Goal: Task Accomplishment & Management: Complete application form

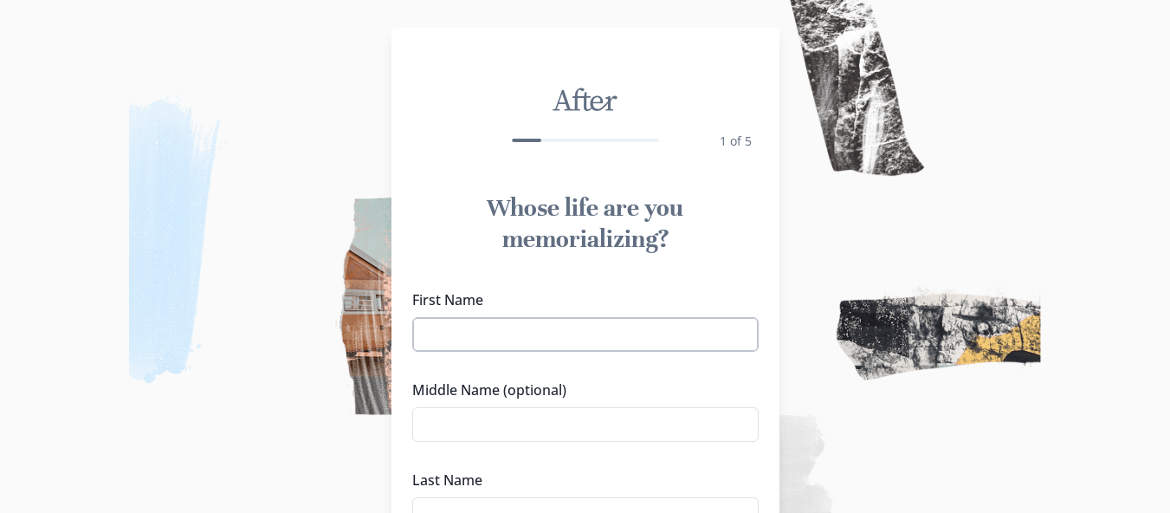
click at [466, 328] on input "First Name" at bounding box center [585, 334] width 346 height 35
type input "[PERSON_NAME]"
click at [470, 422] on input "Middle Name (optional)" at bounding box center [585, 424] width 346 height 35
type input "[PERSON_NAME]"
click at [261, 437] on img at bounding box center [585, 256] width 1170 height 513
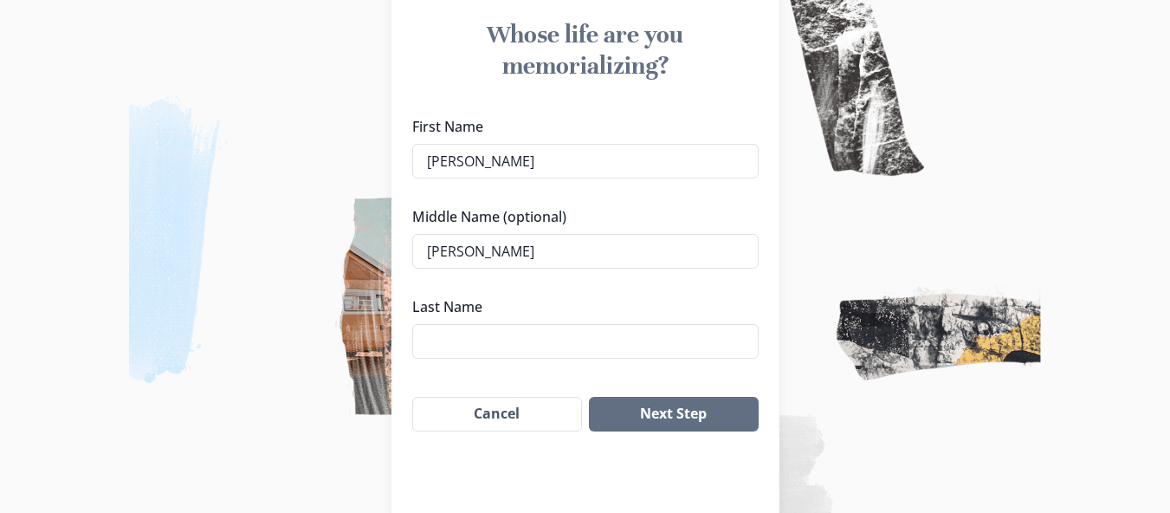
scroll to position [208, 0]
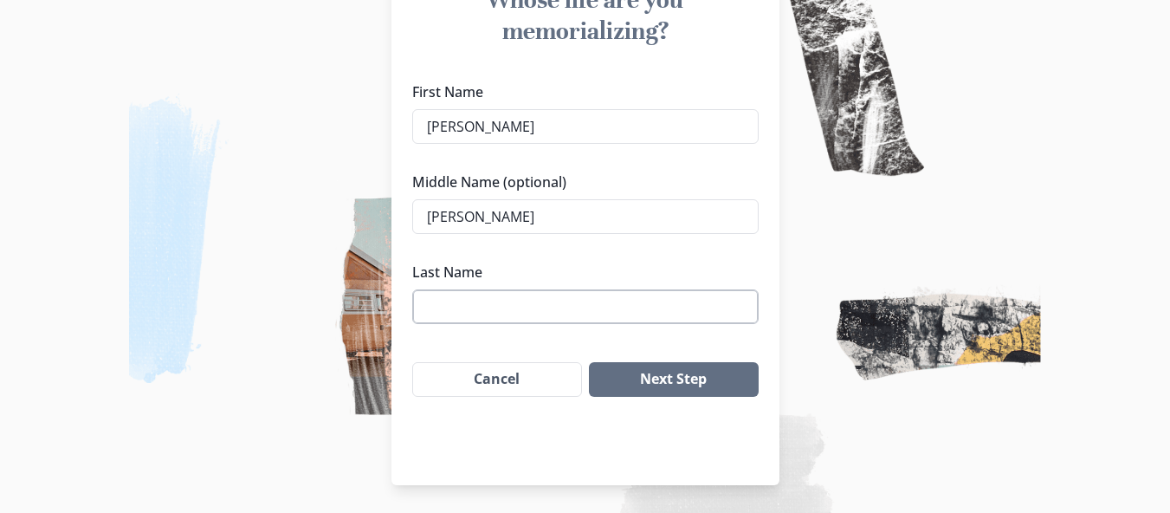
click at [429, 306] on input "Last Name" at bounding box center [585, 306] width 346 height 35
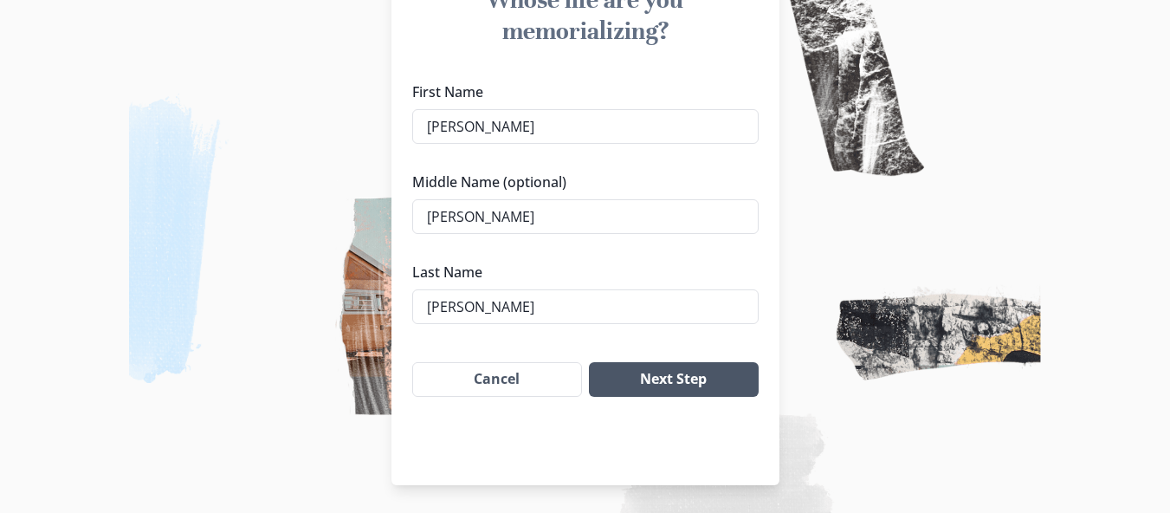
type input "[PERSON_NAME]"
click at [662, 382] on button "Next Step" at bounding box center [673, 379] width 169 height 35
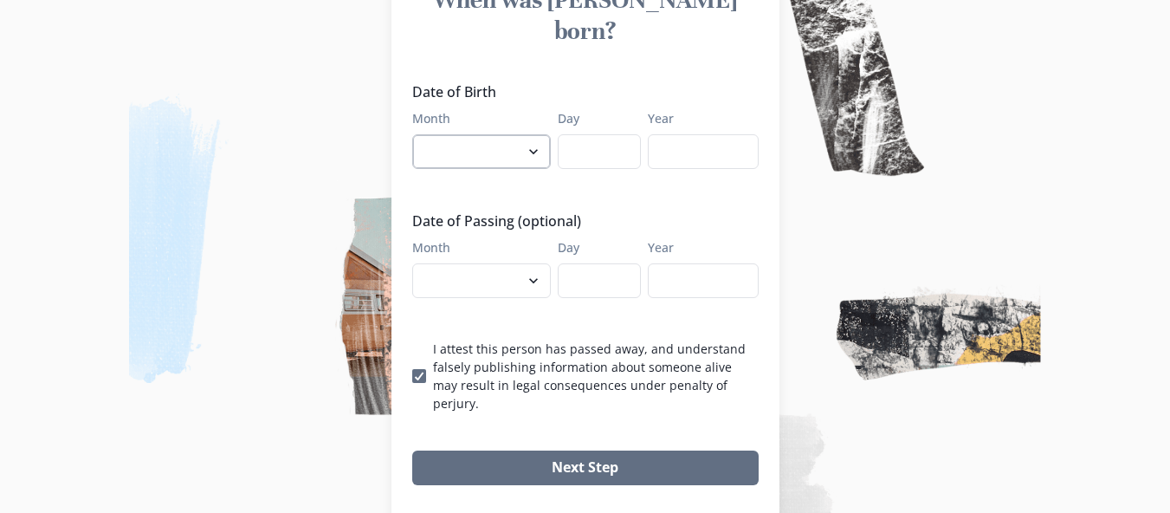
click at [463, 134] on select "January February March April May June July August September October November De…" at bounding box center [481, 151] width 139 height 35
select select "3"
click at [418, 134] on select "January February March April May June July August September October November De…" at bounding box center [481, 151] width 139 height 35
click at [584, 134] on input "Day" at bounding box center [599, 151] width 83 height 35
type input "12"
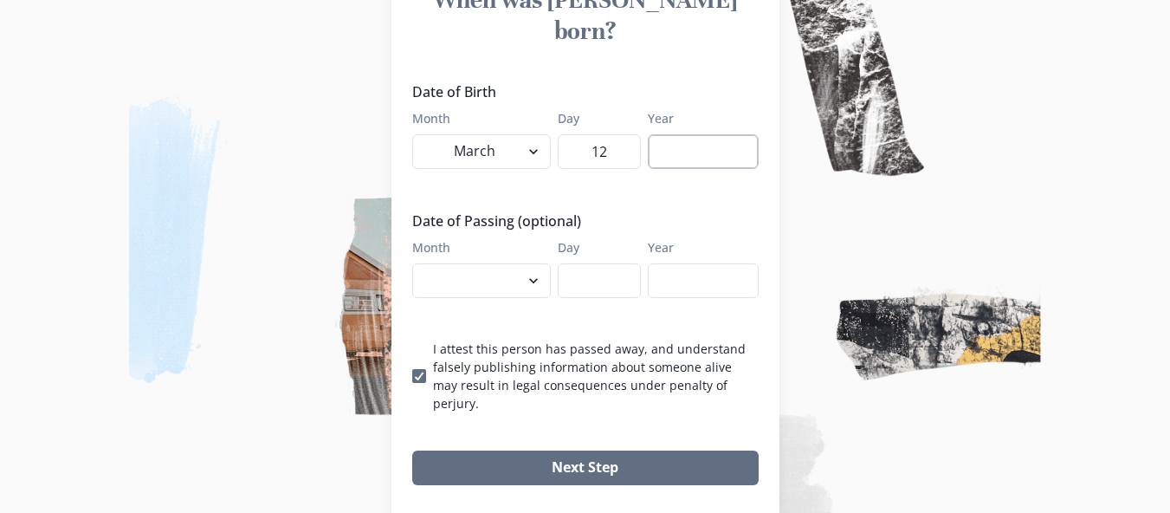
click at [694, 134] on input "Year" at bounding box center [703, 151] width 111 height 35
type input "1949"
click at [494, 263] on select "January February March April May June July August September October November De…" at bounding box center [481, 280] width 139 height 35
select select "8"
click at [418, 263] on select "January February March April May June July August September October November De…" at bounding box center [481, 280] width 139 height 35
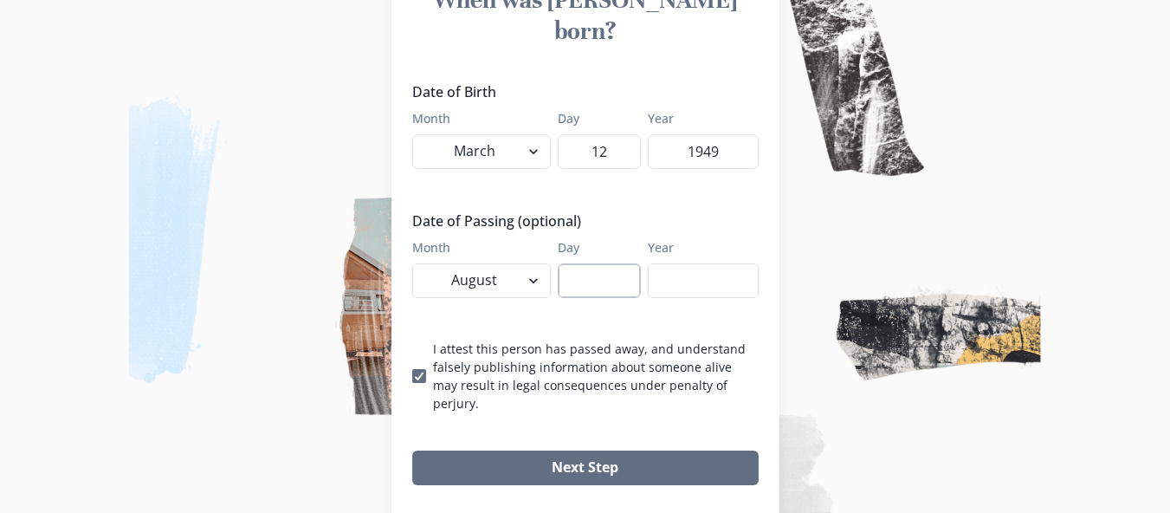
click at [589, 263] on input "Day" at bounding box center [599, 280] width 83 height 35
type input "17"
click at [676, 263] on input "Year" at bounding box center [703, 280] width 111 height 35
type input "2025"
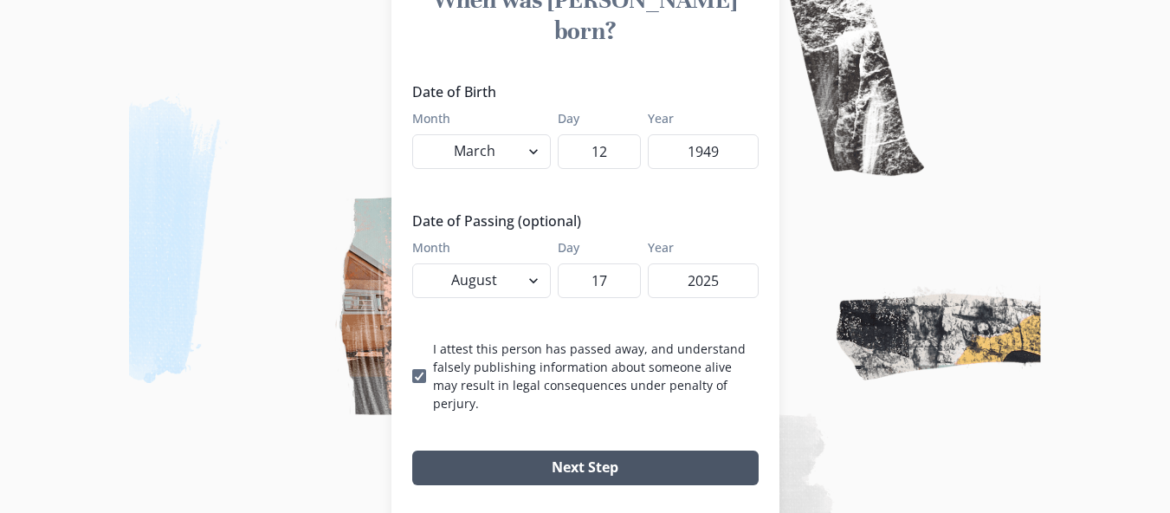
click at [577, 450] on button "Next Step" at bounding box center [585, 467] width 346 height 35
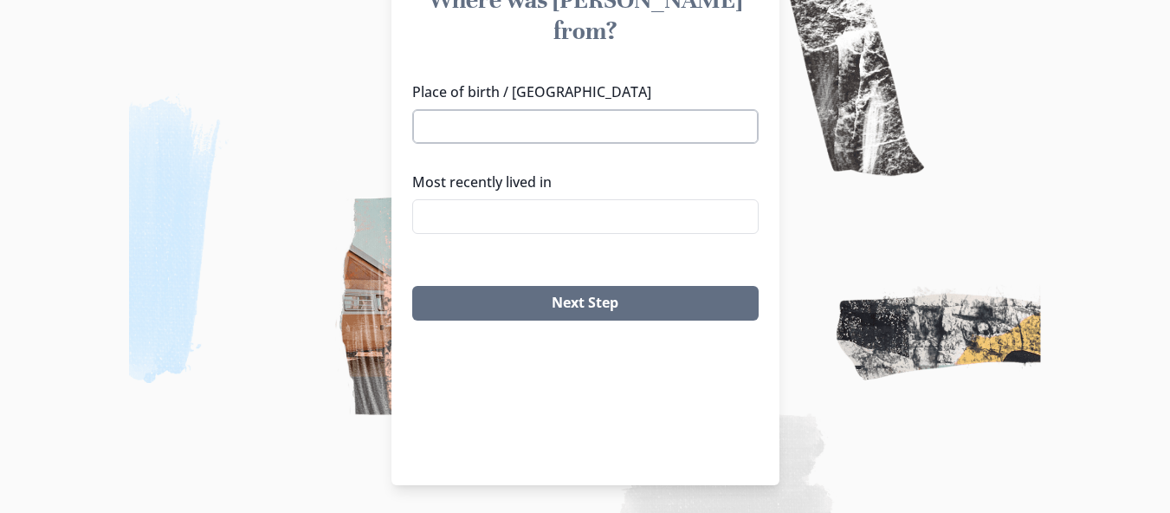
click at [439, 109] on input "Place of birth / [GEOGRAPHIC_DATA]" at bounding box center [585, 126] width 346 height 35
click at [477, 126] on div "American Fork, [GEOGRAPHIC_DATA]" at bounding box center [591, 127] width 346 height 29
click at [474, 124] on li "American Fork, [GEOGRAPHIC_DATA]" at bounding box center [591, 127] width 345 height 28
type input "American Fork, [GEOGRAPHIC_DATA]"
click at [468, 199] on input "Most recently lived in" at bounding box center [585, 216] width 346 height 35
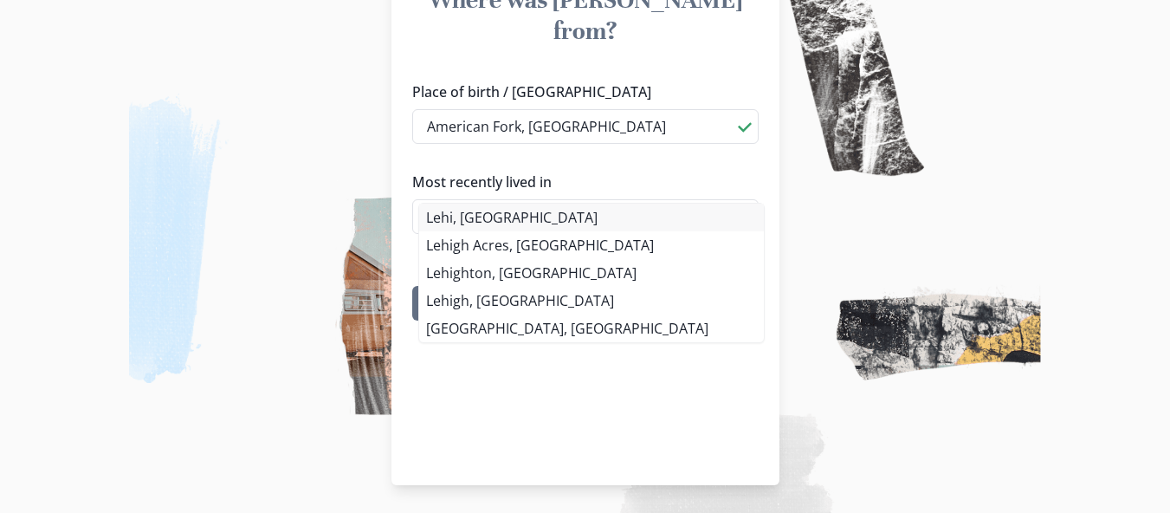
click at [463, 218] on li "Lehi, [GEOGRAPHIC_DATA]" at bounding box center [591, 217] width 345 height 28
type input "Lehi, [GEOGRAPHIC_DATA]"
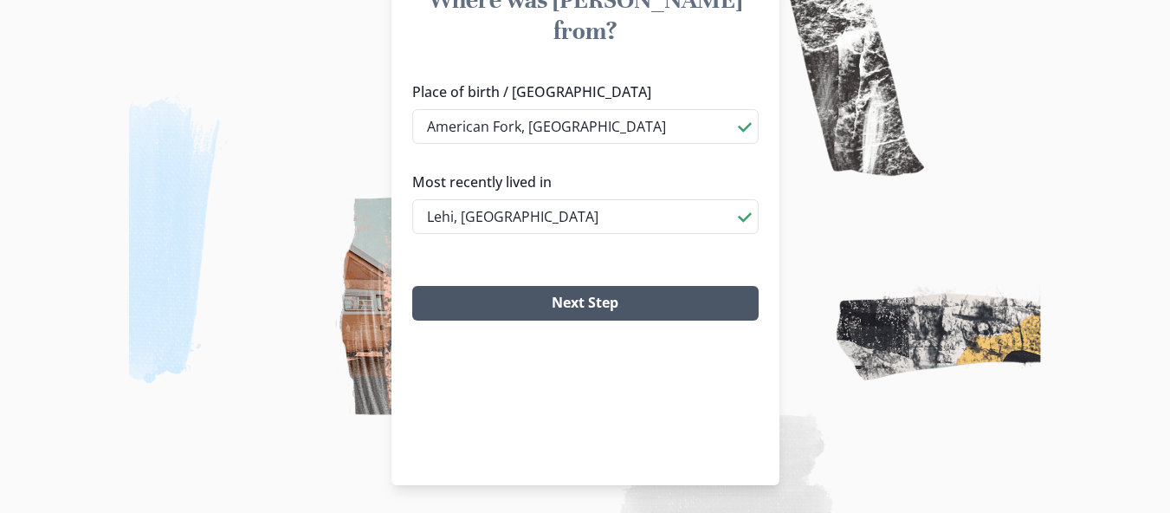
click at [557, 286] on button "Next Step" at bounding box center [585, 303] width 346 height 35
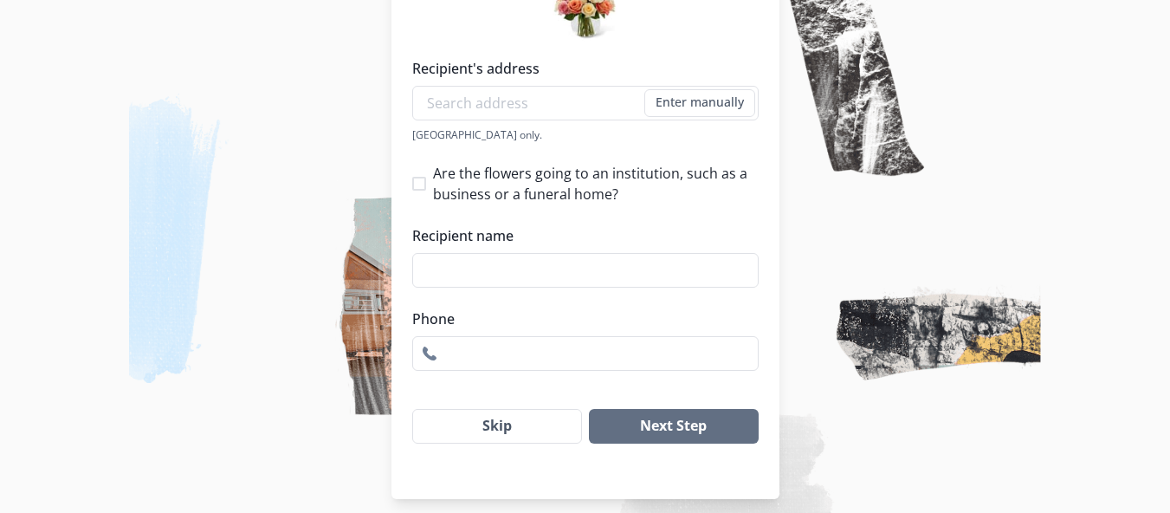
scroll to position [326, 0]
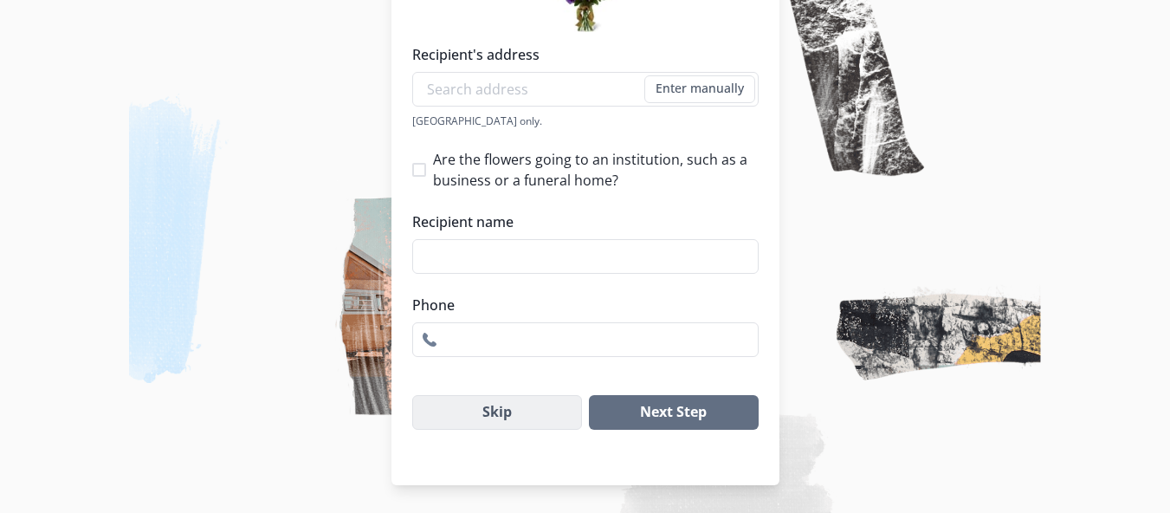
click at [497, 416] on button "Skip" at bounding box center [497, 412] width 171 height 35
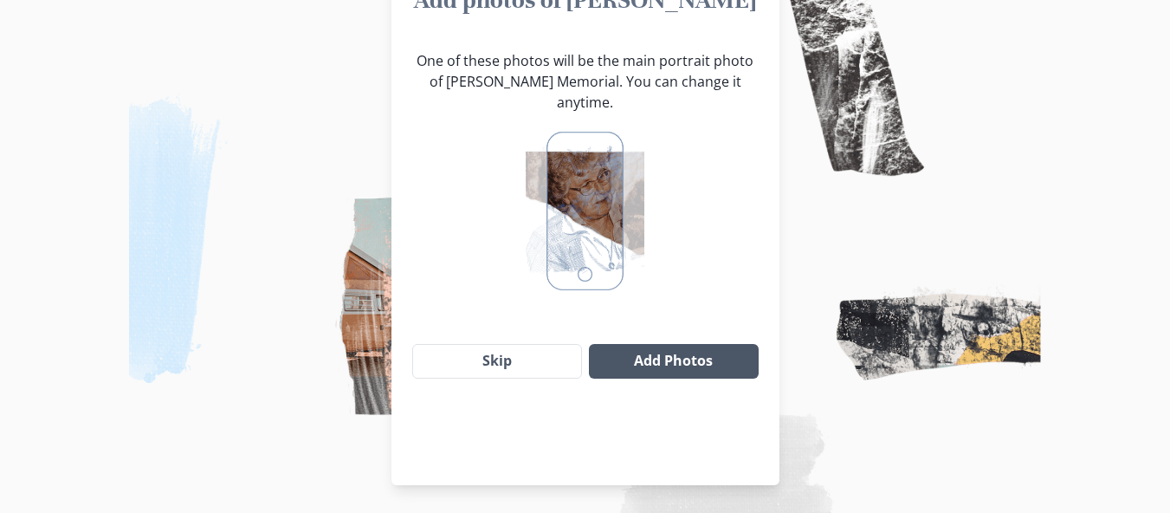
click at [695, 350] on button "Add Photos" at bounding box center [673, 361] width 169 height 35
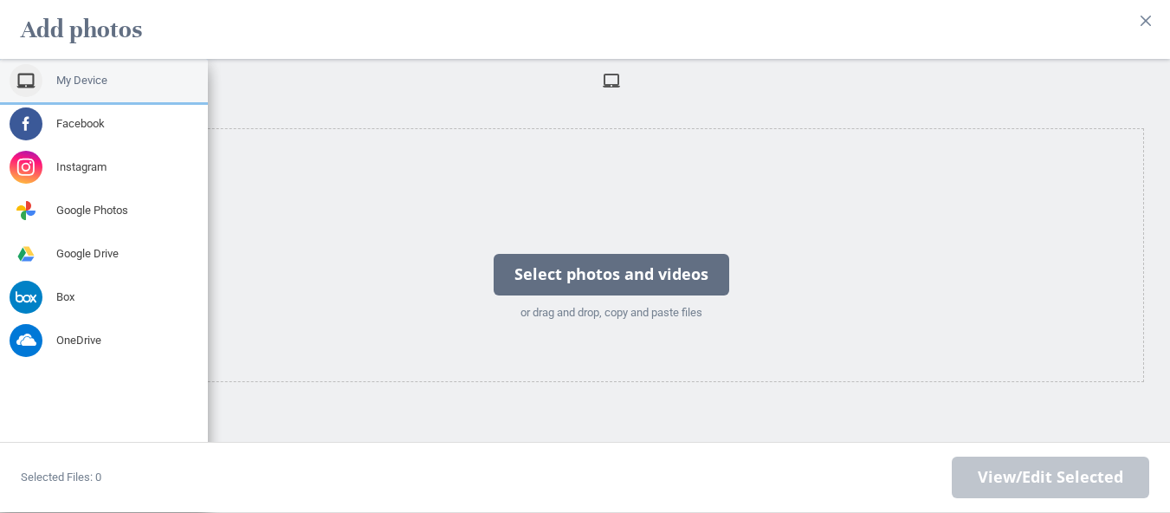
click at [95, 73] on span "My Device" at bounding box center [81, 81] width 51 height 16
click at [35, 64] on span at bounding box center [26, 80] width 33 height 33
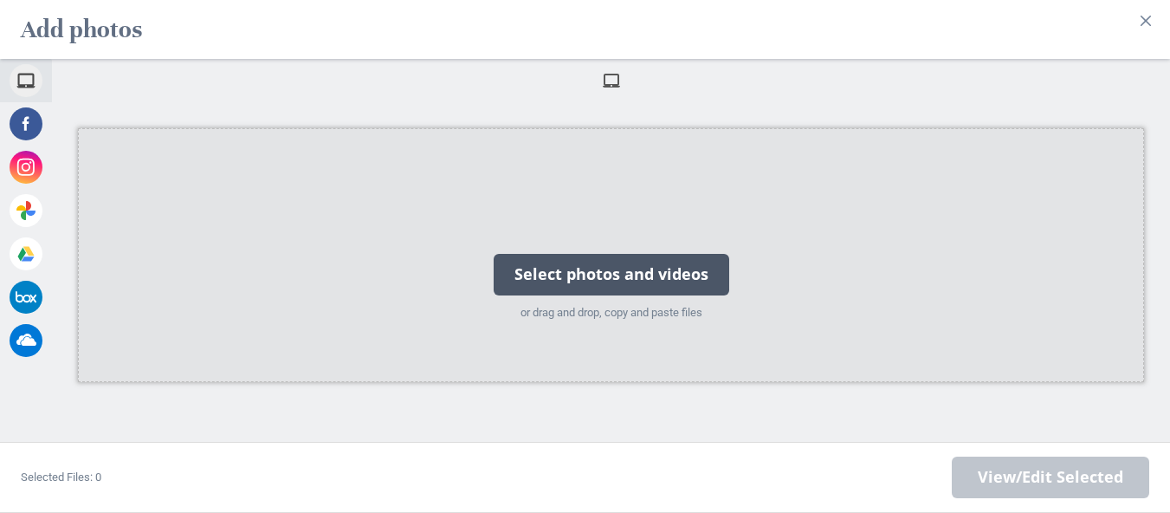
click at [593, 274] on div "Select photos and videos" at bounding box center [611, 275] width 235 height 42
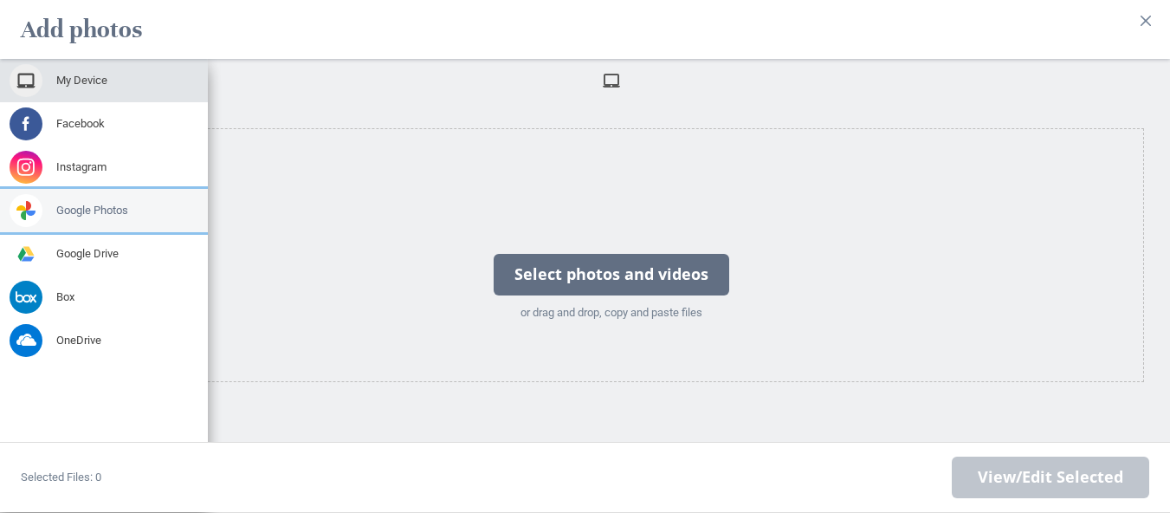
click at [95, 203] on span "Google Photos" at bounding box center [92, 211] width 72 height 16
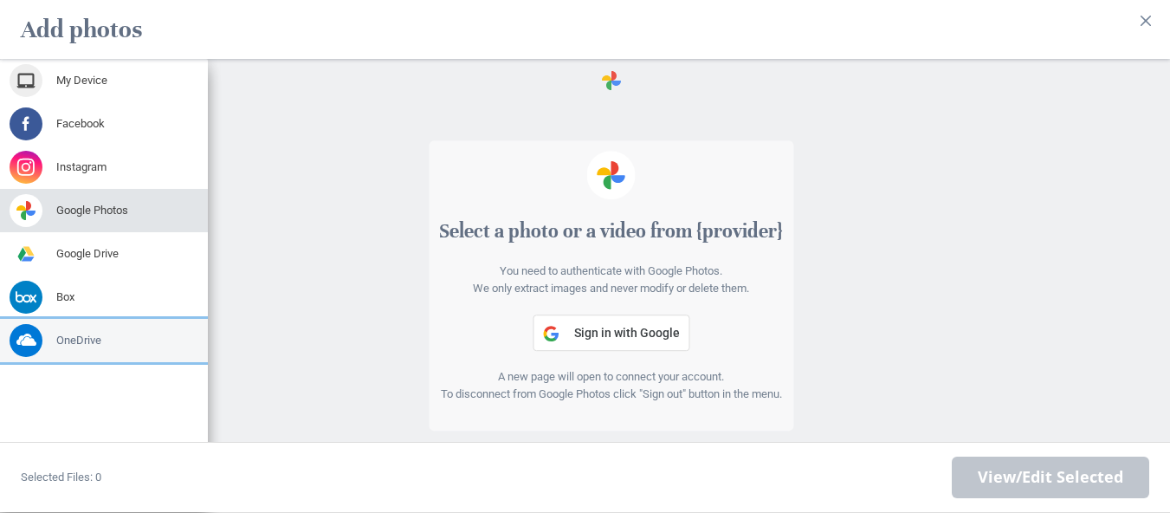
click at [72, 332] on span "OneDrive" at bounding box center [78, 340] width 45 height 16
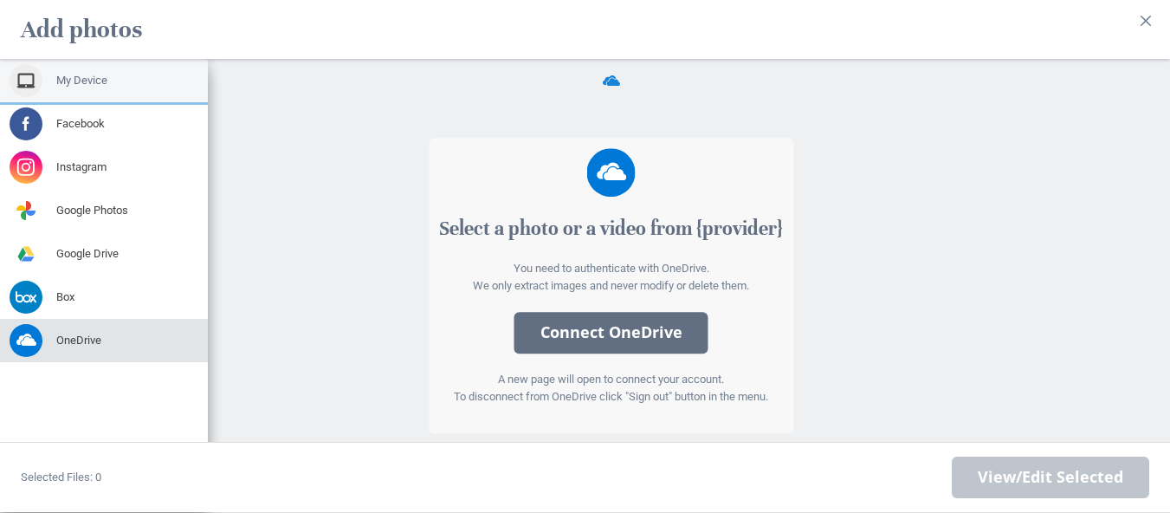
click at [25, 64] on span at bounding box center [26, 80] width 33 height 33
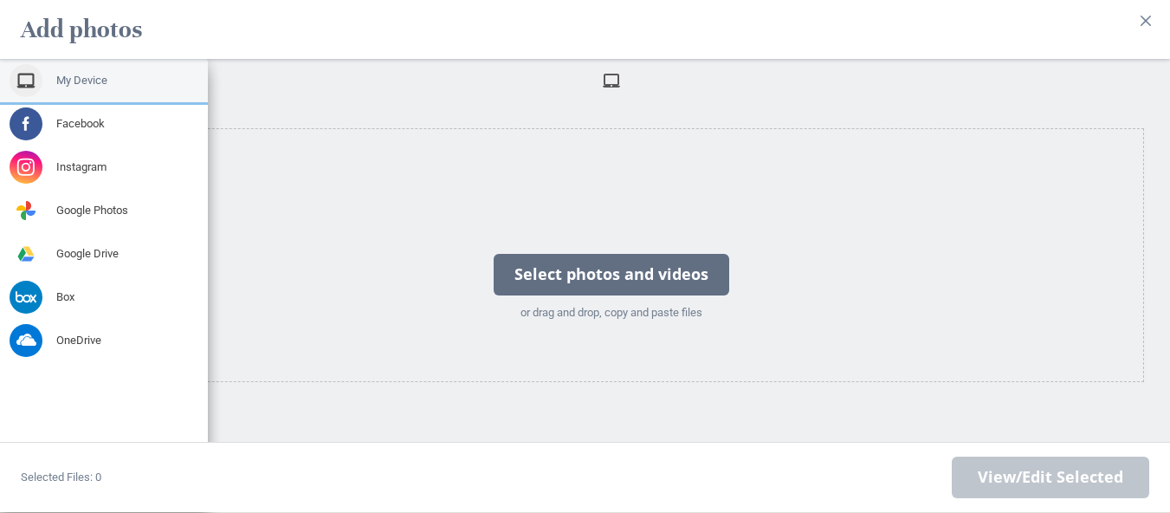
click at [26, 68] on span at bounding box center [26, 80] width 33 height 33
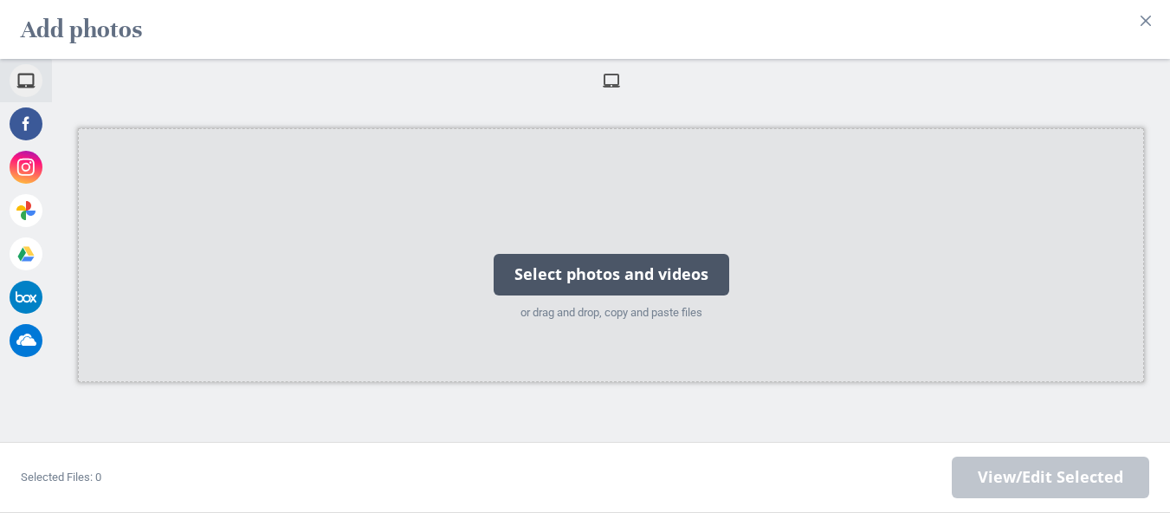
click at [646, 280] on div "Select photos and videos" at bounding box center [611, 275] width 235 height 42
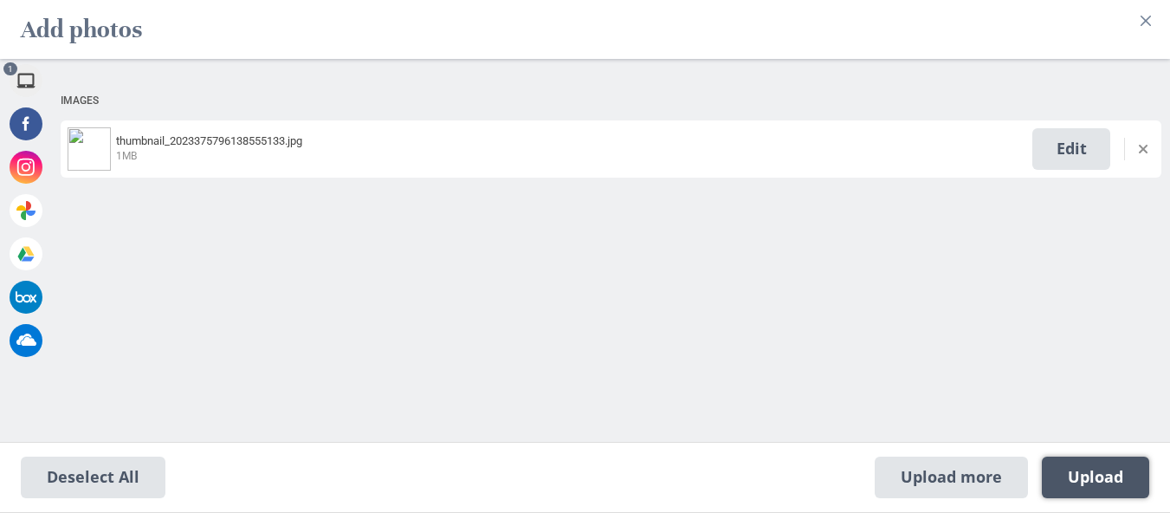
click at [1119, 473] on span "Upload 1" at bounding box center [1095, 477] width 55 height 19
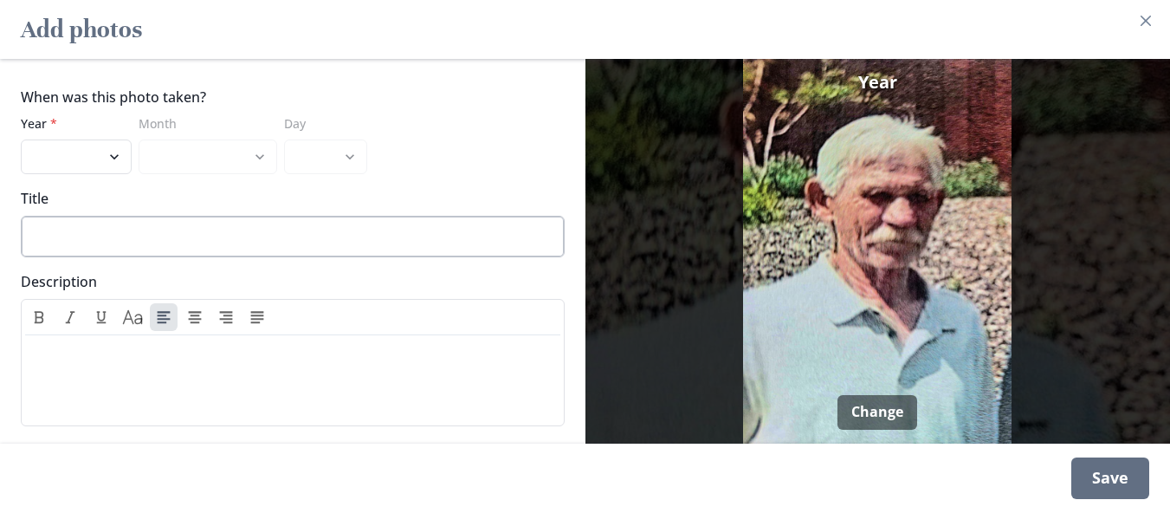
click at [70, 225] on input "Title" at bounding box center [293, 237] width 544 height 42
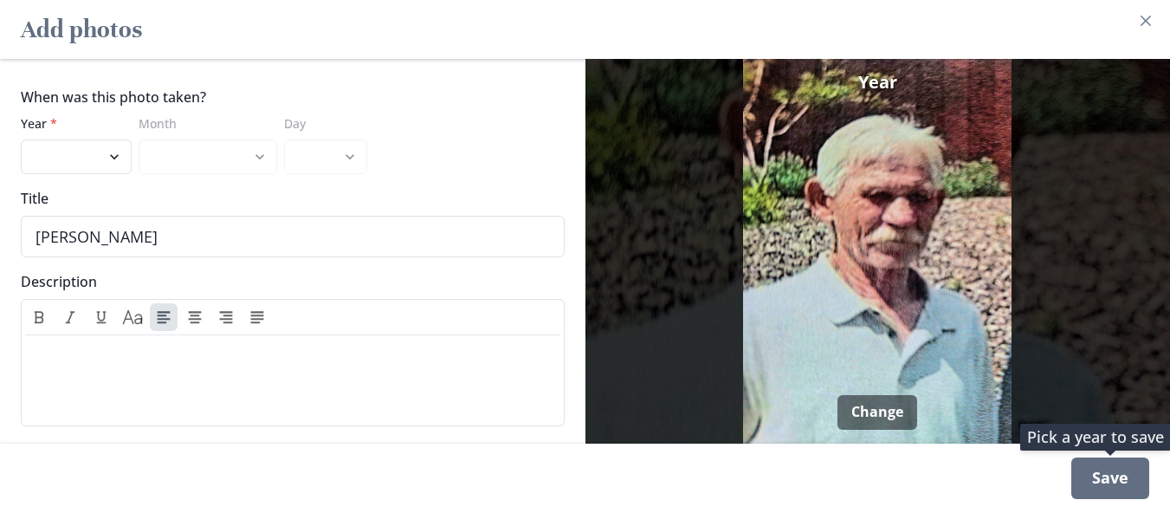
type input "[PERSON_NAME]"
click at [1107, 485] on div "Save" at bounding box center [1110, 478] width 78 height 42
click at [109, 139] on select "2025 2024 2023 2022 2021 2020 2019 2018 2017 2016 2015 2014 2013 2012 2011 2010…" at bounding box center [76, 156] width 111 height 35
select select "2000"
click at [21, 139] on select "2025 2024 2023 2022 2021 2020 2019 2018 2017 2016 2015 2014 2013 2012 2011 2010…" at bounding box center [76, 156] width 111 height 35
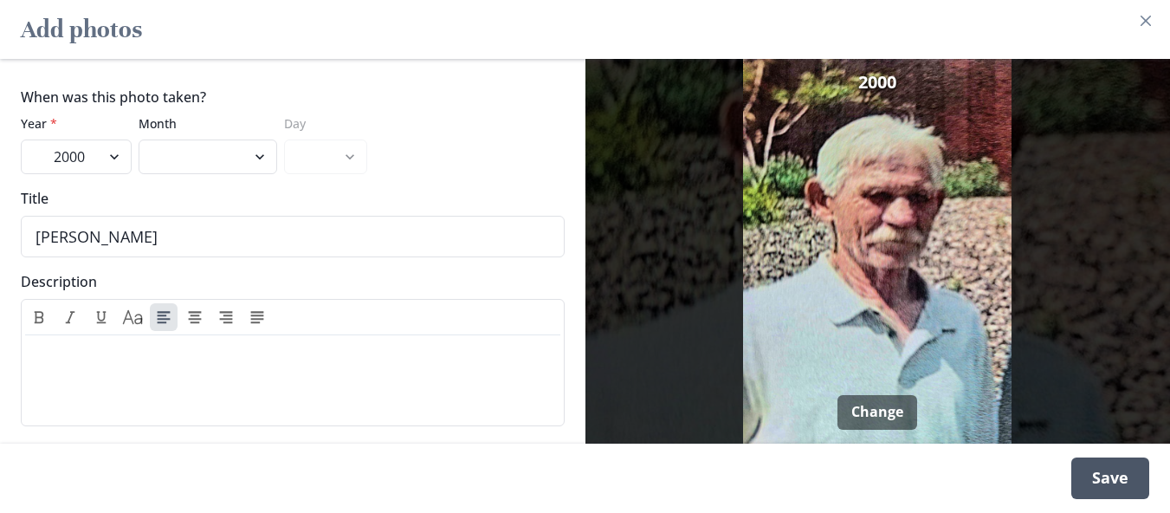
click at [1126, 469] on div "Save" at bounding box center [1110, 478] width 78 height 42
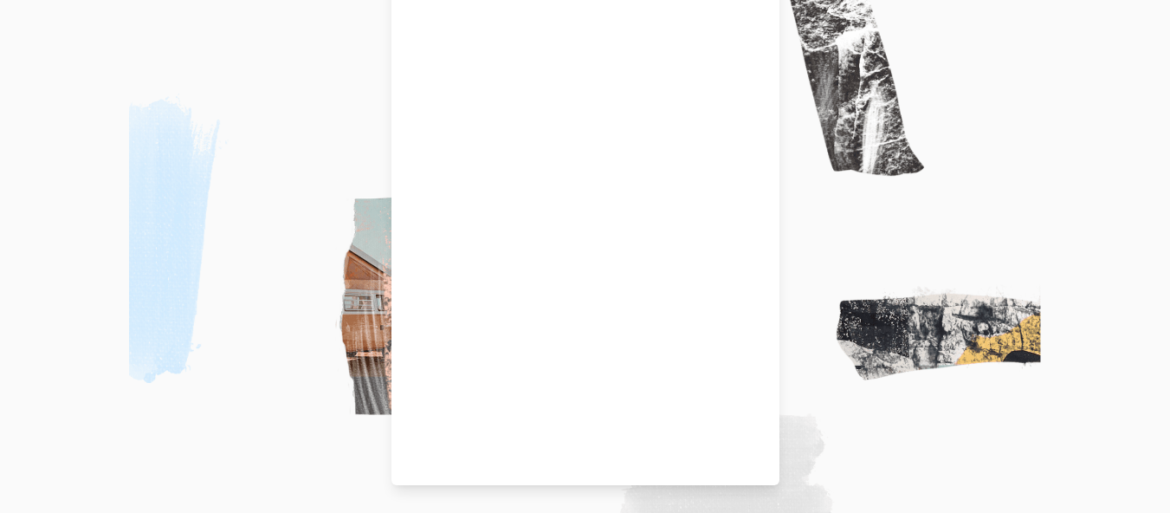
scroll to position [99, 0]
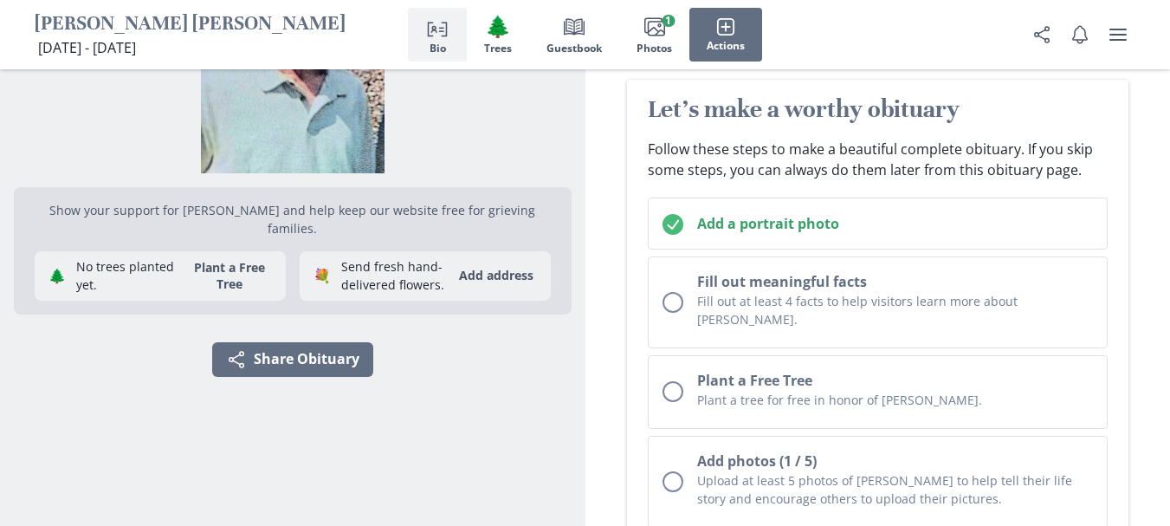
scroll to position [208, 0]
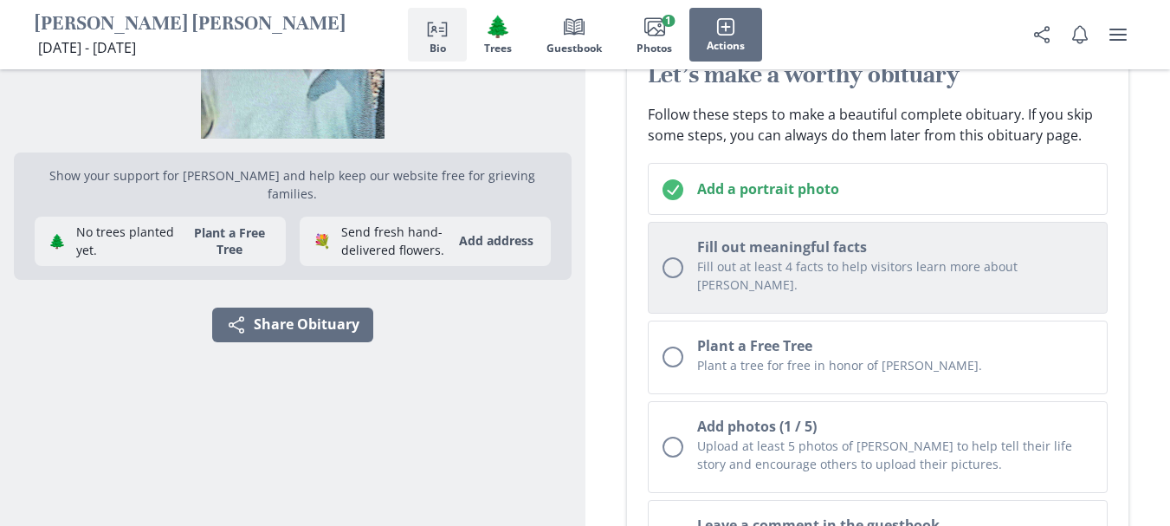
click at [685, 255] on button "Fill out meaningful facts Fill out at least 4 facts to help visitors learn more…" at bounding box center [878, 268] width 461 height 92
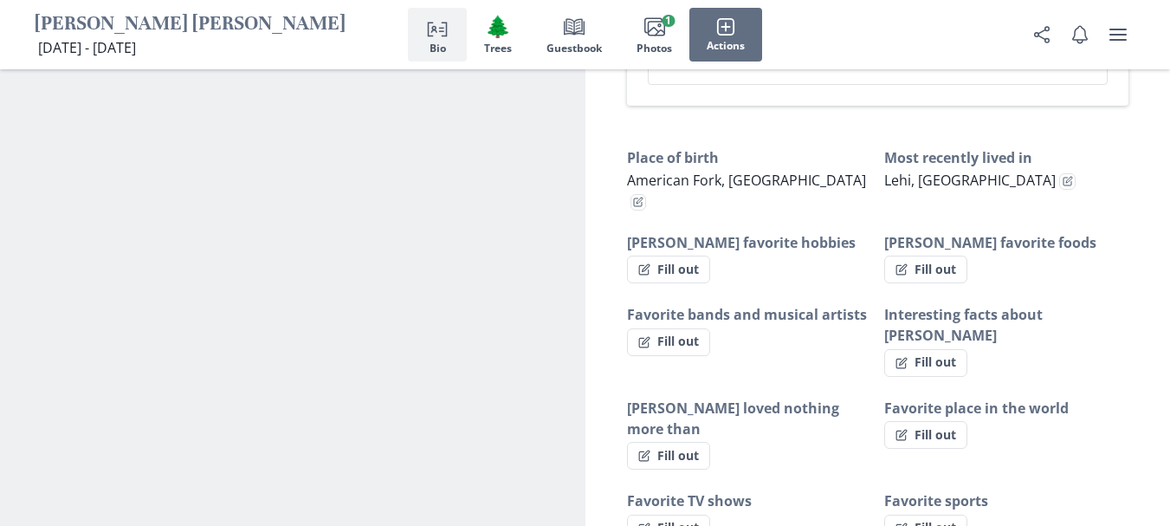
scroll to position [1116, 0]
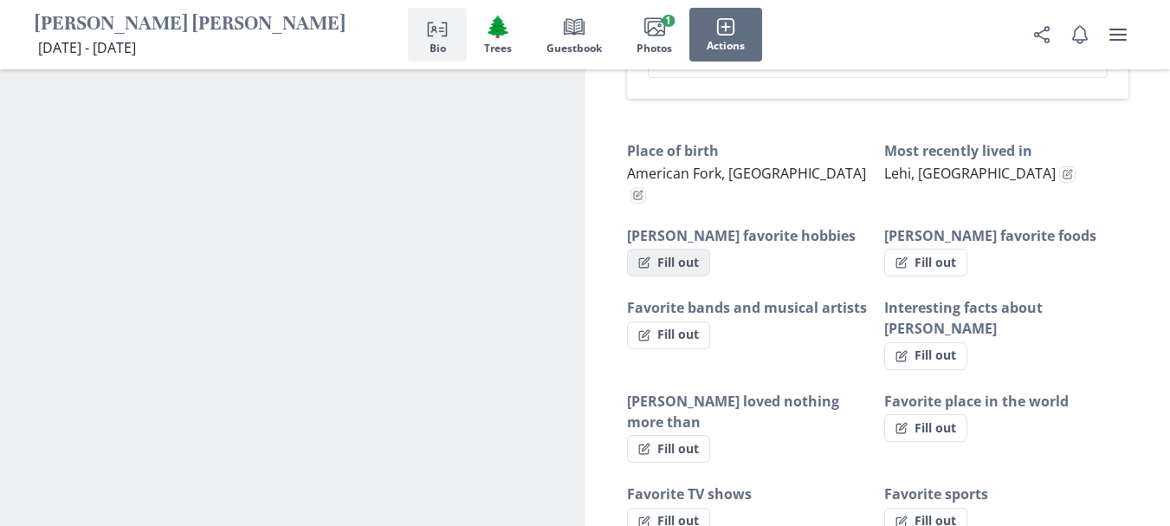
click at [664, 248] on button "Fill out" at bounding box center [668, 262] width 83 height 28
select select "[PERSON_NAME] favorite hobbies"
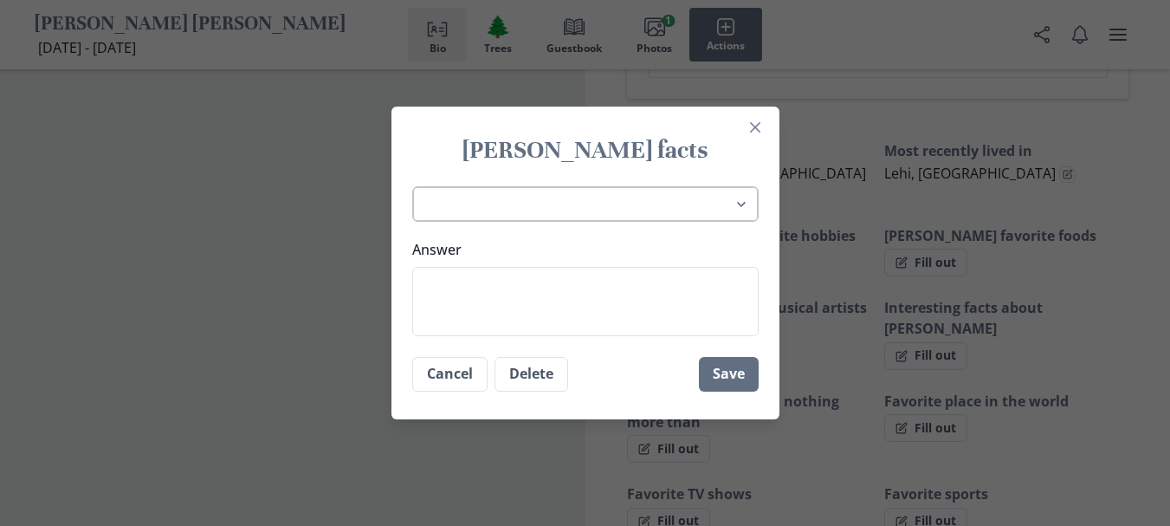
click at [635, 190] on select "Place of birth Most recently lived in [PERSON_NAME] favorite hobbies [PERSON_NA…" at bounding box center [585, 203] width 346 height 35
click at [605, 190] on select "Place of birth Most recently lived in [PERSON_NAME] favorite hobbies [PERSON_NA…" at bounding box center [585, 203] width 346 height 35
click at [436, 278] on textarea "Answer" at bounding box center [585, 301] width 346 height 69
type textarea "s"
type textarea "x"
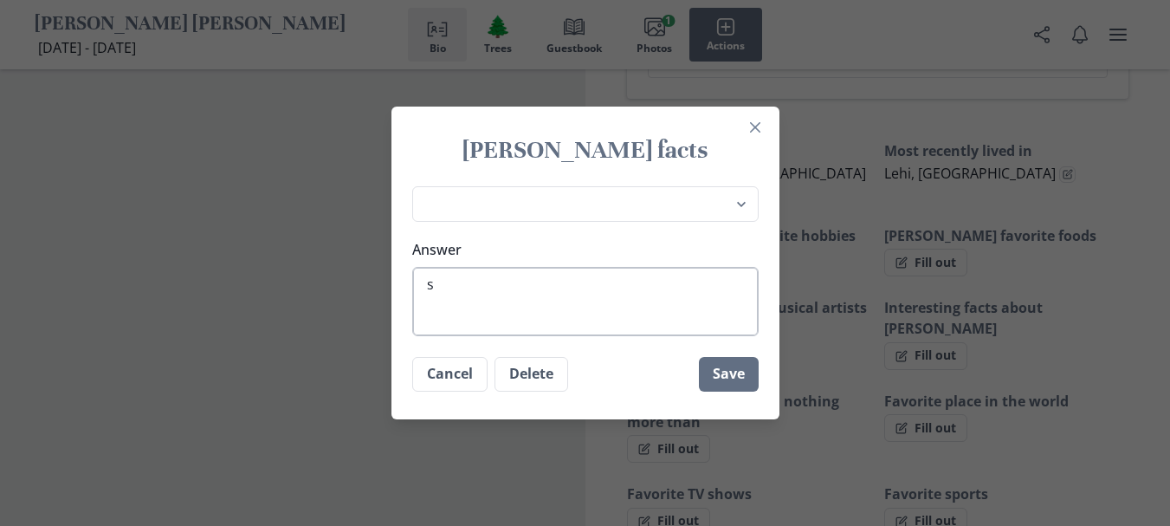
type textarea "so"
type textarea "x"
type textarea "sof"
type textarea "x"
type textarea "soft"
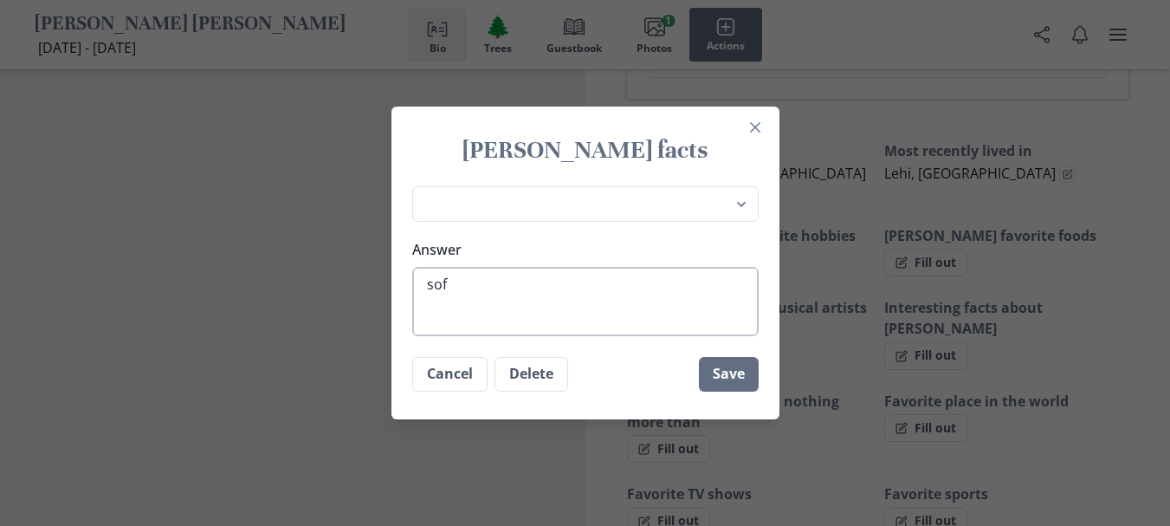
type textarea "x"
type textarea "soft"
type textarea "x"
type textarea "soft b"
type textarea "x"
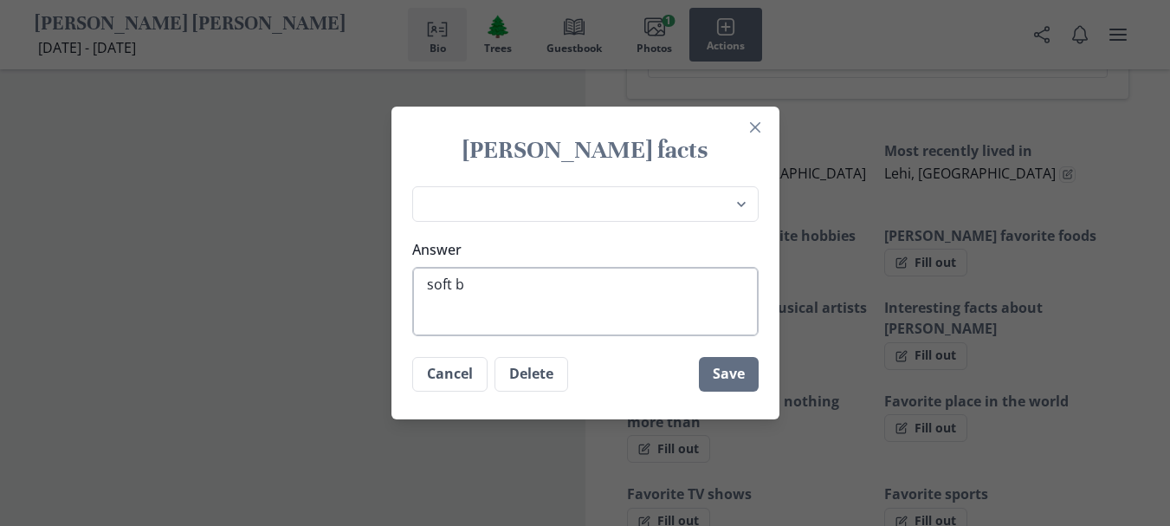
type textarea "soft ba"
type textarea "x"
type textarea "soft [MEDICAL_DATA]"
type textarea "x"
type textarea "soft ball"
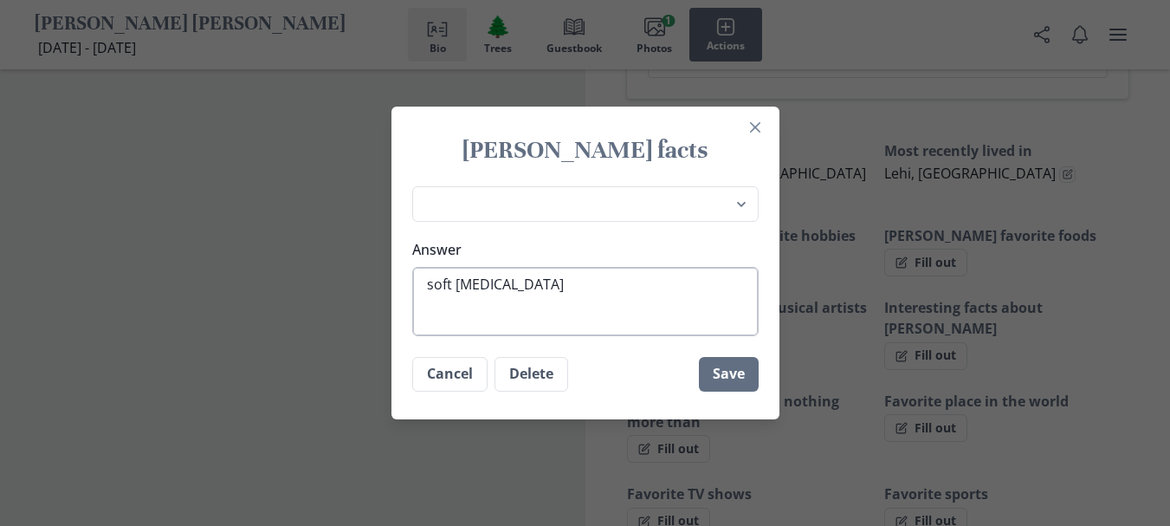
type textarea "x"
type textarea "soft ball"
type textarea "x"
type textarea "soft ball a"
type textarea "x"
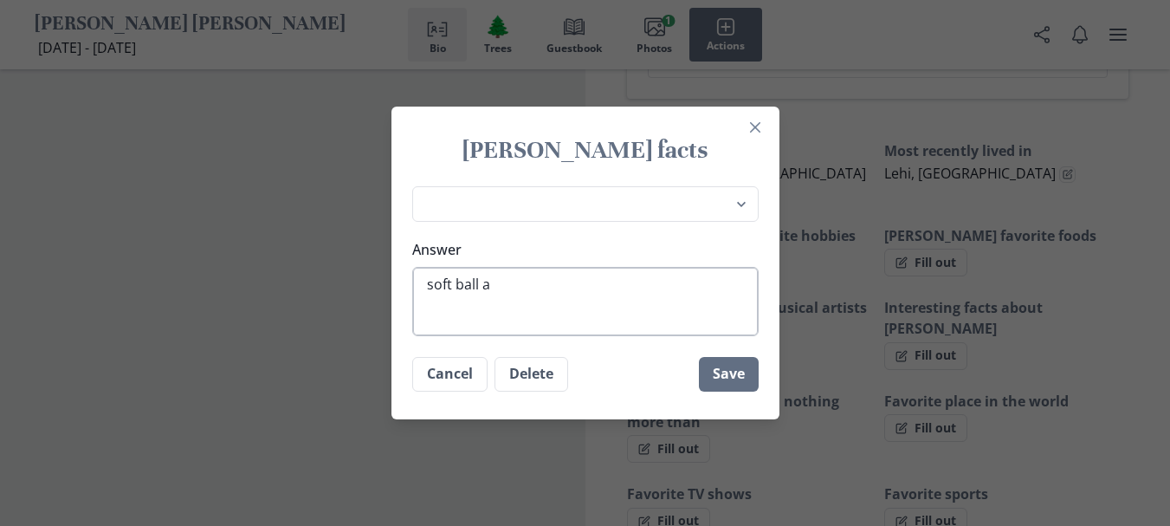
type textarea "soft ball an"
type textarea "x"
type textarea "soft ball and"
type textarea "x"
type textarea "soft ball and"
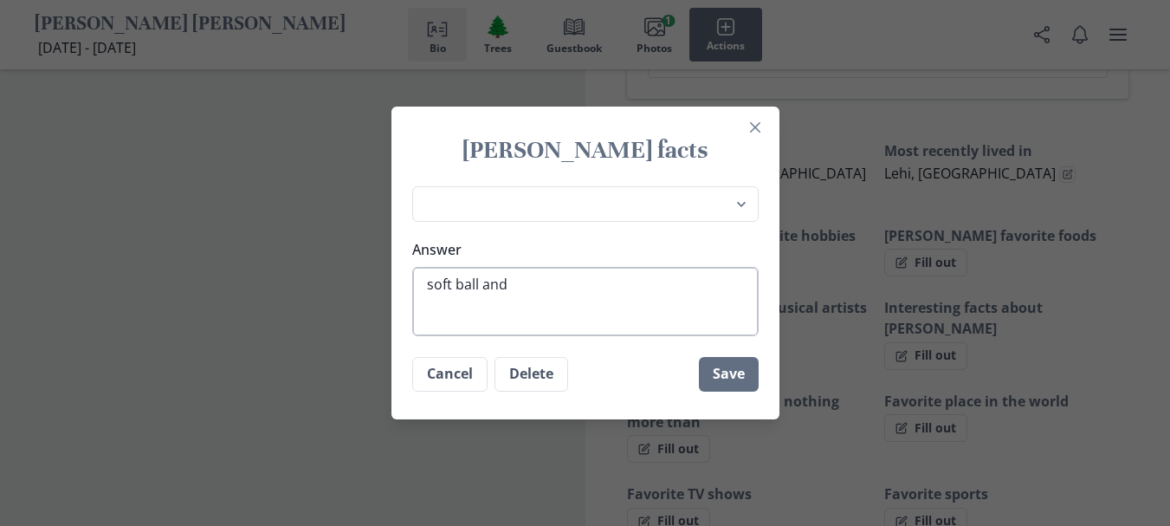
type textarea "x"
type textarea "soft ball and h"
type textarea "x"
type textarea "soft ball and he"
type textarea "x"
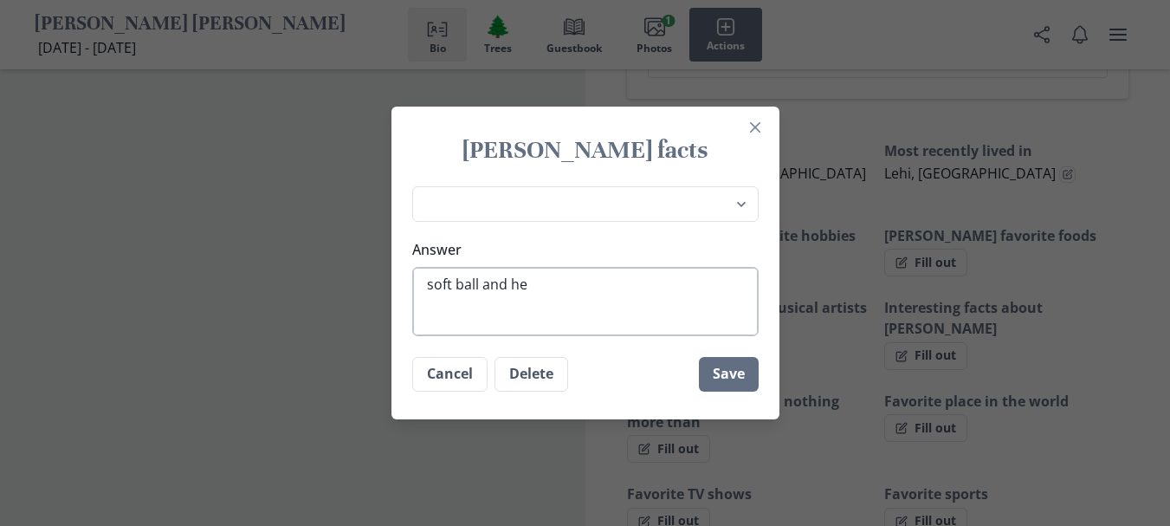
type textarea "soft ball and her"
type textarea "x"
type textarea "soft ball and herd"
type textarea "x"
type textarea "soft ball and herdi"
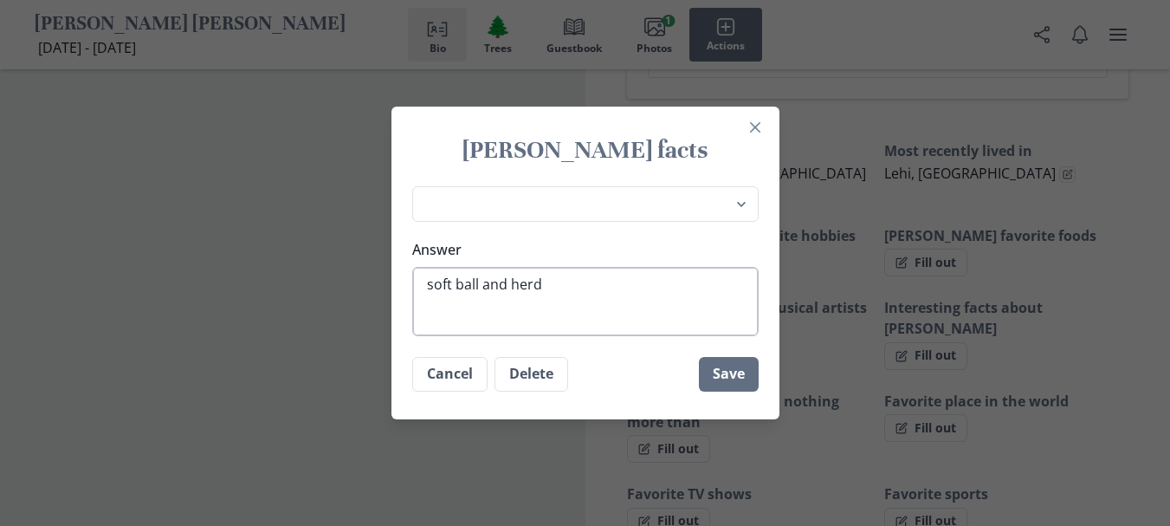
type textarea "x"
type textarea "soft ball and herdin"
type textarea "x"
type textarea "soft ball and herding"
type textarea "x"
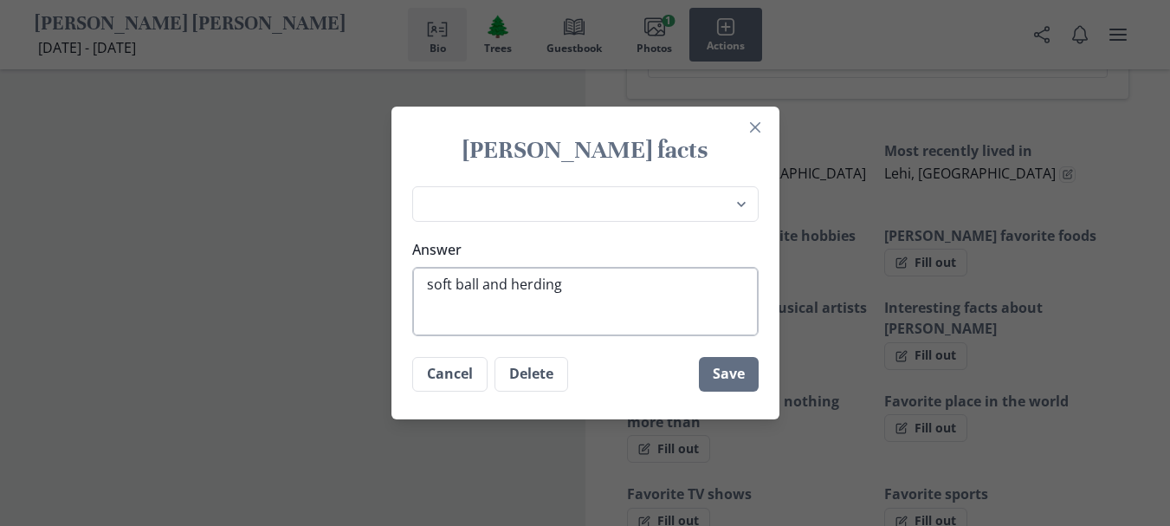
type textarea "soft ball and herding"
type textarea "x"
type textarea "soft ball and herding s"
type textarea "x"
type textarea "soft ball and herding sh"
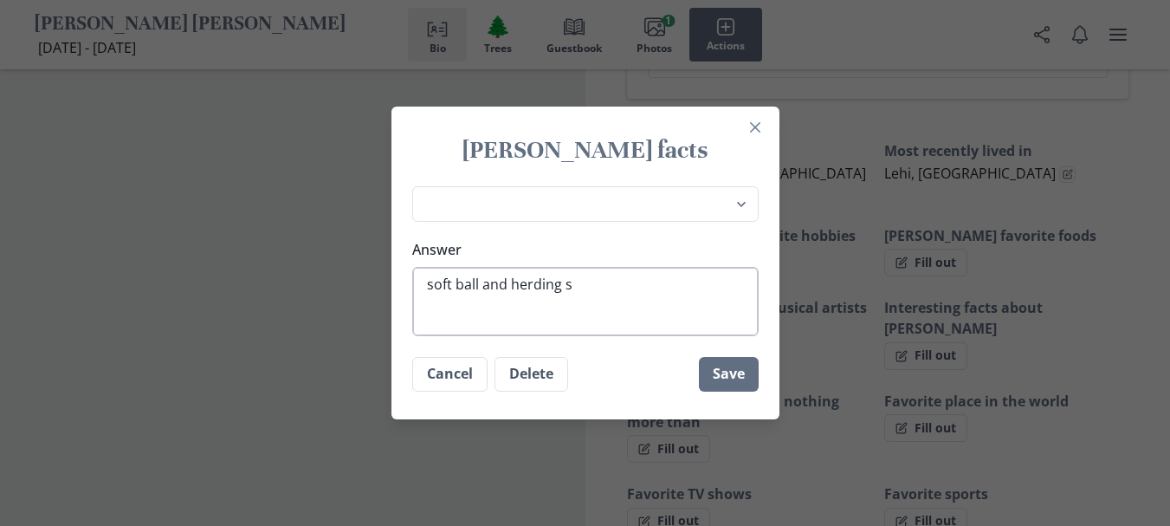
type textarea "x"
type textarea "soft ball and herding she"
type textarea "x"
type textarea "soft ball and herding shee"
type textarea "x"
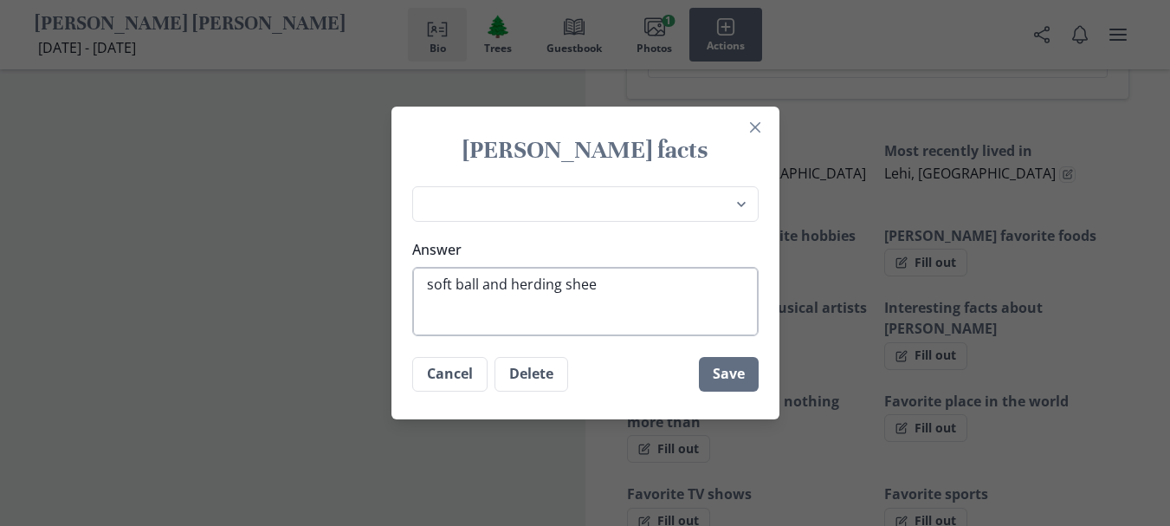
type textarea "soft ball and herding sheep"
type textarea "x"
type textarea "soft ball and herding sheep"
click at [733, 374] on button "Save" at bounding box center [729, 374] width 60 height 35
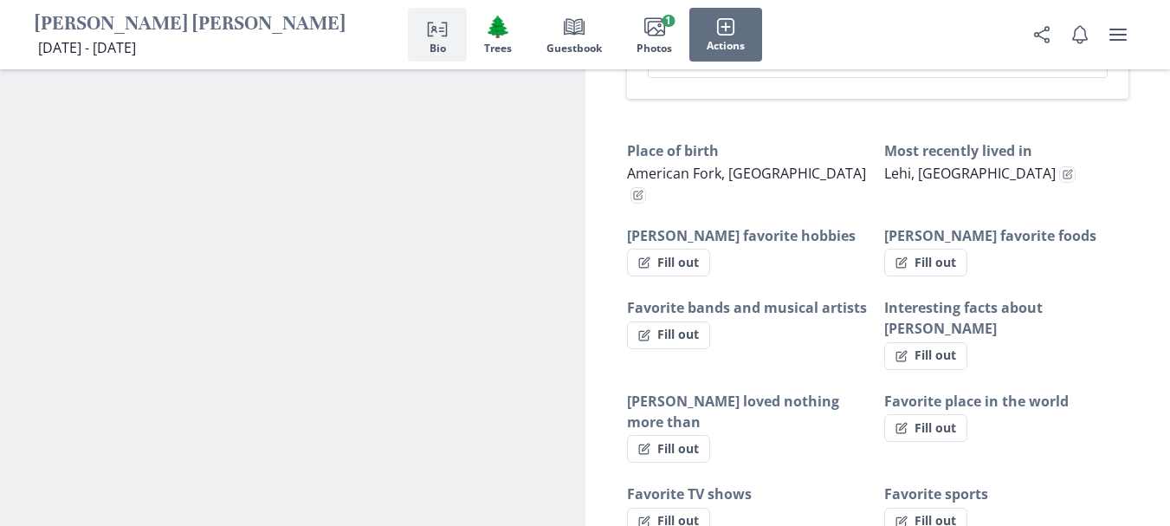
type textarea "x"
click at [679, 321] on button "Fill out" at bounding box center [668, 335] width 83 height 28
select select "Favorite bands and musical artists"
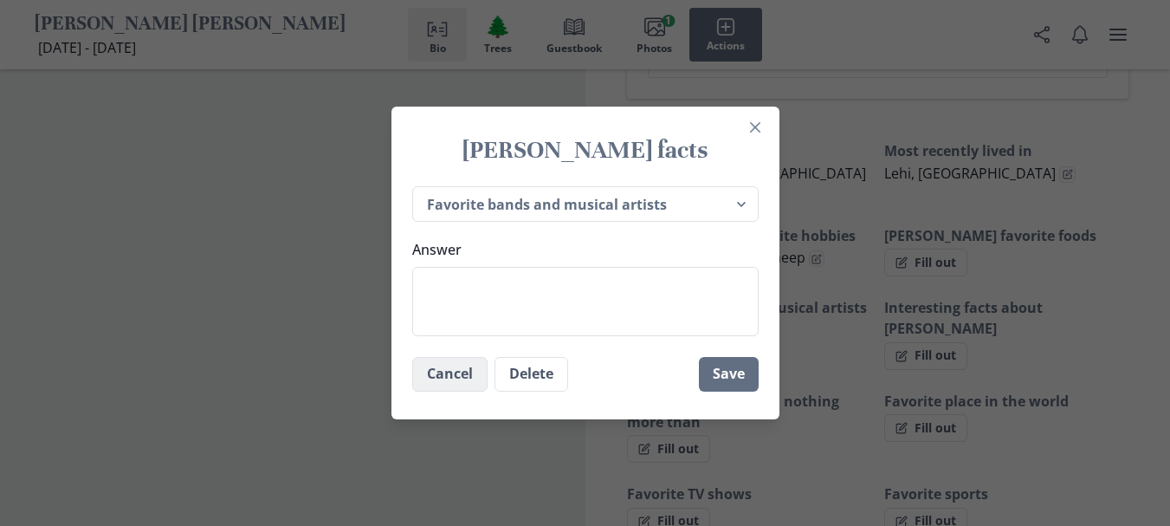
click at [458, 378] on button "Cancel" at bounding box center [449, 374] width 75 height 35
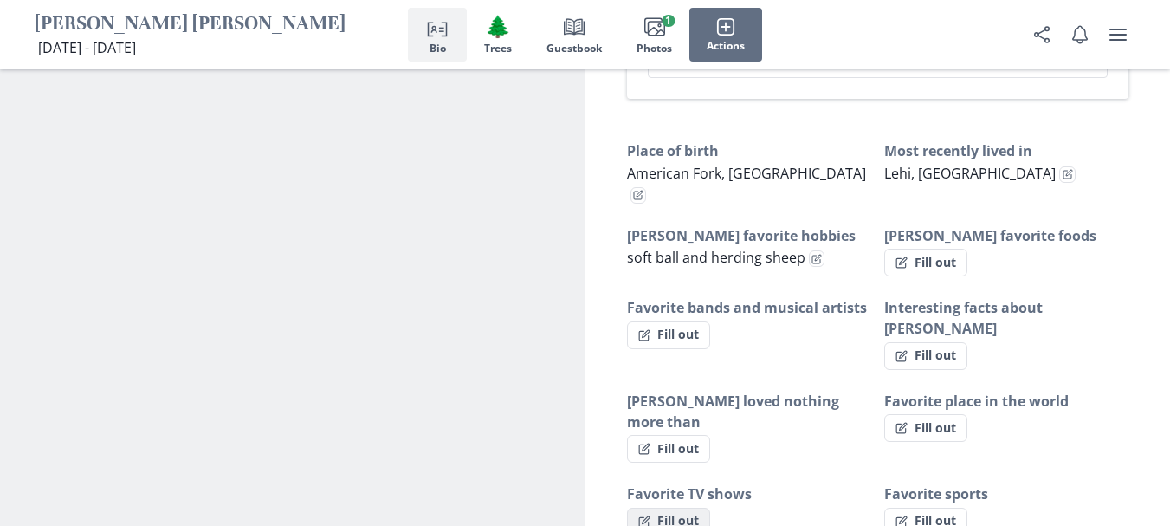
click at [655, 507] on button "Fill out" at bounding box center [668, 521] width 83 height 28
select select "Favorite TV shows"
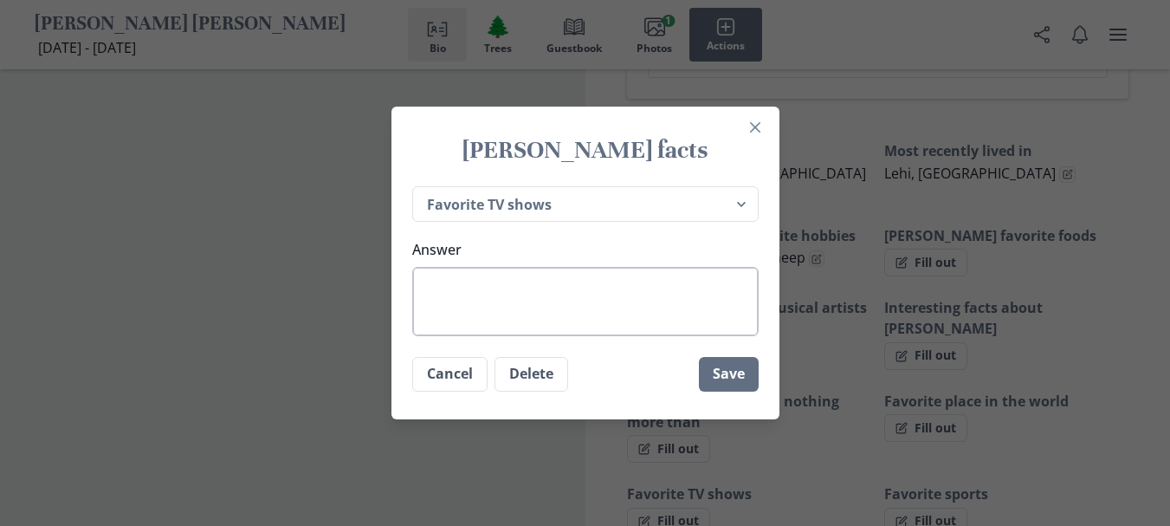
click at [432, 275] on textarea "Answer" at bounding box center [585, 301] width 346 height 69
type textarea "x"
type textarea "o"
type textarea "x"
type textarea "ol"
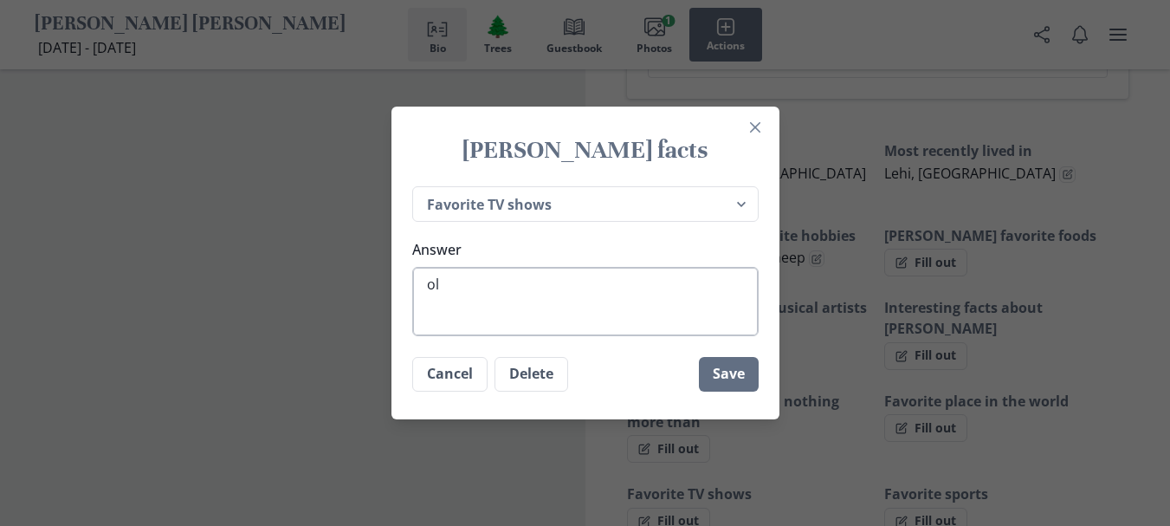
type textarea "x"
type textarea "old"
type textarea "x"
type textarea "old"
type textarea "x"
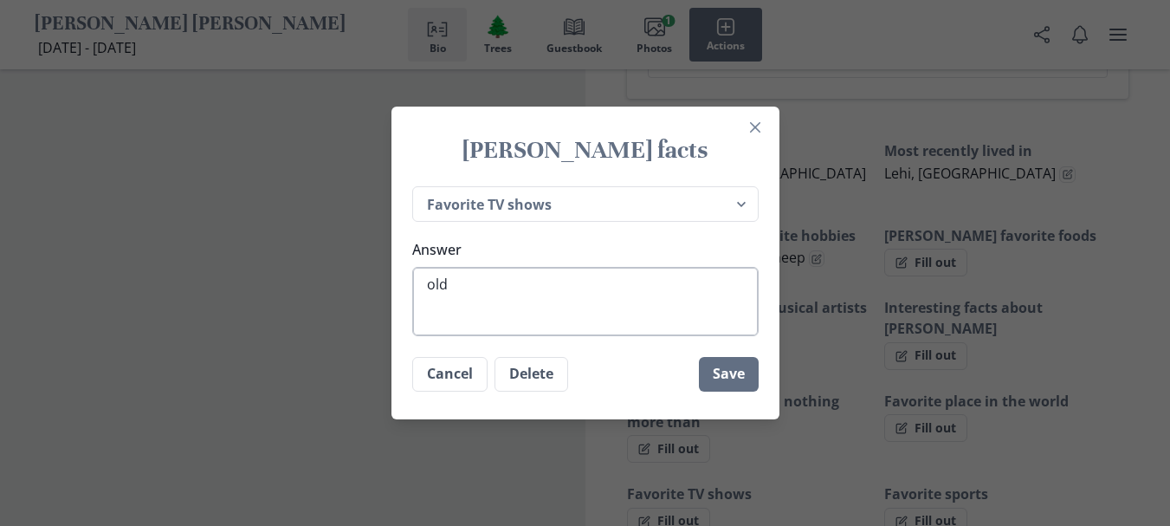
type textarea "old w"
type textarea "x"
type textarea "old we"
type textarea "x"
type textarea "old [PERSON_NAME]"
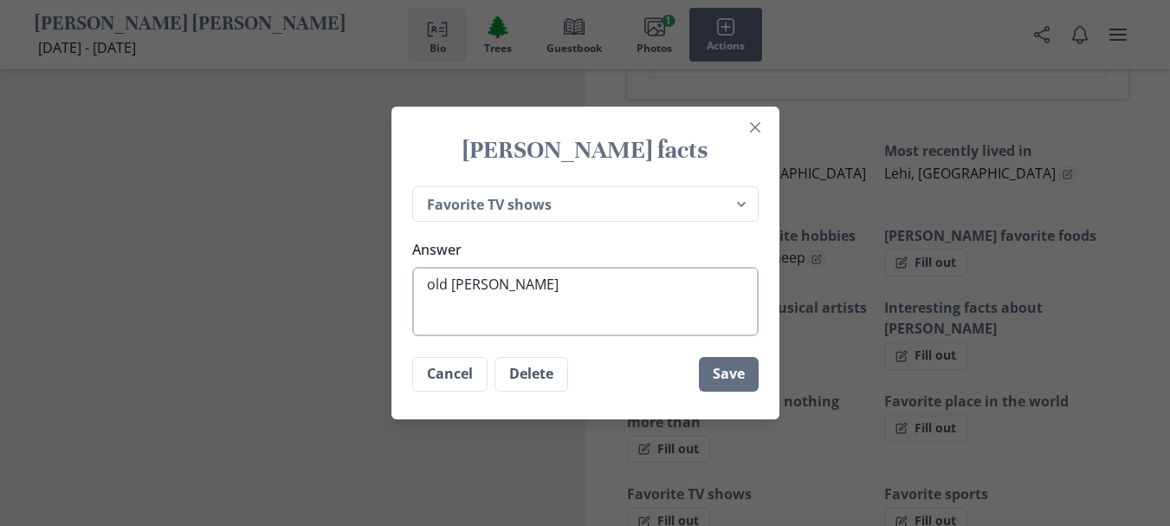
type textarea "x"
type textarea "old west"
type textarea "x"
type textarea "old weste"
type textarea "x"
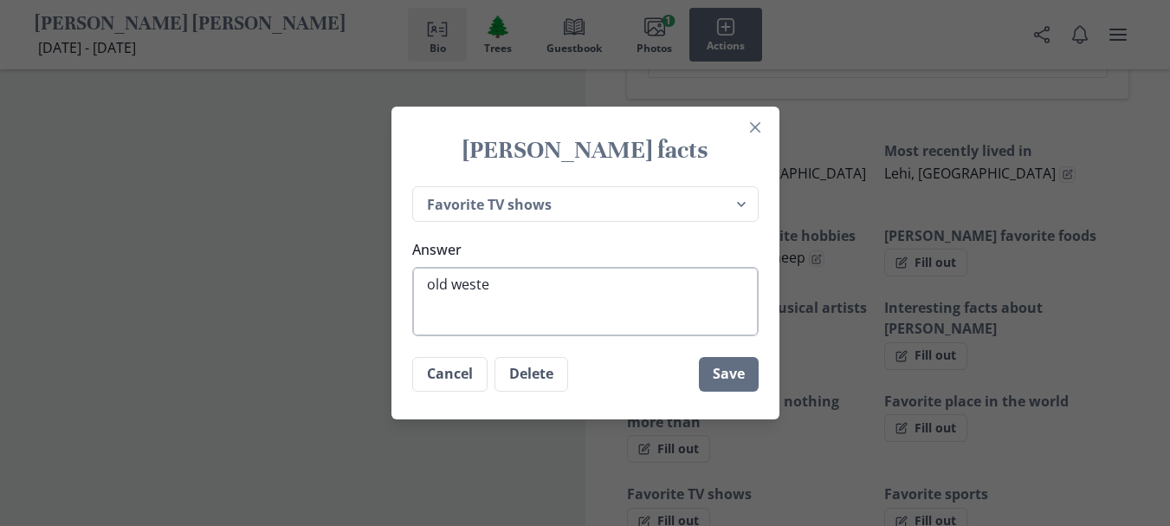
type textarea "old [PERSON_NAME]"
type textarea "x"
type textarea "old western"
type textarea "x"
type textarea "old westerns"
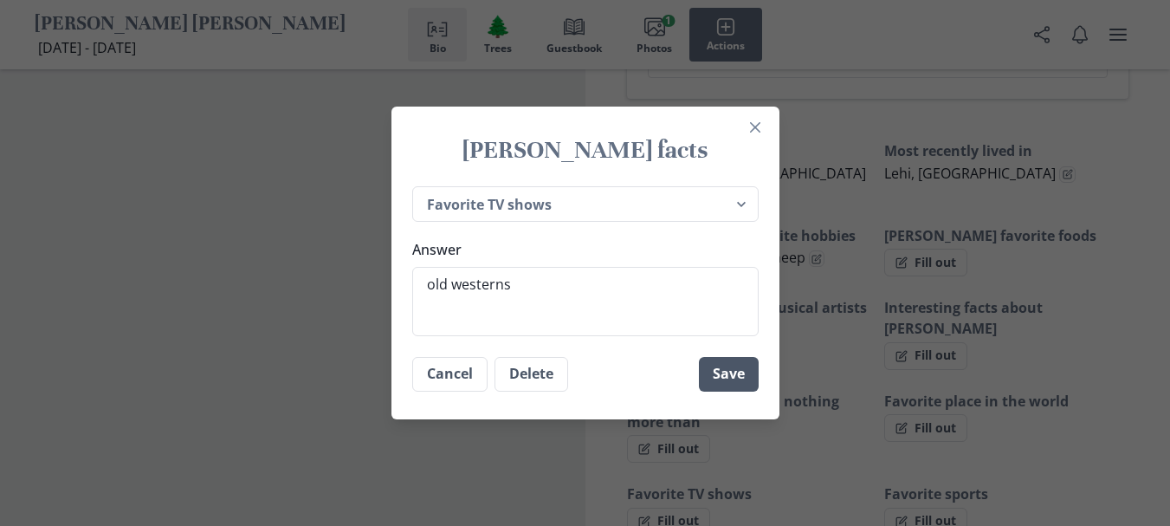
click at [717, 375] on button "Save" at bounding box center [729, 374] width 60 height 35
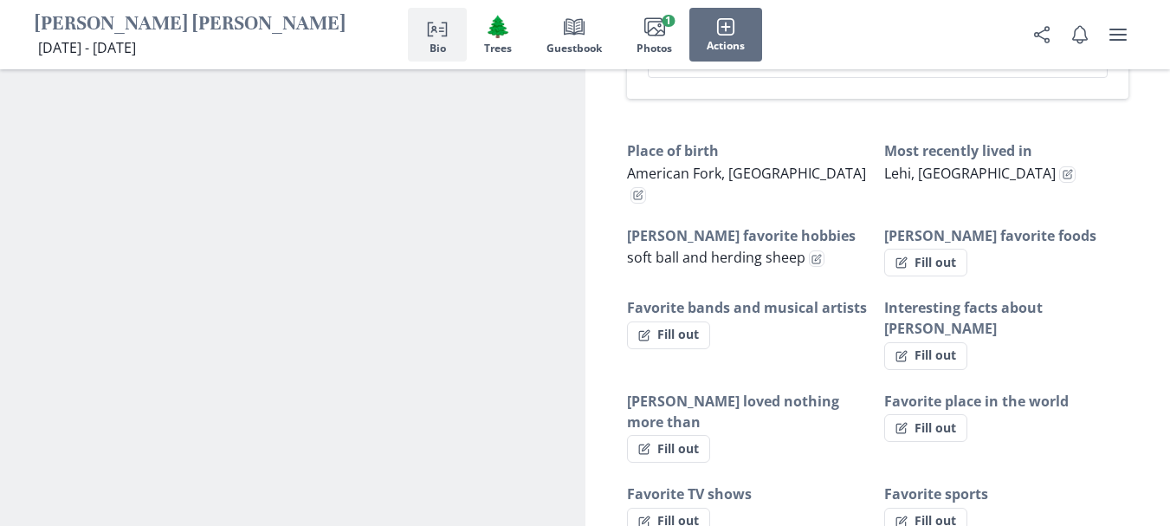
type textarea "x"
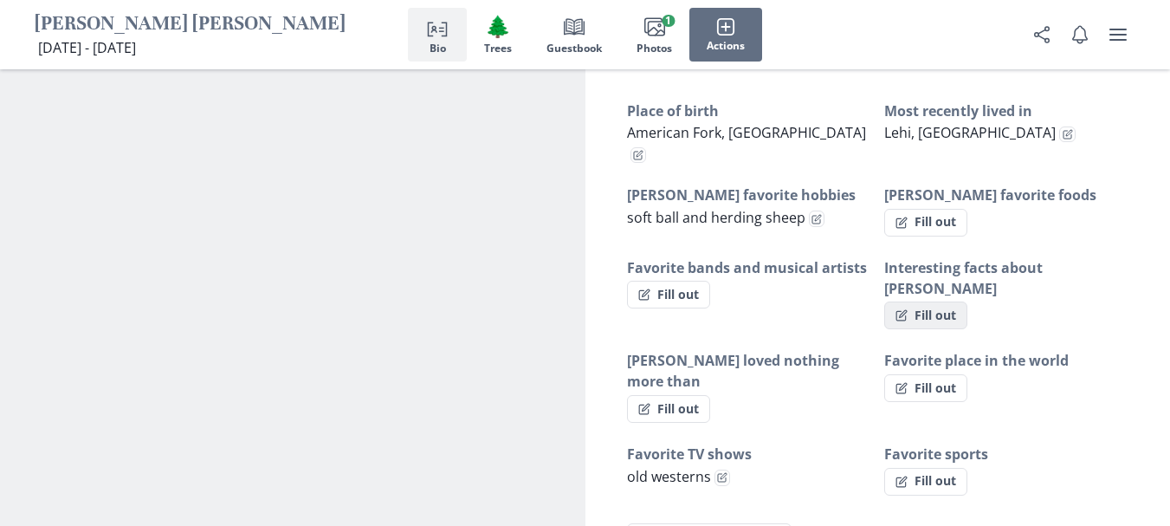
click at [923, 301] on button "Fill out" at bounding box center [925, 315] width 83 height 28
select select "Interesting facts about [PERSON_NAME]"
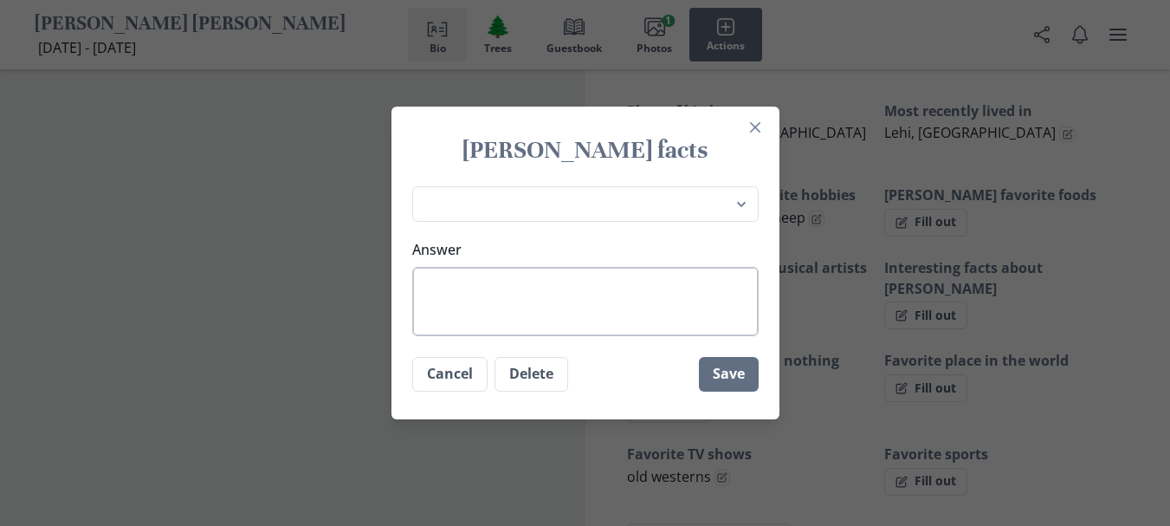
click at [439, 283] on textarea "Answer" at bounding box center [585, 301] width 346 height 69
click at [460, 377] on button "Cancel" at bounding box center [449, 374] width 75 height 35
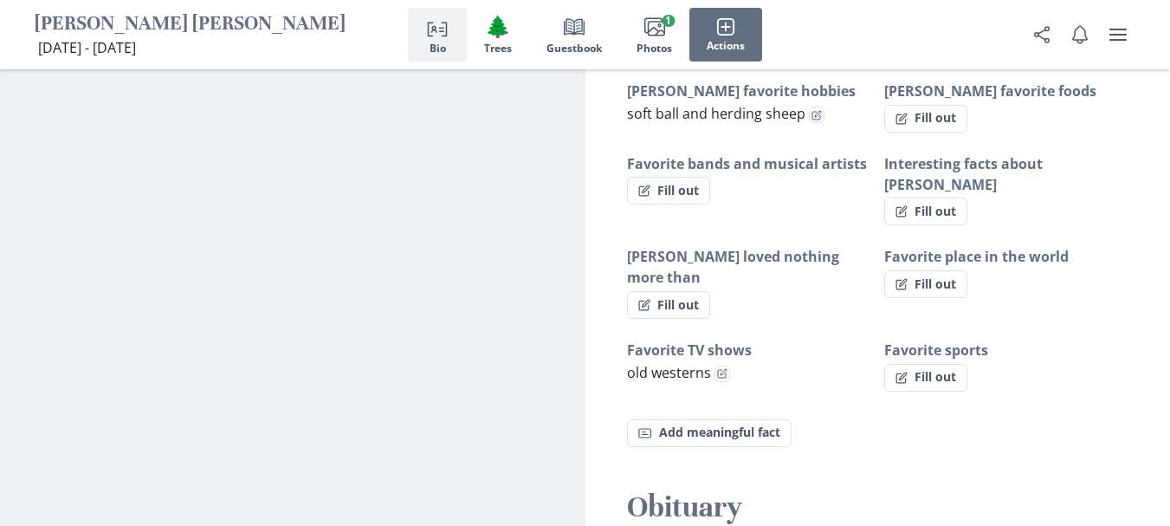
scroll to position [1185, 0]
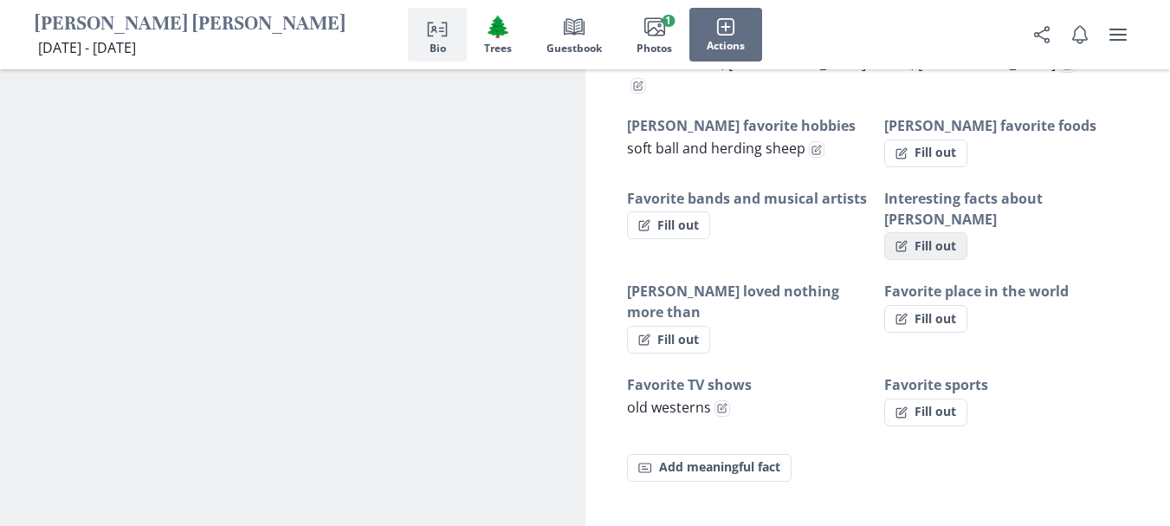
click at [906, 240] on icon "button" at bounding box center [901, 246] width 12 height 12
select select "Interesting facts about [PERSON_NAME]"
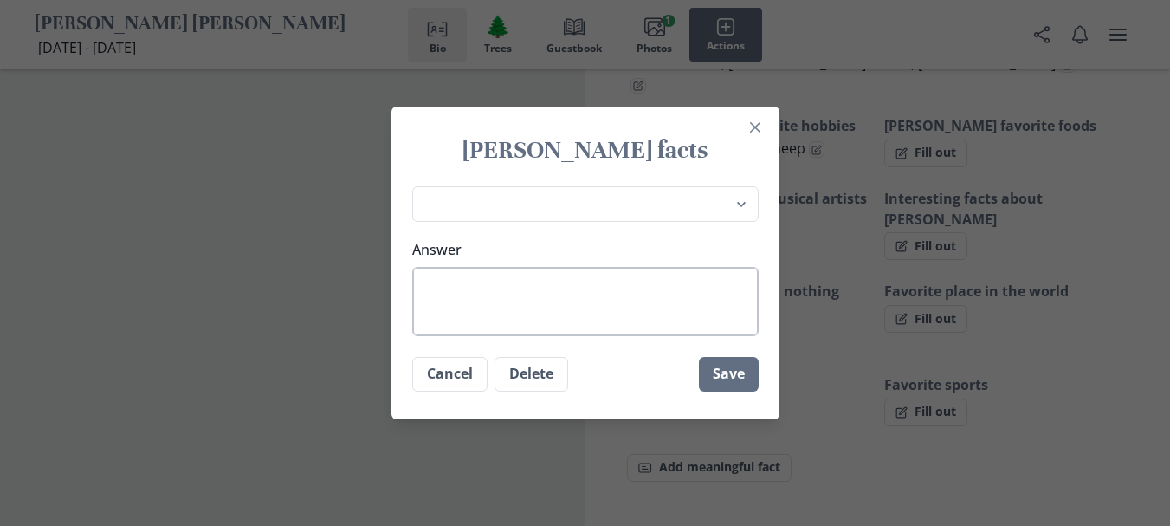
click at [425, 281] on textarea "Answer" at bounding box center [585, 301] width 346 height 69
type textarea "x"
type textarea "h"
type textarea "x"
type textarea "he"
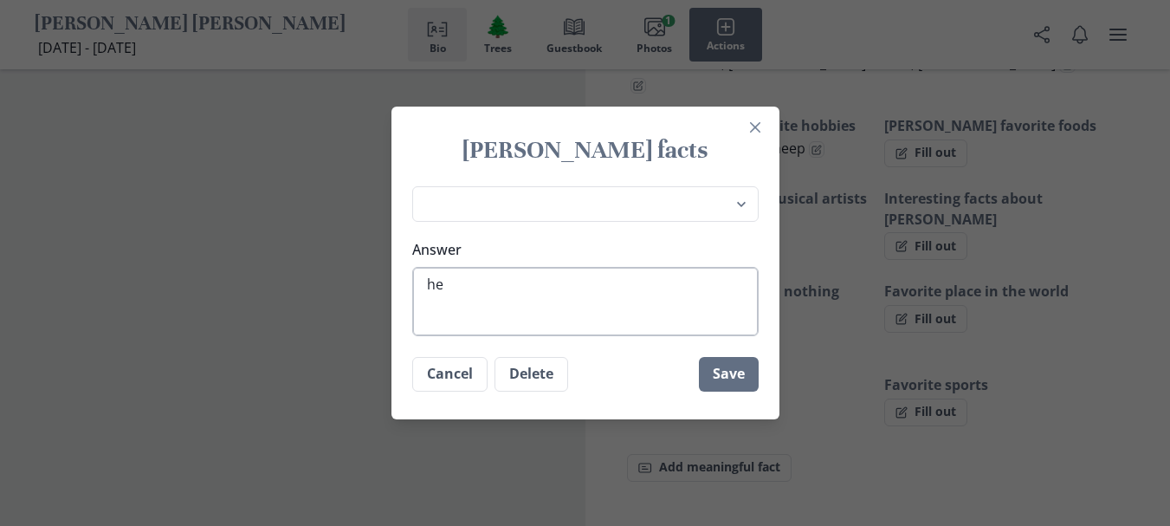
type textarea "x"
type textarea "he"
type textarea "x"
type textarea "he w"
type textarea "x"
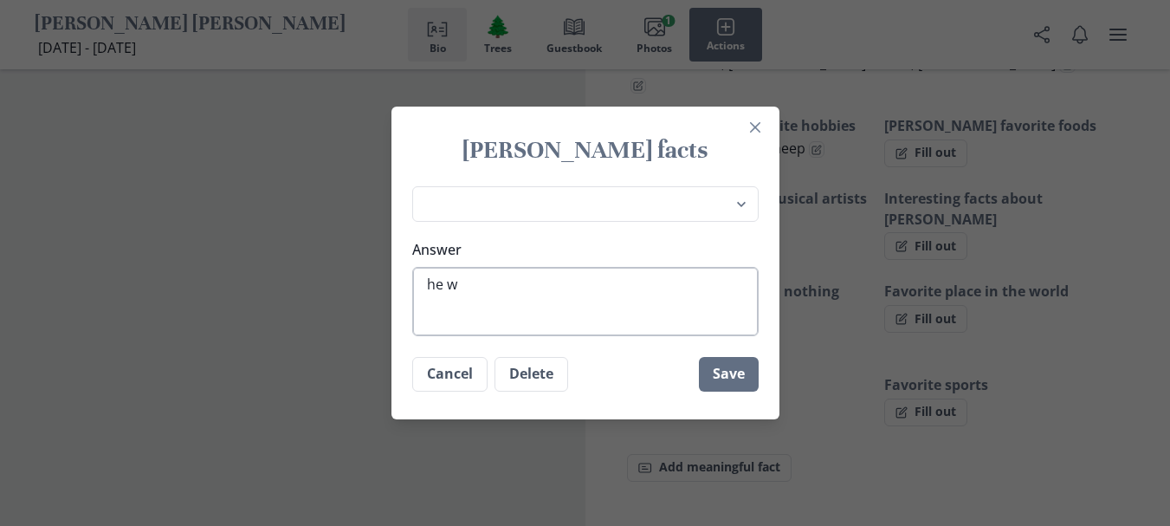
type textarea "he wa"
type textarea "x"
type textarea "he was"
type textarea "x"
type textarea "he was"
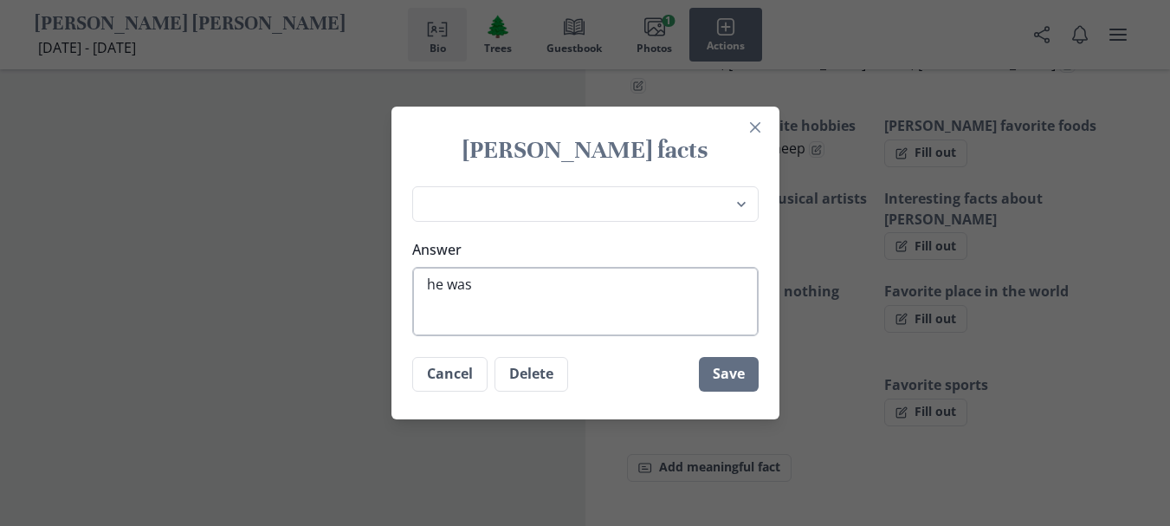
type textarea "x"
type textarea "he was a"
type textarea "x"
type textarea "he was a"
type textarea "x"
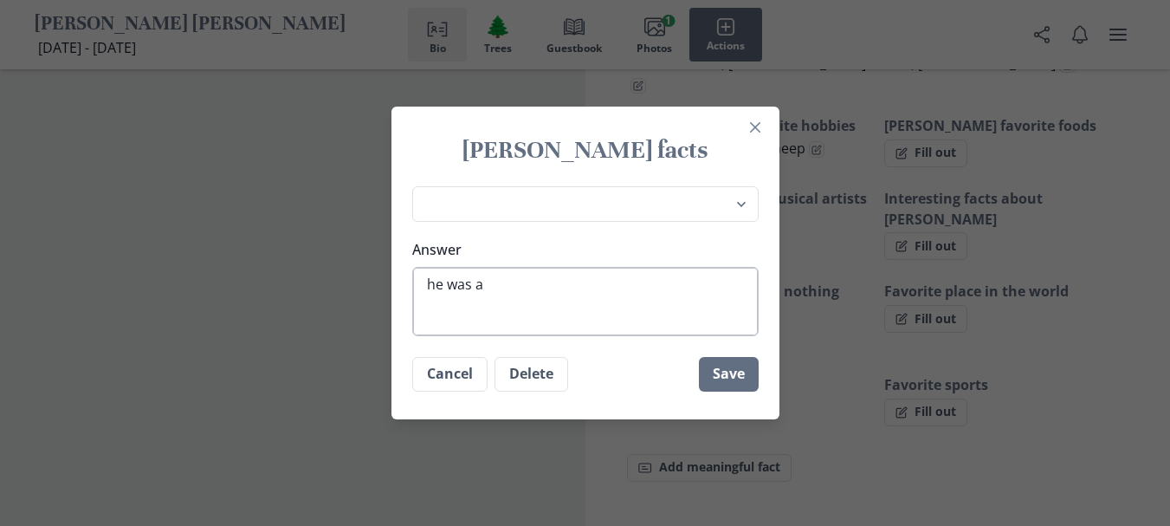
type textarea "he was a m"
type textarea "x"
type textarea "he was a ma"
type textarea "x"
type textarea "he was a mas"
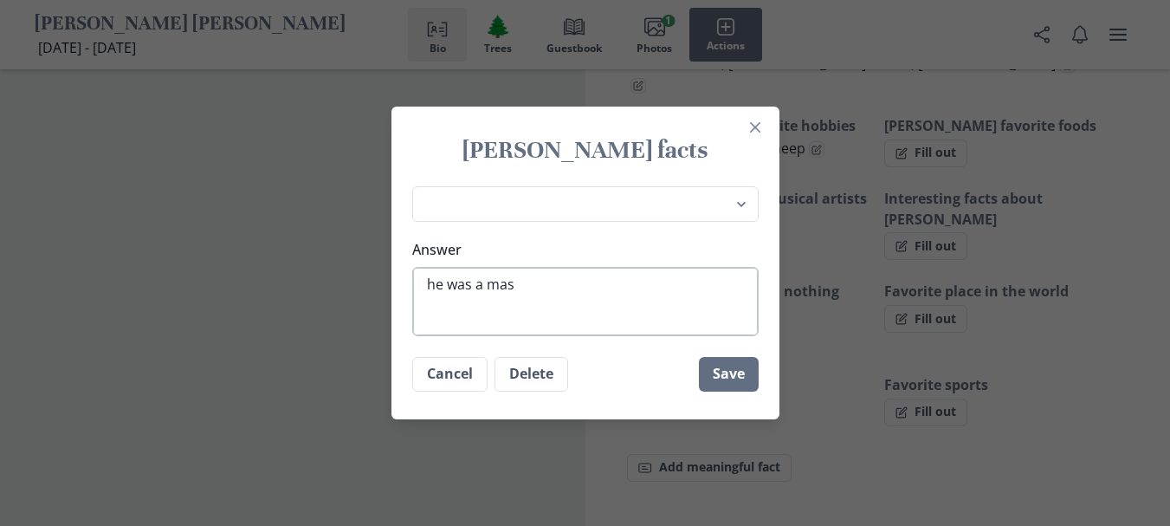
type textarea "x"
type textarea "he was a mast"
type textarea "x"
type textarea "he was a maste"
type textarea "x"
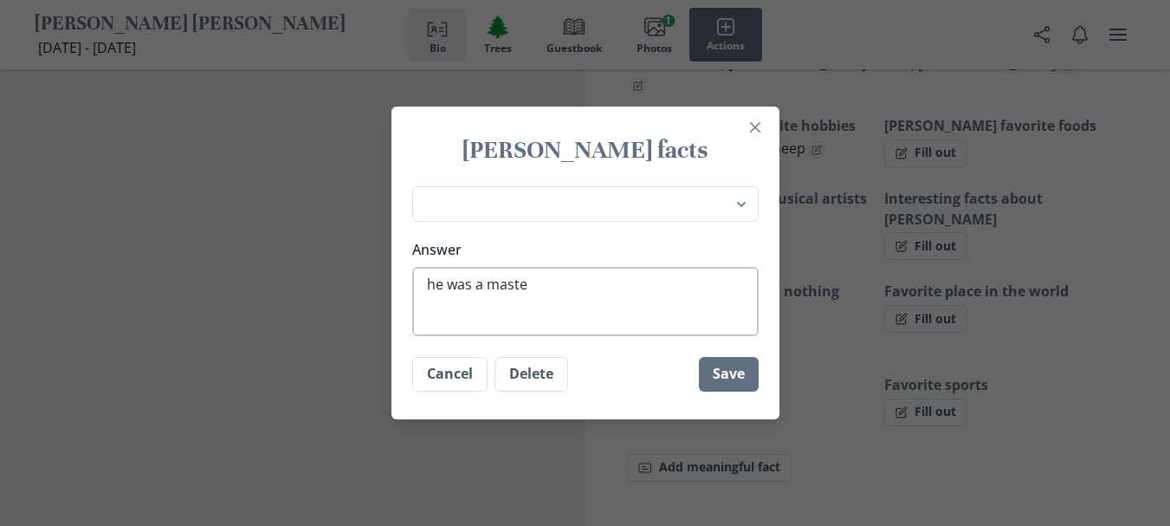
type textarea "he was a master"
type textarea "x"
type textarea "he was a master"
type textarea "x"
type textarea "he was a master s"
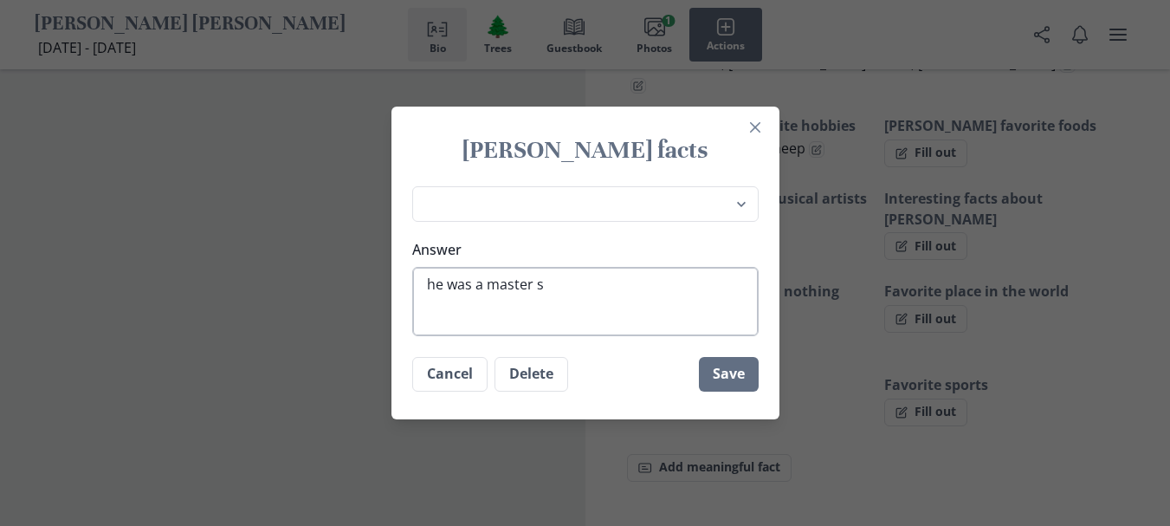
type textarea "x"
type textarea "he was a master se"
type textarea "x"
type textarea "he was a master ser"
type textarea "x"
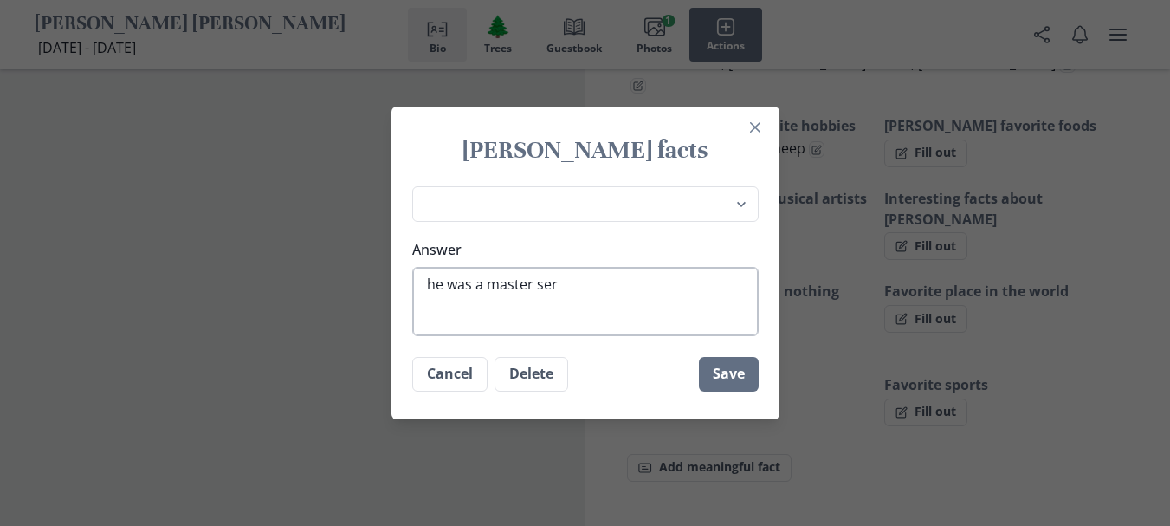
type textarea "he was a master serg"
type textarea "x"
type textarea "he was a master [PERSON_NAME]"
type textarea "x"
type textarea "he was a master [PERSON_NAME]"
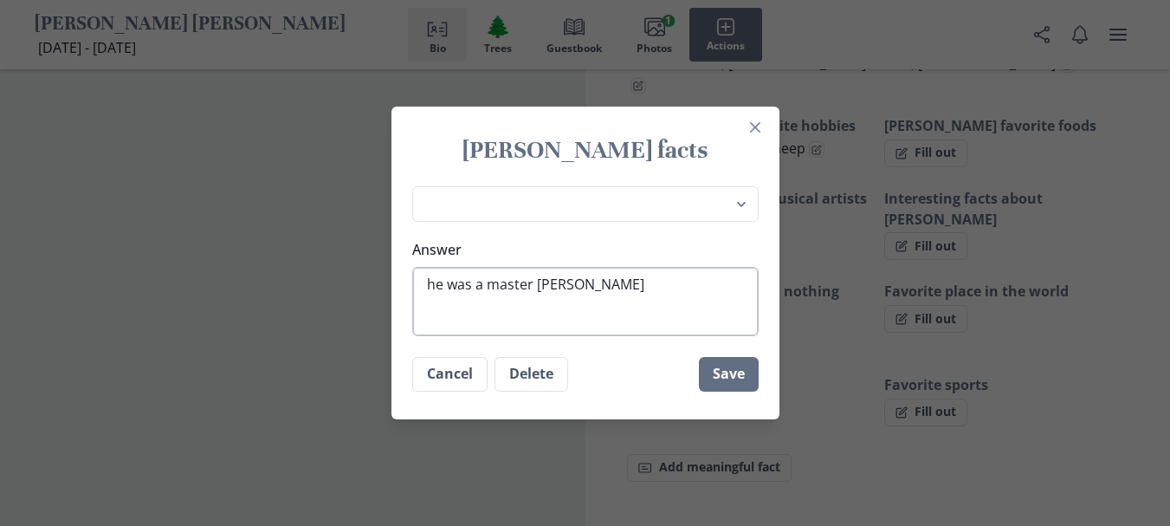
type textarea "x"
type textarea "he was a master [PERSON_NAME]"
type textarea "x"
type textarea "he was a master sergeant"
type textarea "x"
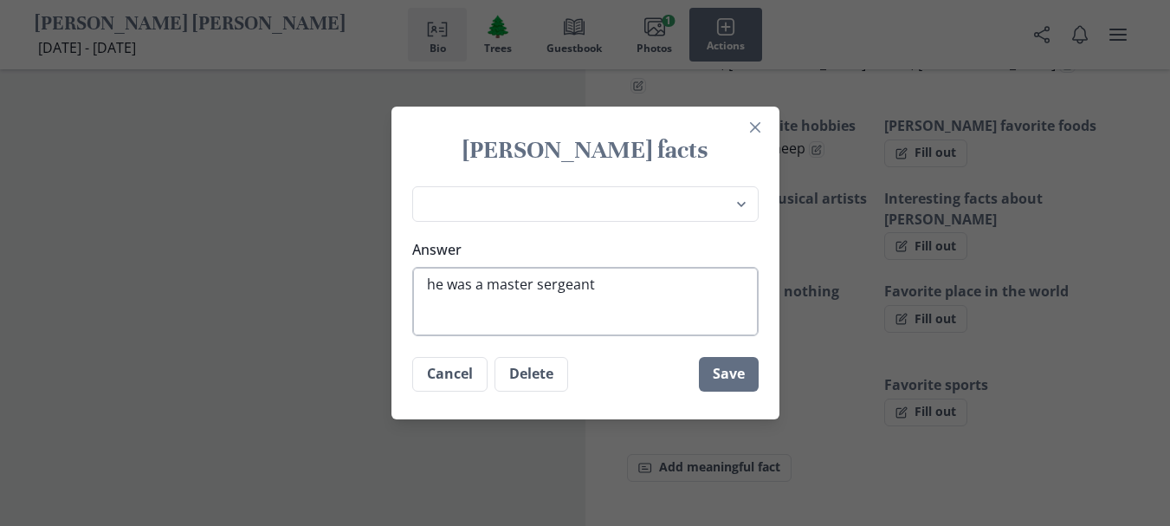
type textarea "he was a master sergeant"
type textarea "x"
type textarea "he was a master sergeant i"
type textarea "x"
type textarea "he was a master sergeant in"
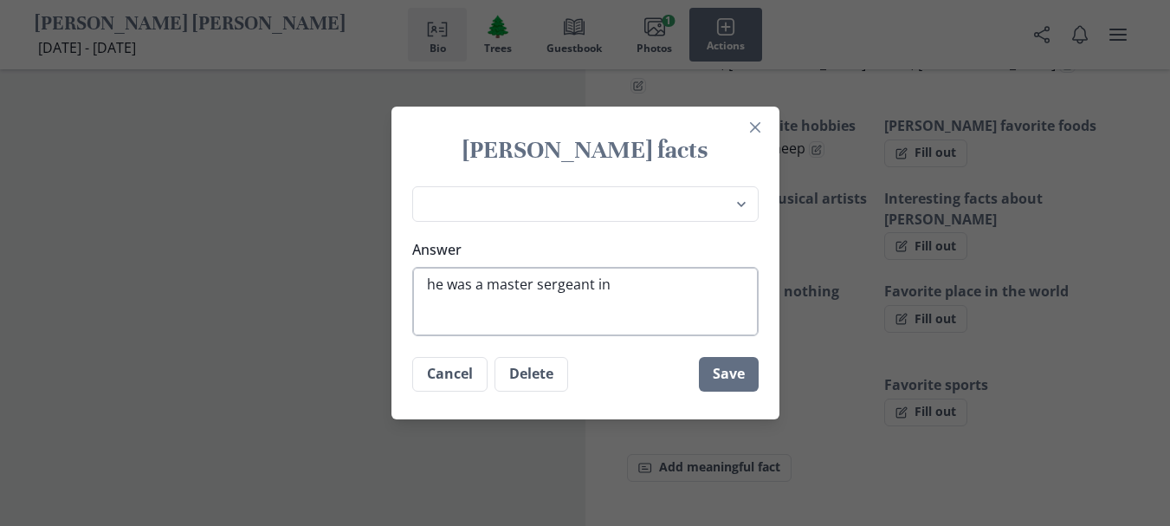
type textarea "x"
type textarea "he was a master sergeant in"
type textarea "x"
type textarea "he was a master sergeant in t"
type textarea "x"
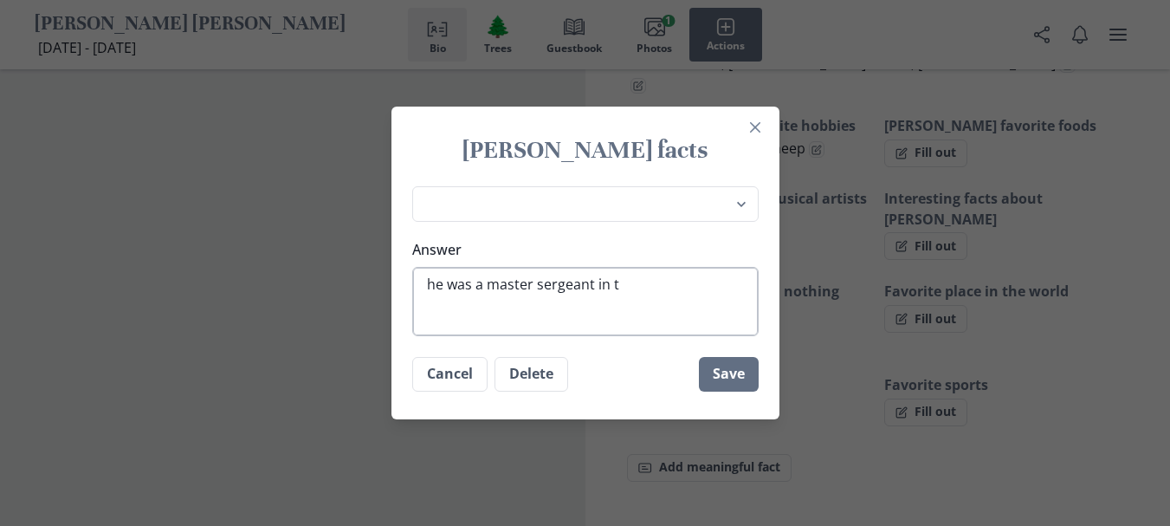
type textarea "he was a master sergeant in th"
type textarea "x"
type textarea "he was a master sergeant in the"
type textarea "x"
type textarea "he was a master sergeant in the"
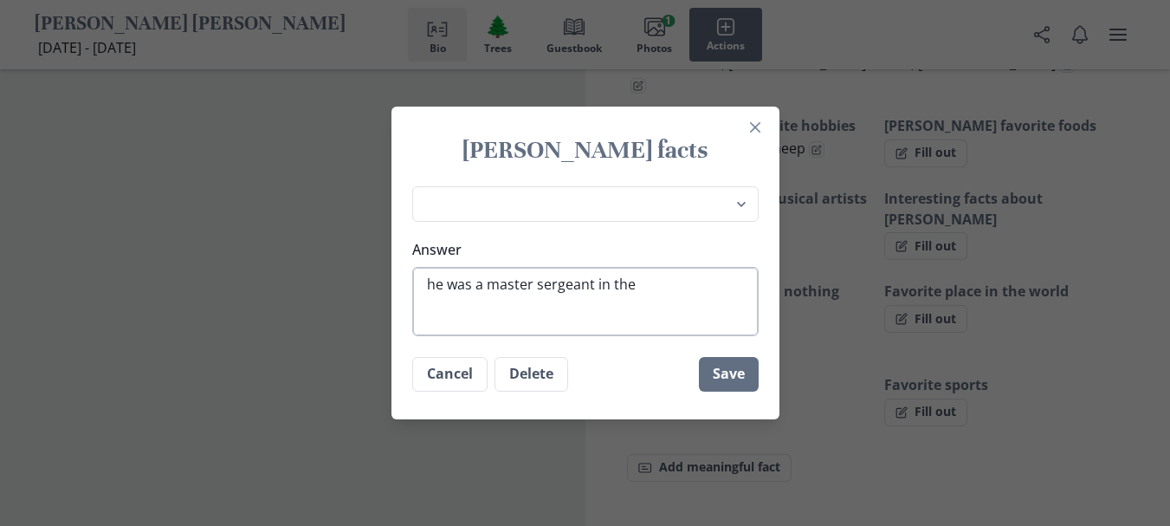
type textarea "x"
type textarea "he was a master sergeant in the a"
type textarea "x"
type textarea "he was a master sergeant in the ai"
type textarea "x"
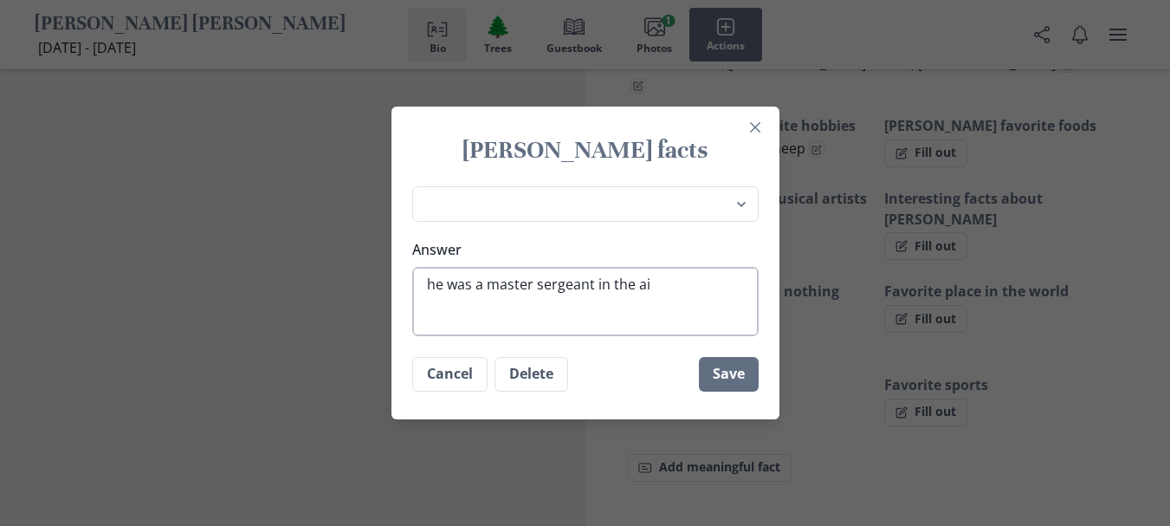
type textarea "he was a master sergeant in the air"
type textarea "x"
type textarea "he was a master sergeant in the air"
type textarea "x"
type textarea "he was a master sergeant in the air n"
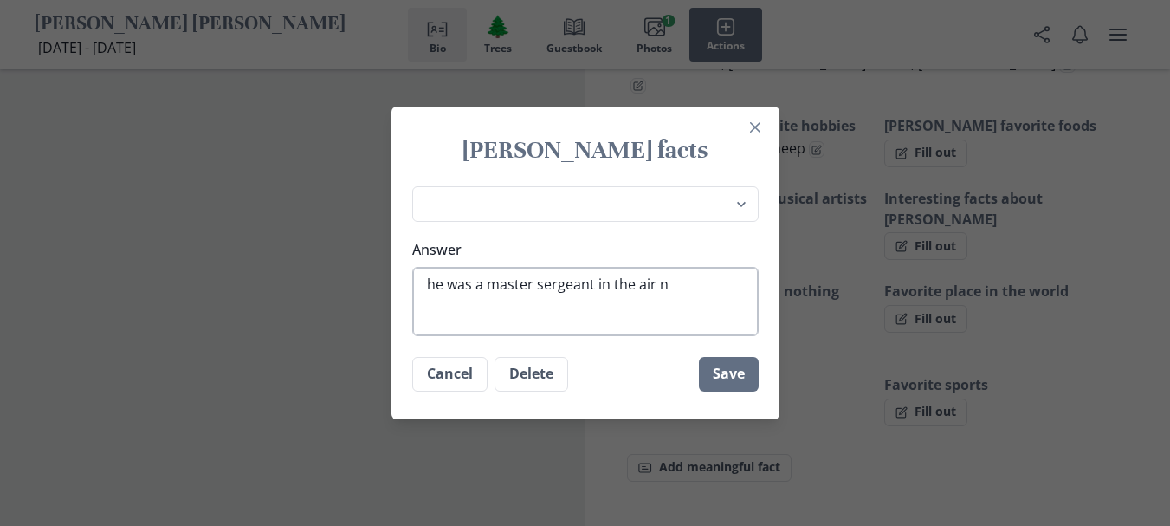
type textarea "x"
type textarea "he was a master sergeant in the air na"
type textarea "x"
type textarea "he was a master sergeant in the air nat"
type textarea "x"
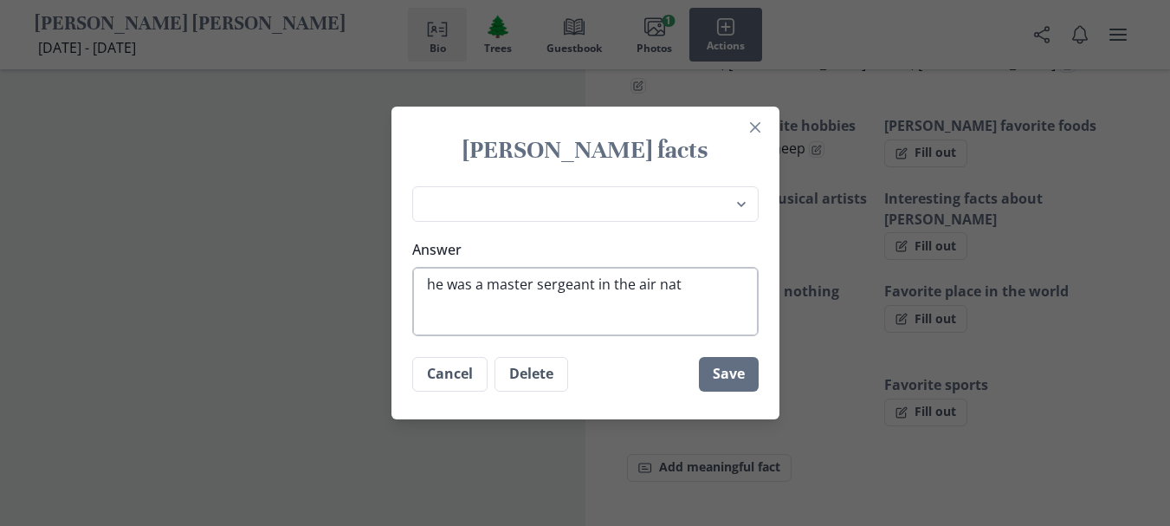
type textarea "he was a master sergeant in the air nati"
type textarea "x"
type textarea "he was a master sergeant in the air natio"
type textarea "x"
type textarea "he was a master sergeant in the air nation"
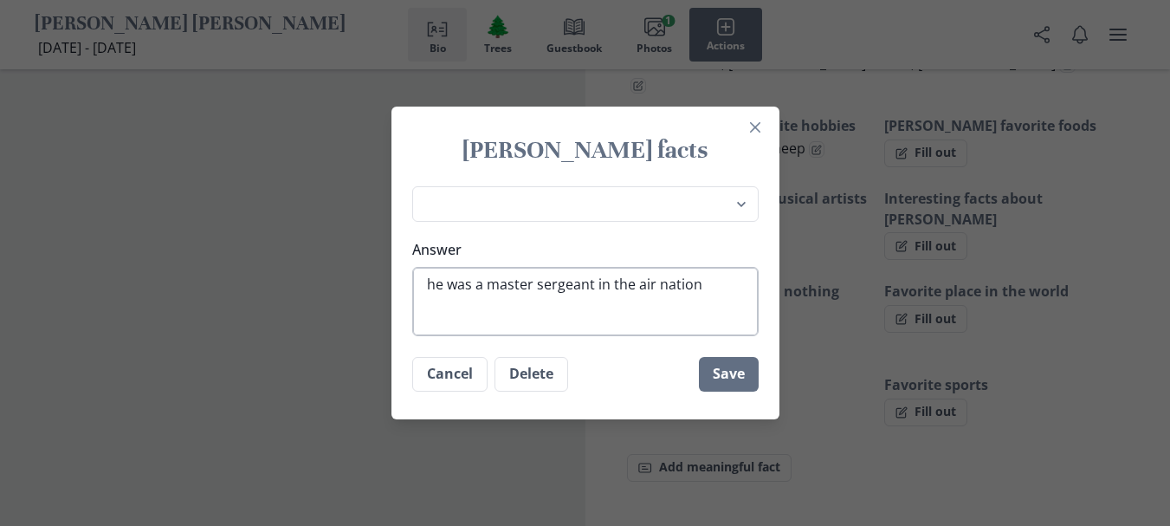
type textarea "x"
type textarea "he was a master sergeant in the air nationa"
type textarea "x"
type textarea "he was a master sergeant in the air national"
type textarea "x"
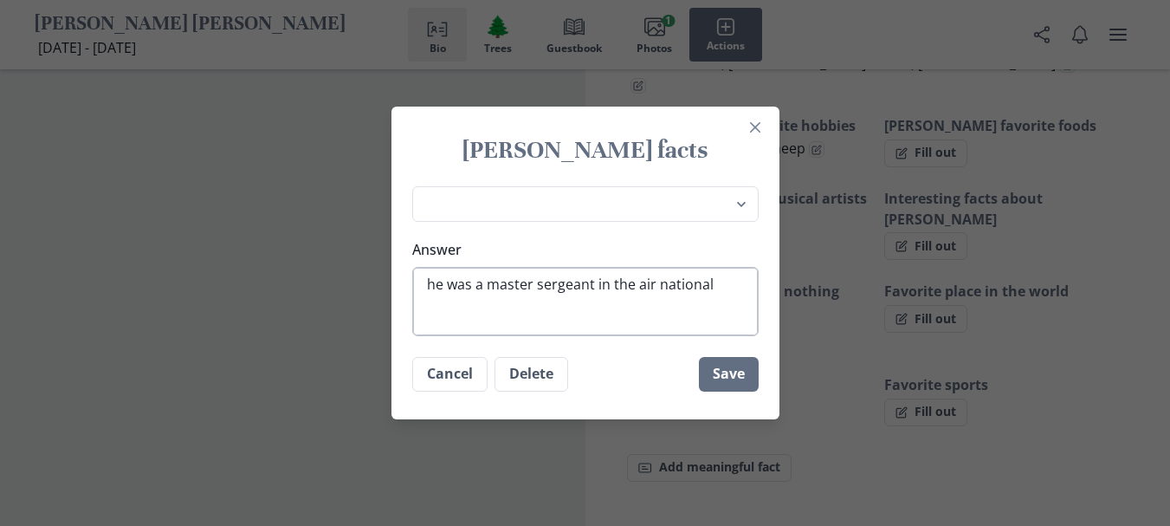
type textarea "he was a master sergeant in the air national"
type textarea "x"
type textarea "he was a master sergeant in the air national g"
type textarea "x"
type textarea "he was a master sergeant in the air national gu"
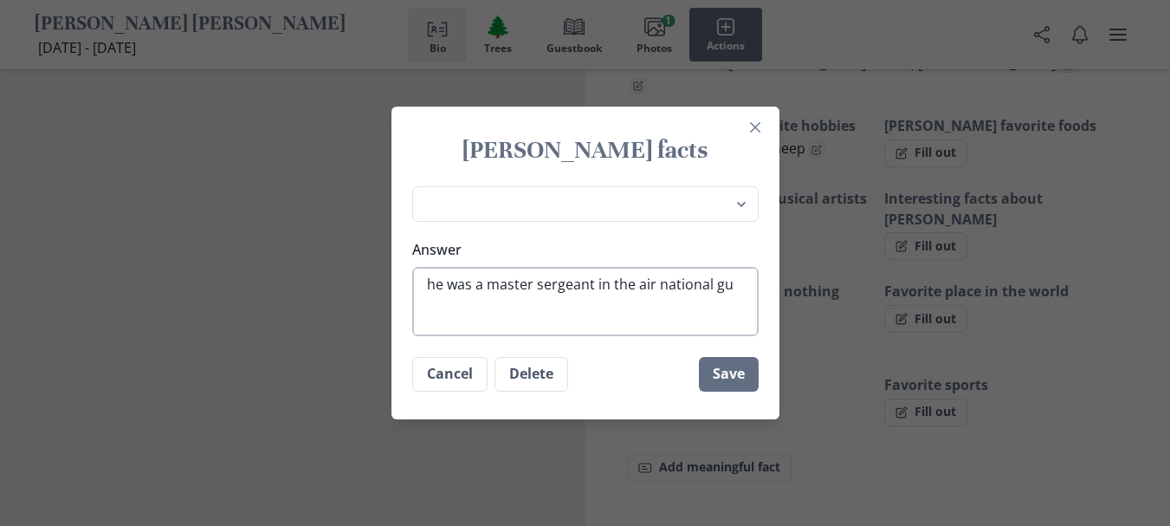
type textarea "x"
type textarea "he was a master sergeant in the air national gua"
type textarea "x"
type textarea "he was a master sergeant in the air national guar"
type textarea "x"
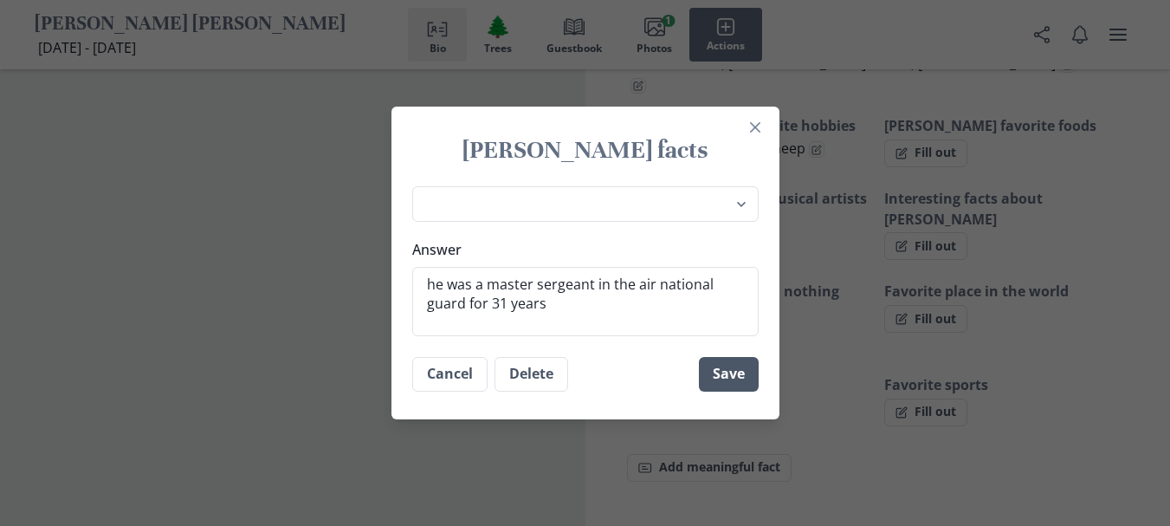
click at [734, 377] on button "Save" at bounding box center [729, 374] width 60 height 35
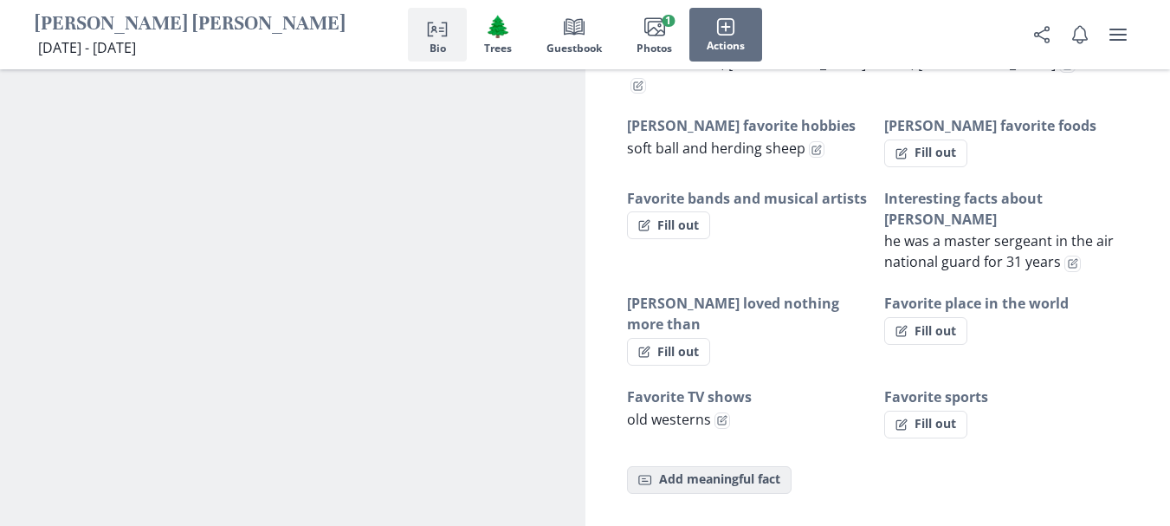
click at [691, 466] on button "Fact Add meaningful fact" at bounding box center [709, 480] width 165 height 28
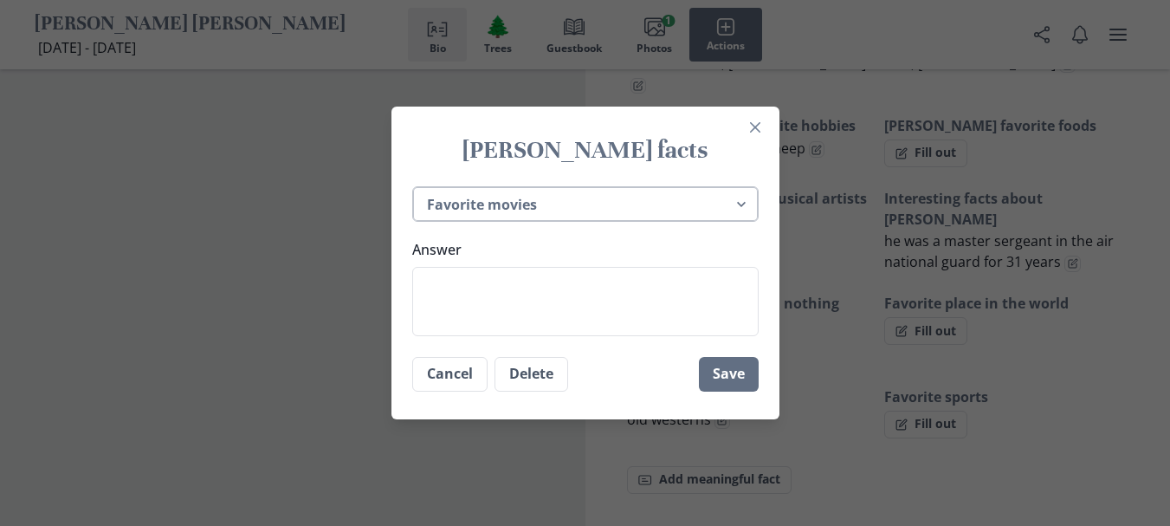
click at [746, 202] on select "Place of birth Most recently lived in [PERSON_NAME] favorite hobbies [PERSON_NA…" at bounding box center [585, 203] width 346 height 35
click at [418, 186] on select "Place of birth Most recently lived in [PERSON_NAME] favorite hobbies [PERSON_NA…" at bounding box center [585, 203] width 346 height 35
click at [442, 274] on textarea "Answer" at bounding box center [585, 301] width 346 height 69
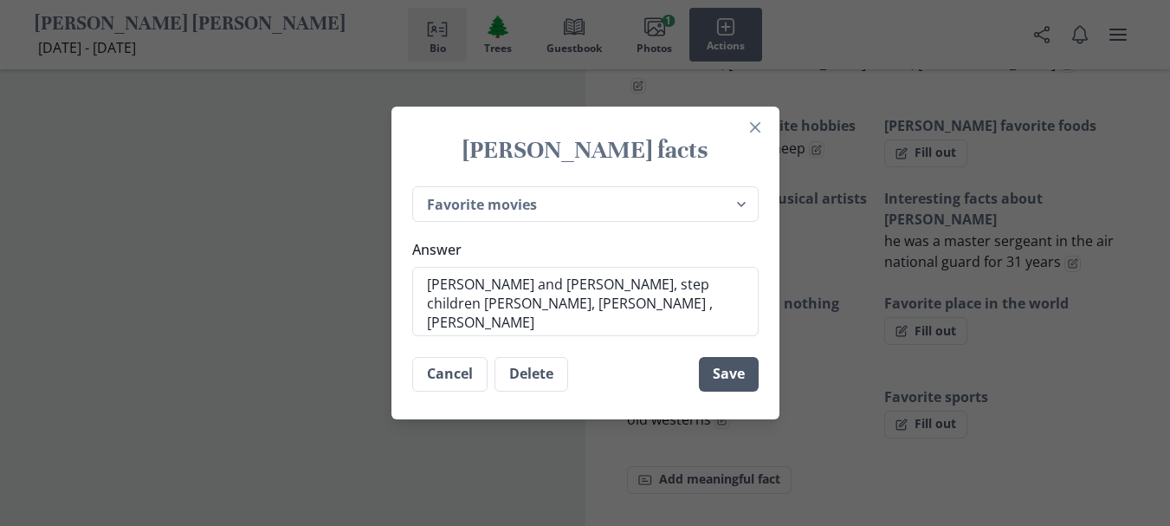
click at [739, 382] on button "Save" at bounding box center [729, 374] width 60 height 35
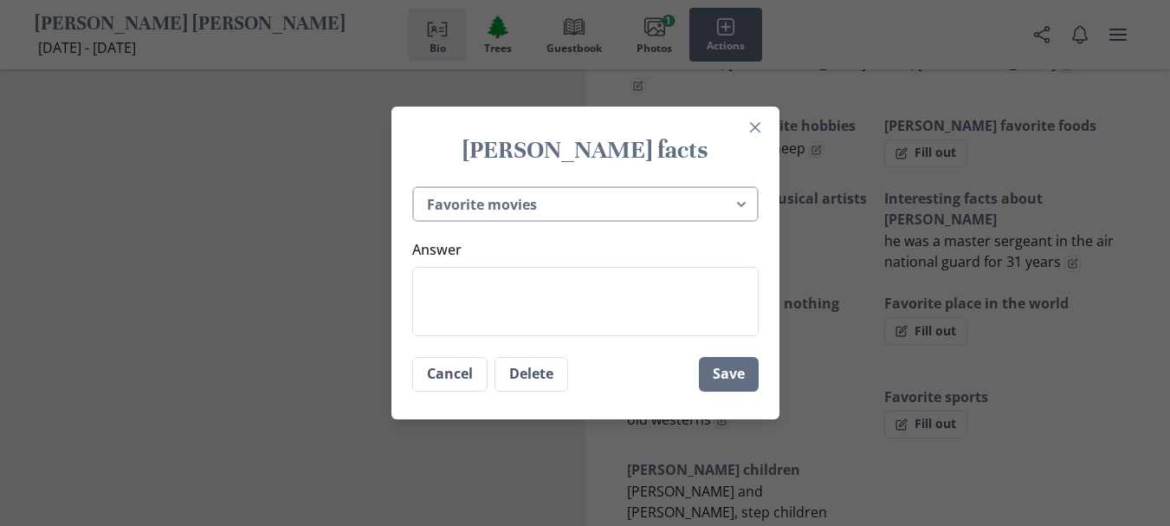
click at [749, 204] on select "Place of birth Most recently lived in [PERSON_NAME] favorite hobbies [PERSON_NA…" at bounding box center [585, 203] width 346 height 35
click at [418, 186] on select "Place of birth Most recently lived in [PERSON_NAME] favorite hobbies [PERSON_NA…" at bounding box center [585, 203] width 346 height 35
click at [433, 280] on textarea "Answer" at bounding box center [585, 301] width 346 height 69
click at [733, 378] on button "Save" at bounding box center [729, 374] width 60 height 35
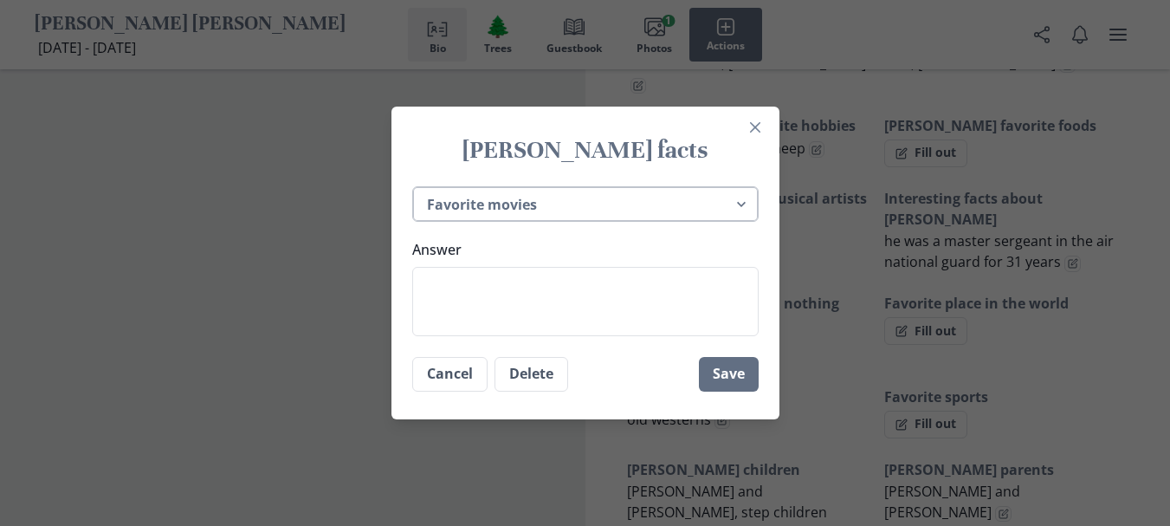
click at [744, 206] on select "Place of birth Most recently lived in [PERSON_NAME] favorite hobbies [PERSON_NA…" at bounding box center [585, 203] width 346 height 35
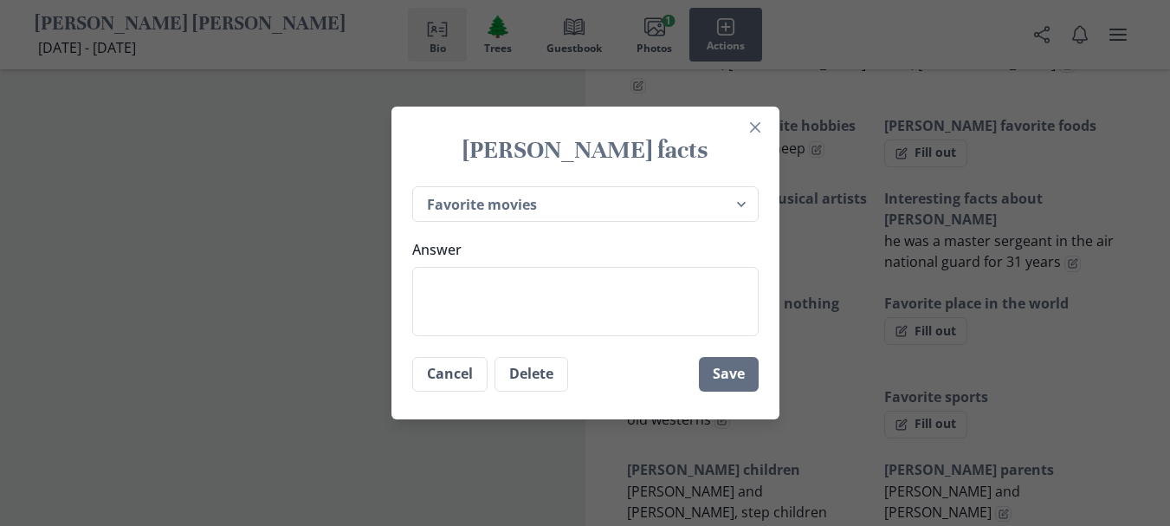
click at [418, 186] on select "Place of birth Most recently lived in [PERSON_NAME] favorite hobbies [PERSON_NA…" at bounding box center [585, 203] width 346 height 35
click at [438, 278] on textarea "Answer" at bounding box center [585, 301] width 346 height 69
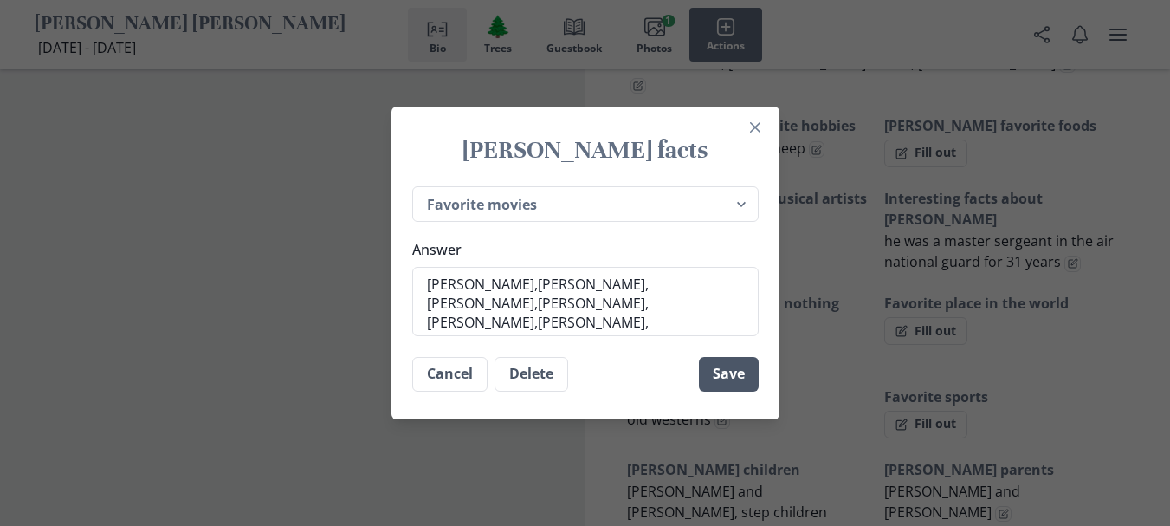
click at [732, 376] on button "Save" at bounding box center [729, 374] width 60 height 35
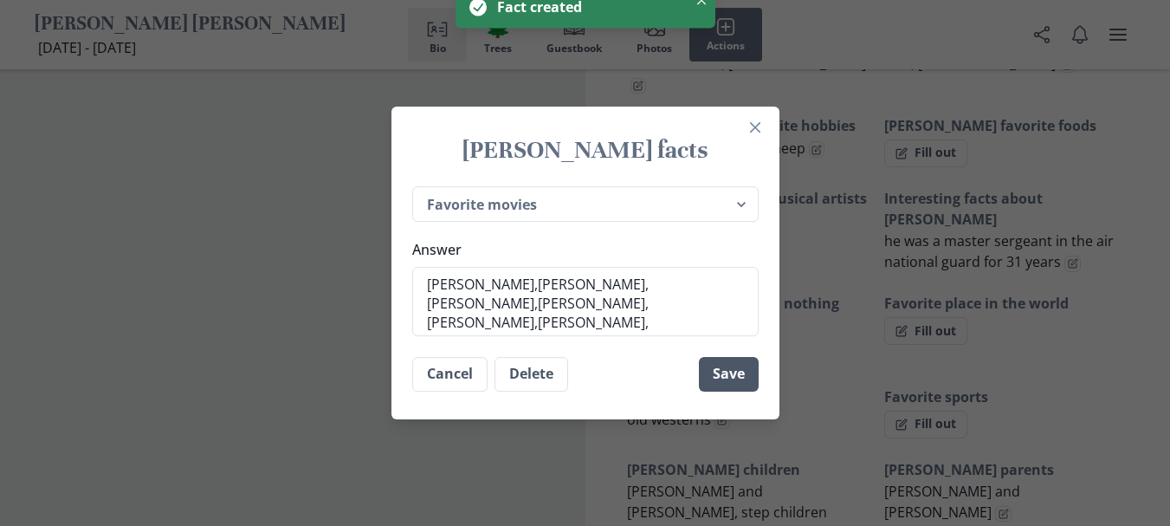
scroll to position [1598, 0]
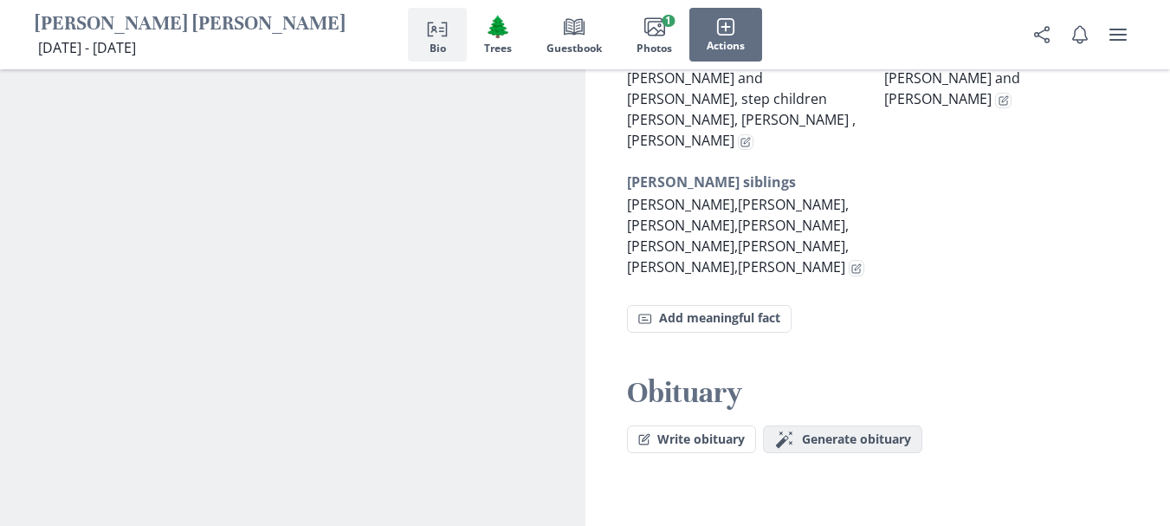
click at [845, 432] on span "Generate obituary" at bounding box center [856, 439] width 109 height 15
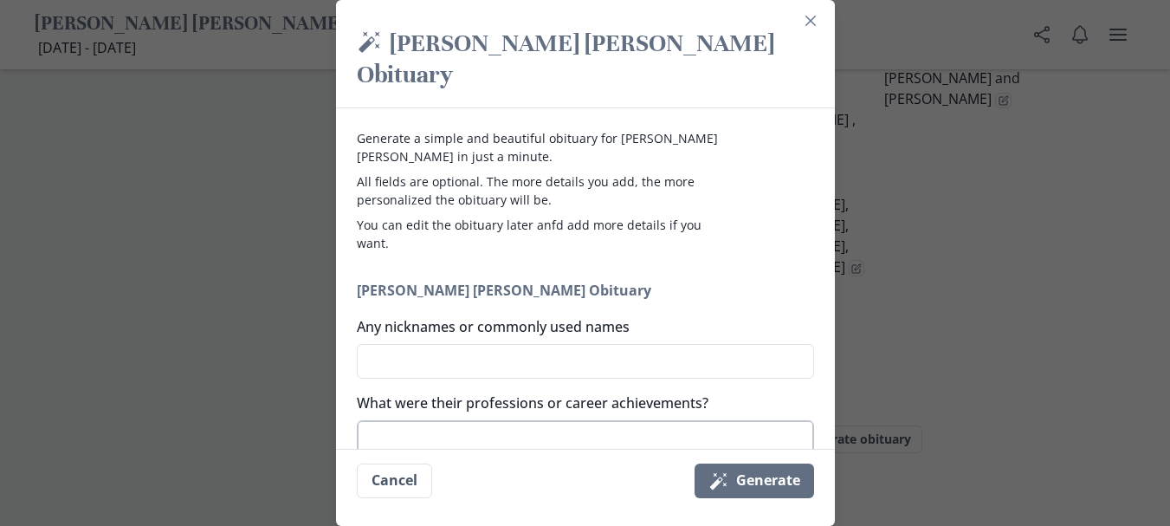
click at [404, 420] on textarea "What were their professions or career achievements?" at bounding box center [585, 437] width 457 height 35
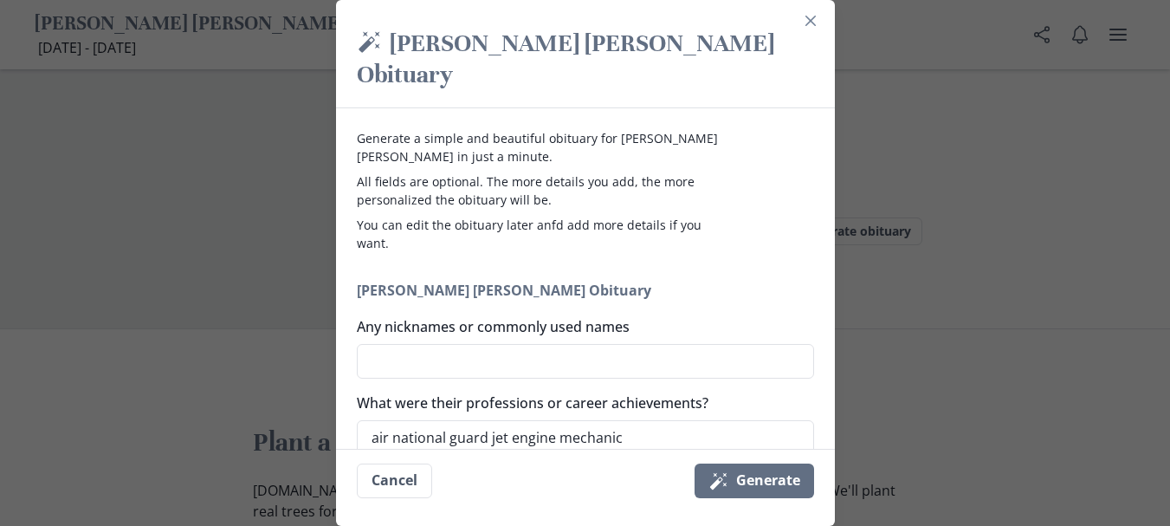
scroll to position [1841, 0]
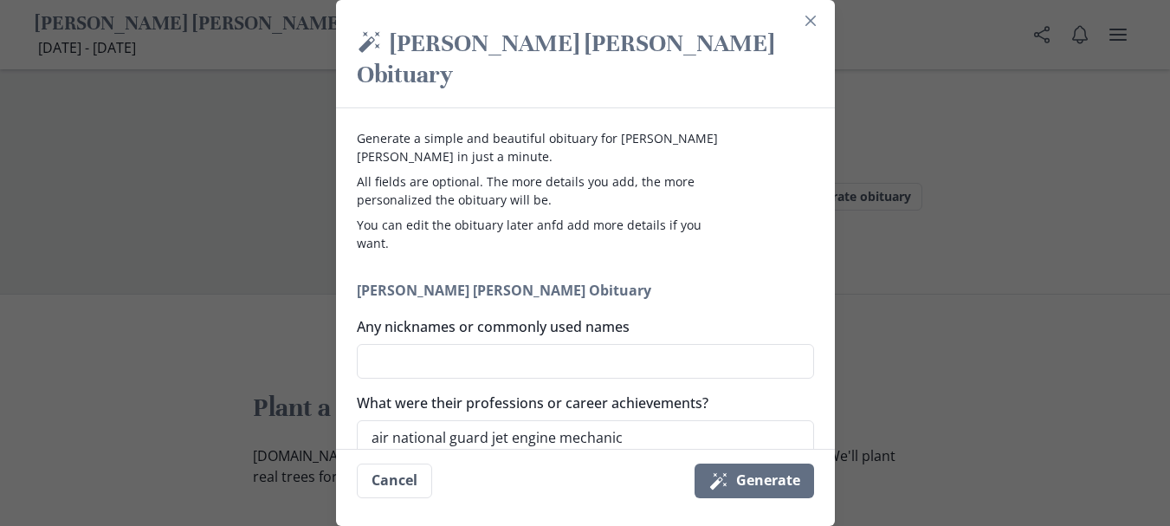
click at [866, 326] on div "Magic [PERSON_NAME] [PERSON_NAME] Obituary Generate a simple and beautiful obit…" at bounding box center [585, 263] width 1170 height 526
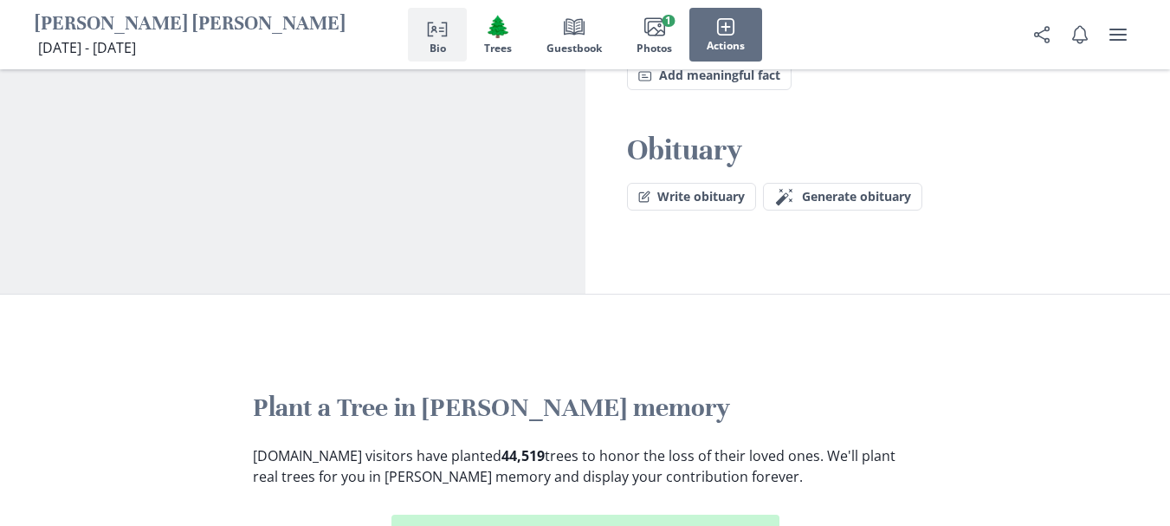
drag, startPoint x: 866, startPoint y: 326, endPoint x: 767, endPoint y: 339, distance: 99.7
click at [804, 190] on span "Generate obituary" at bounding box center [856, 197] width 109 height 15
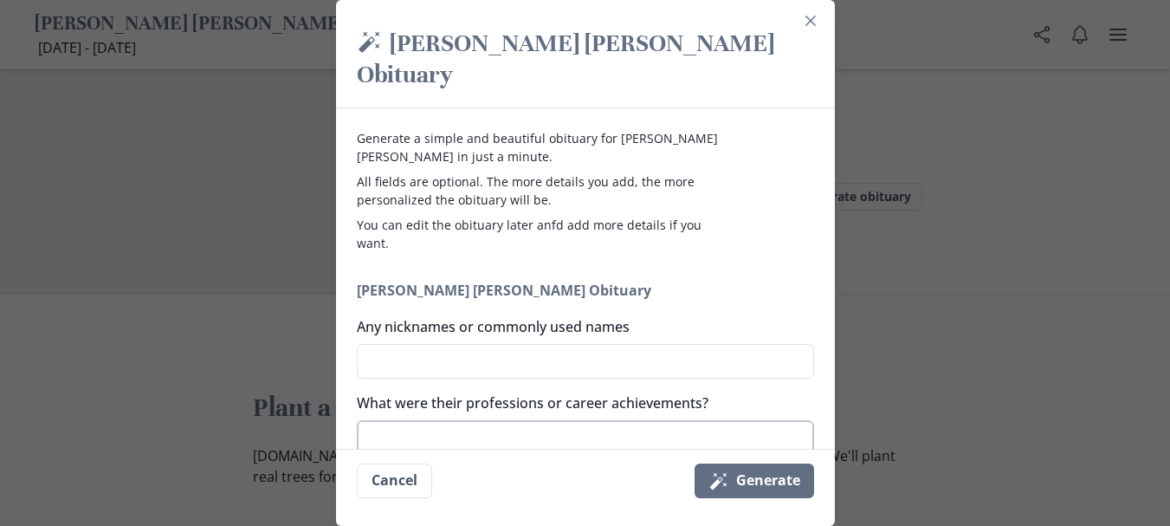
click at [454, 420] on textarea "What were their professions or career achievements?" at bounding box center [585, 437] width 457 height 35
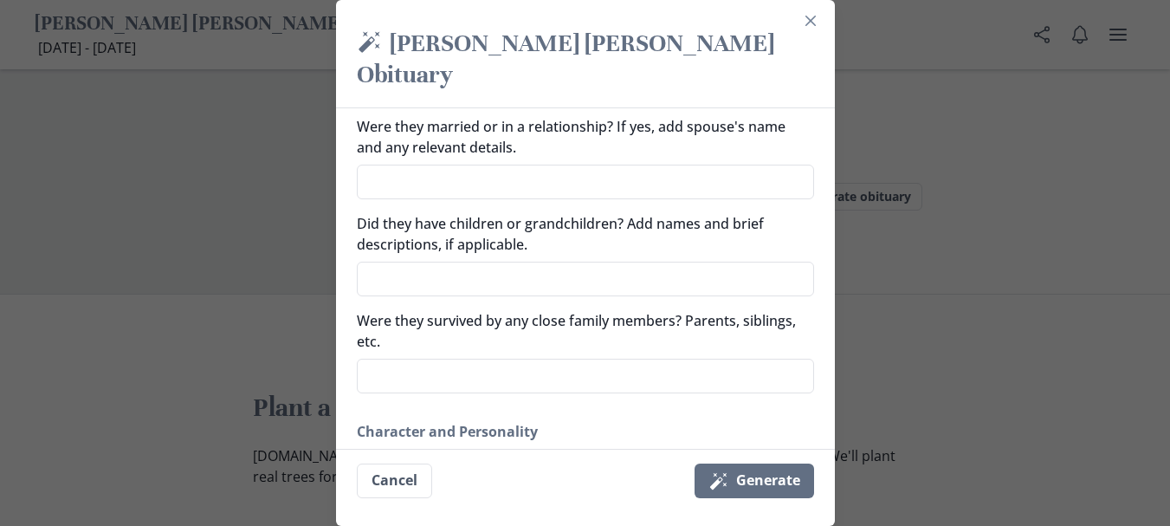
scroll to position [589, 0]
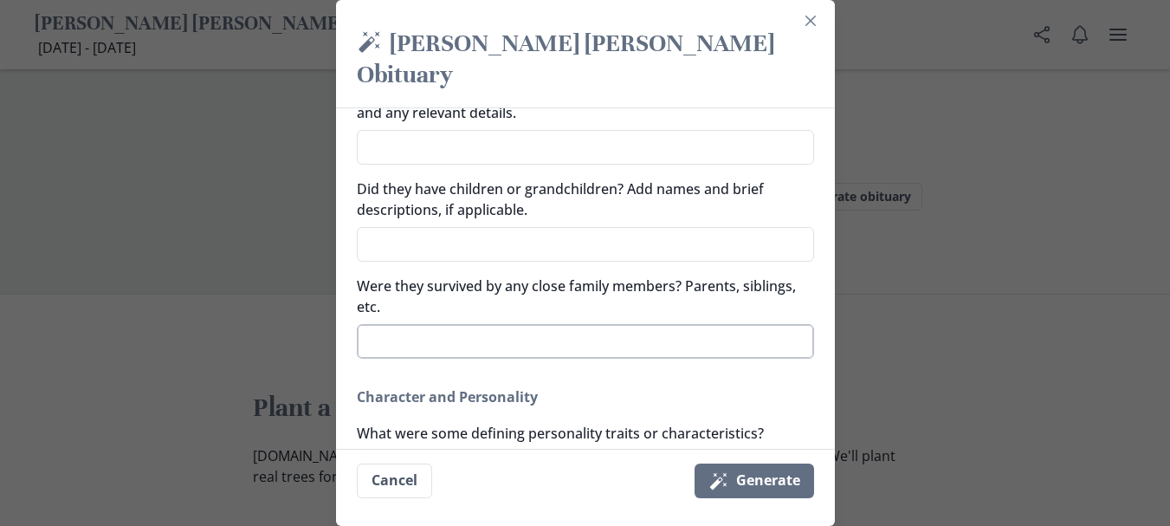
click at [377, 324] on textarea "Were they survived by any close family members? Parents, siblings, etc." at bounding box center [585, 341] width 457 height 35
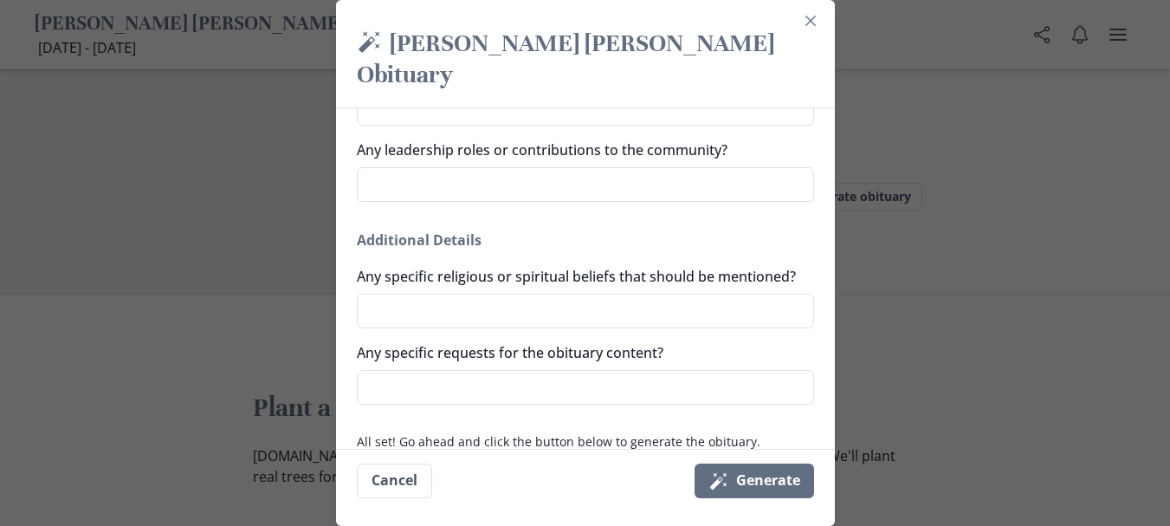
scroll to position [1273, 0]
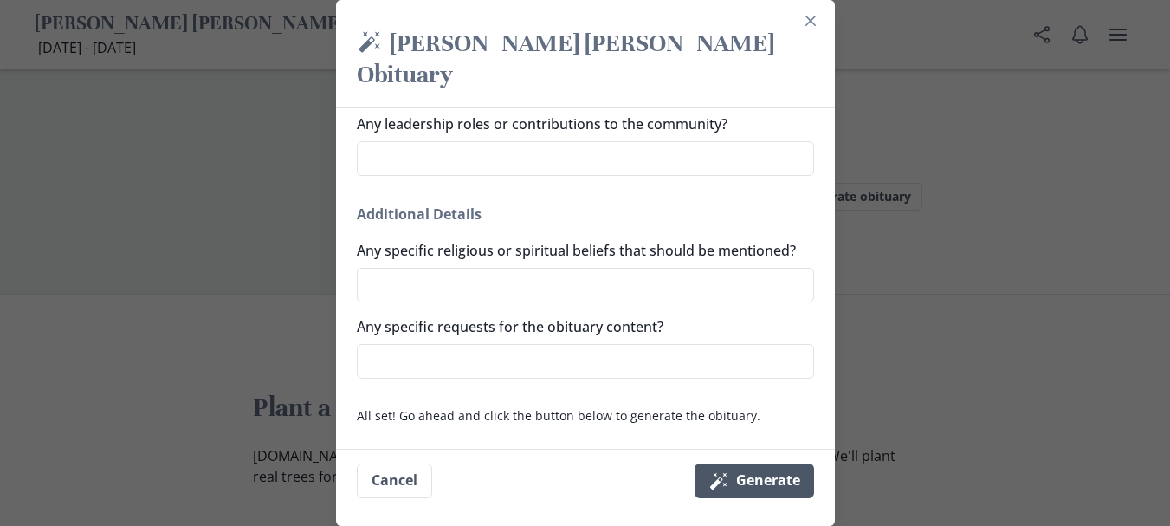
click at [763, 487] on button "Magic wand Generate" at bounding box center [753, 480] width 119 height 35
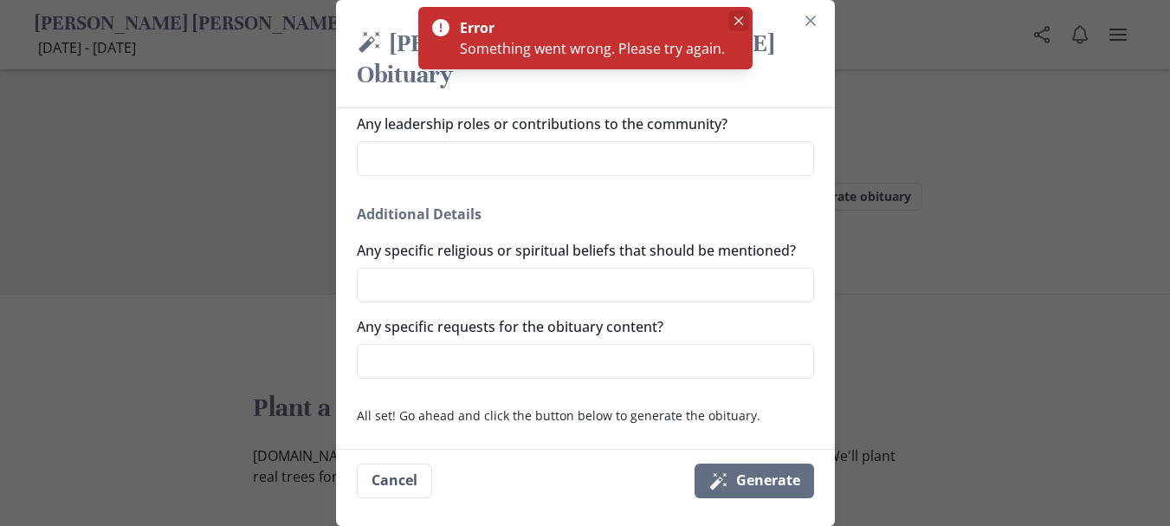
click at [729, 17] on button "Close" at bounding box center [738, 20] width 21 height 21
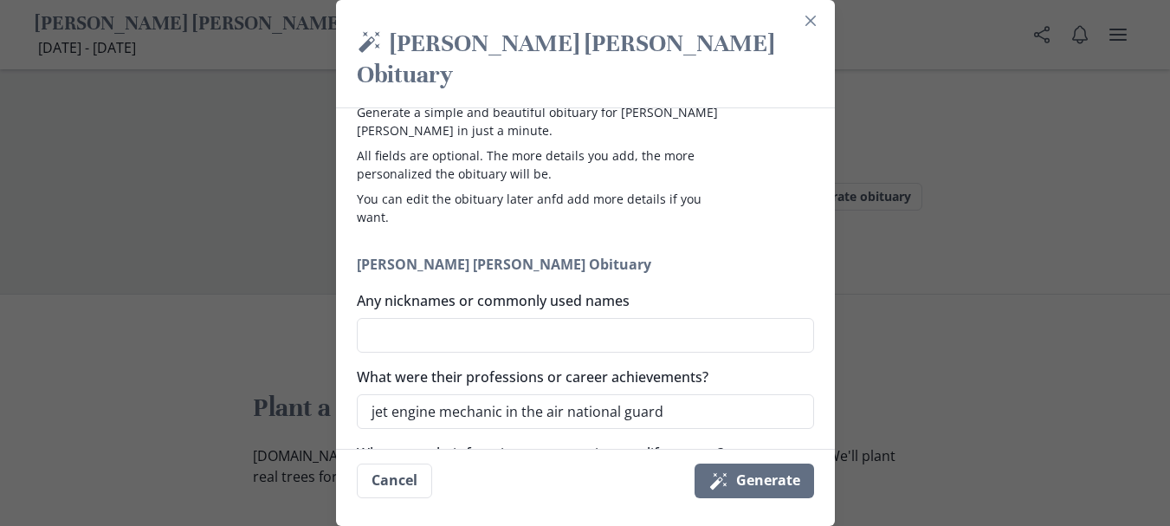
scroll to position [0, 0]
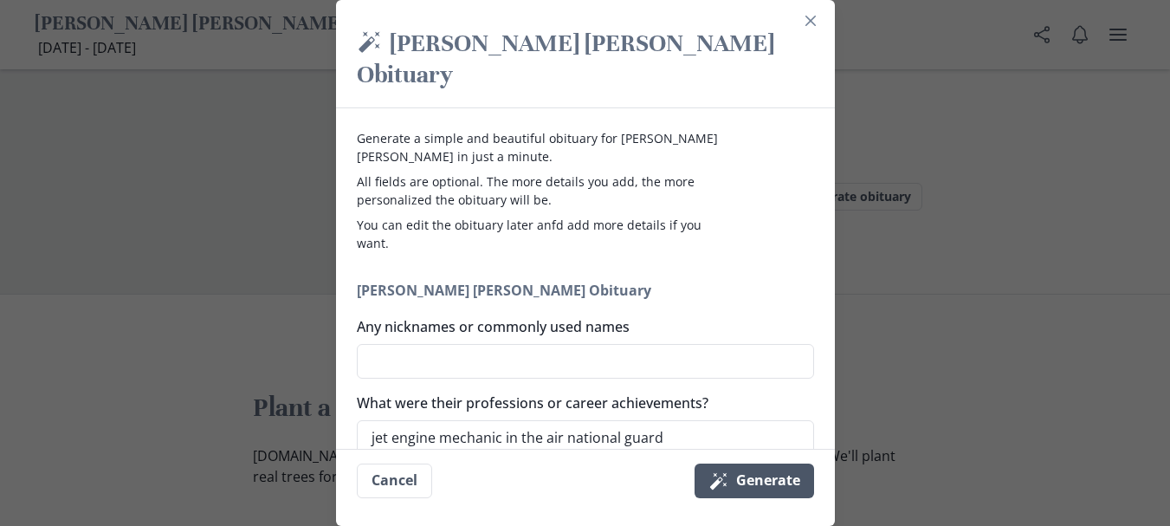
click at [771, 474] on button "Magic wand Generate" at bounding box center [753, 480] width 119 height 35
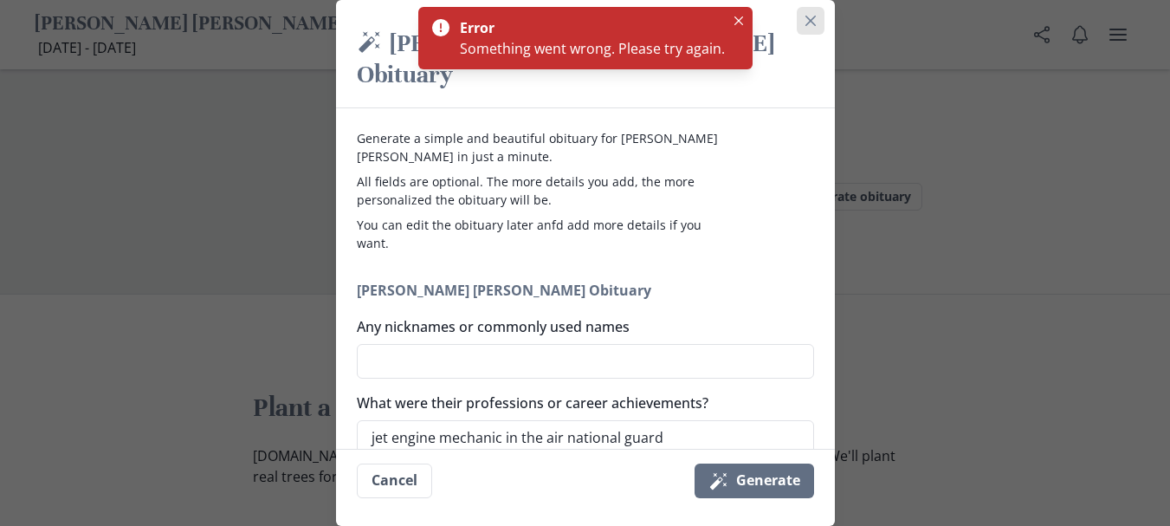
click at [816, 19] on icon "Close" at bounding box center [810, 21] width 10 height 10
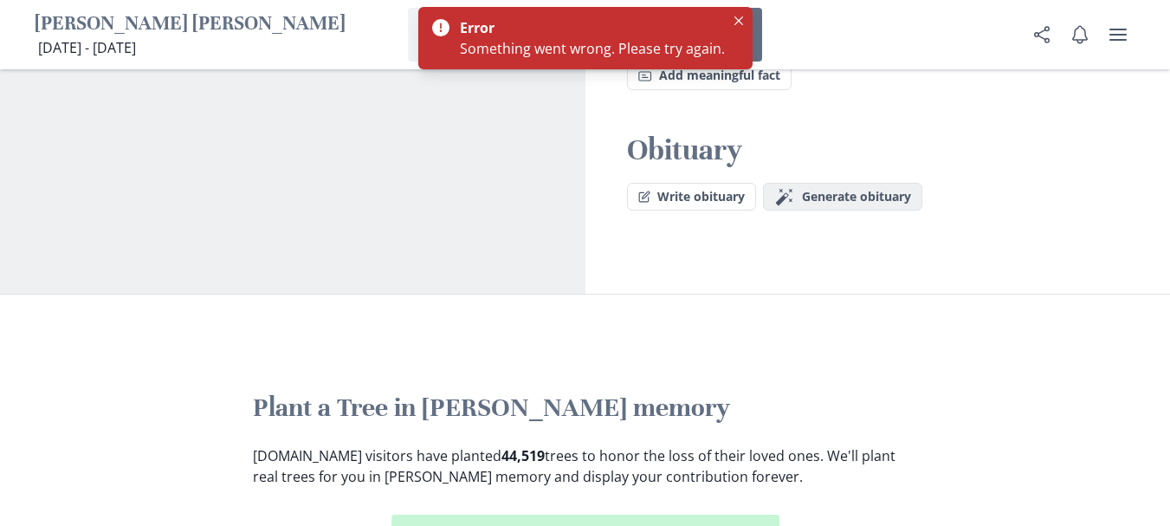
click at [833, 190] on span "Generate obituary" at bounding box center [856, 197] width 109 height 15
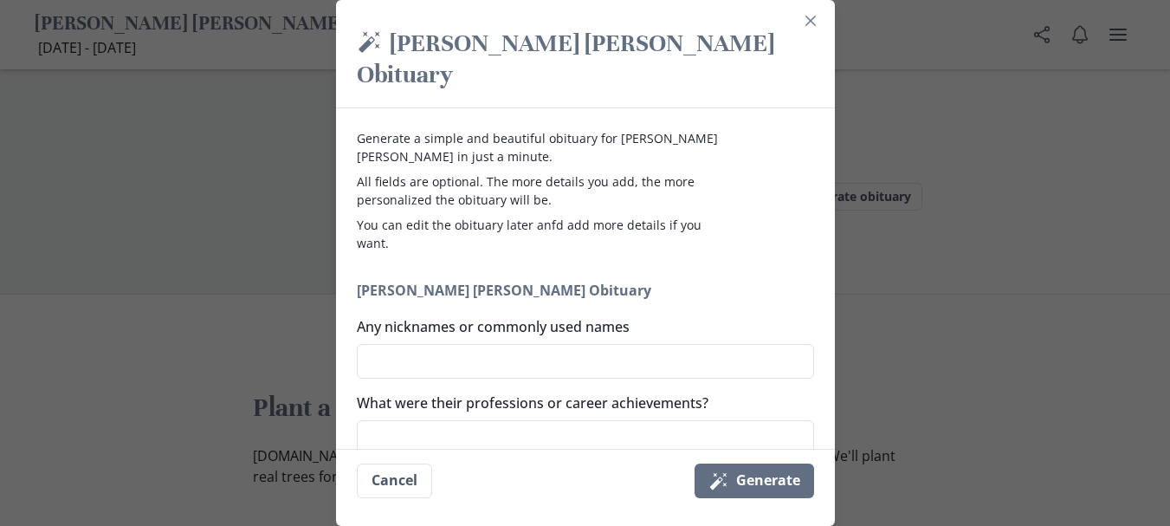
click at [512, 280] on h2 "[PERSON_NAME] [PERSON_NAME] Obituary" at bounding box center [585, 290] width 457 height 21
click at [393, 478] on button "Cancel" at bounding box center [394, 480] width 75 height 35
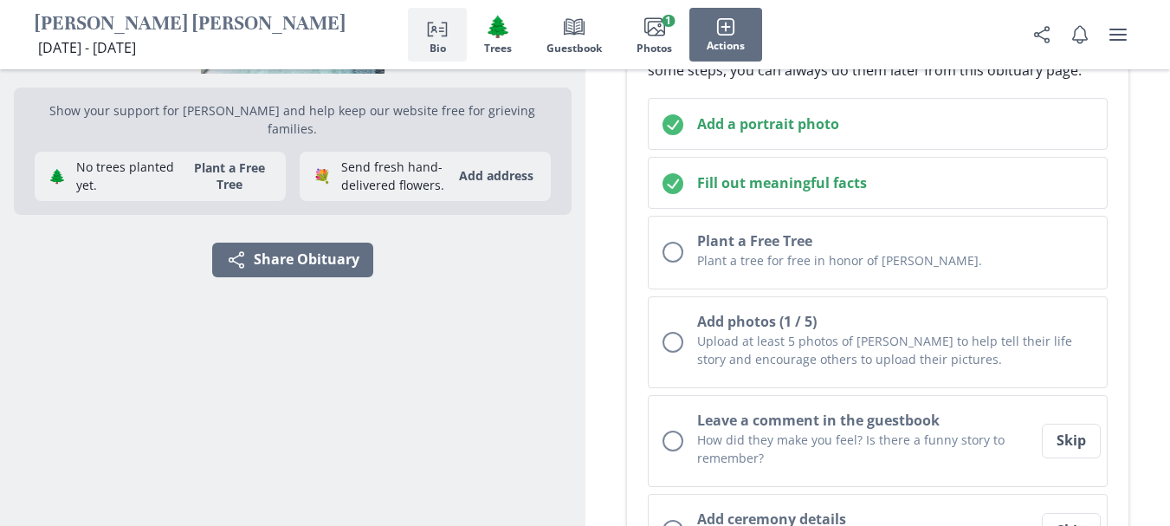
scroll to position [238, 0]
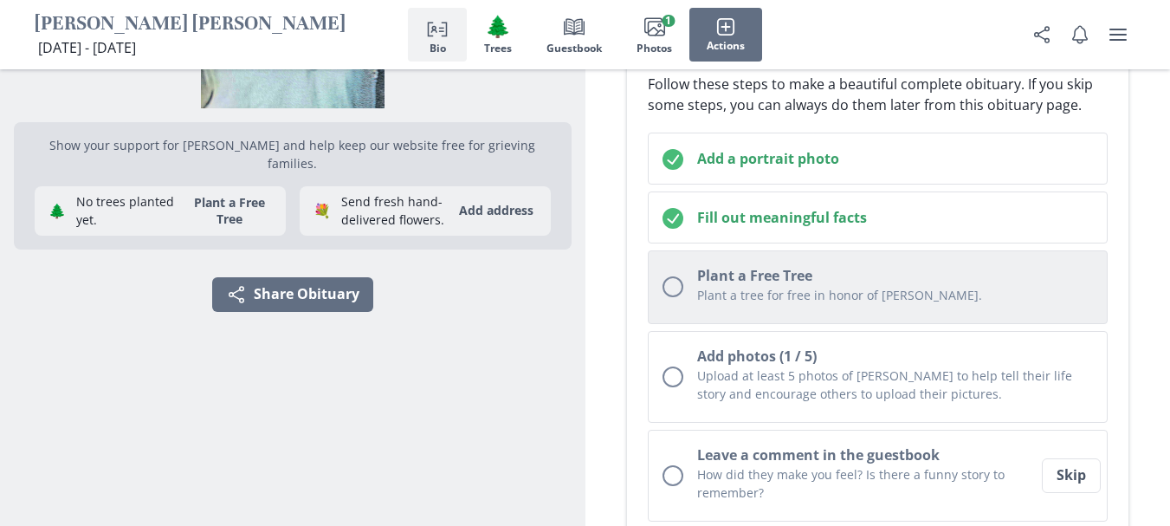
click at [674, 287] on div "Unchecked circle" at bounding box center [672, 286] width 21 height 21
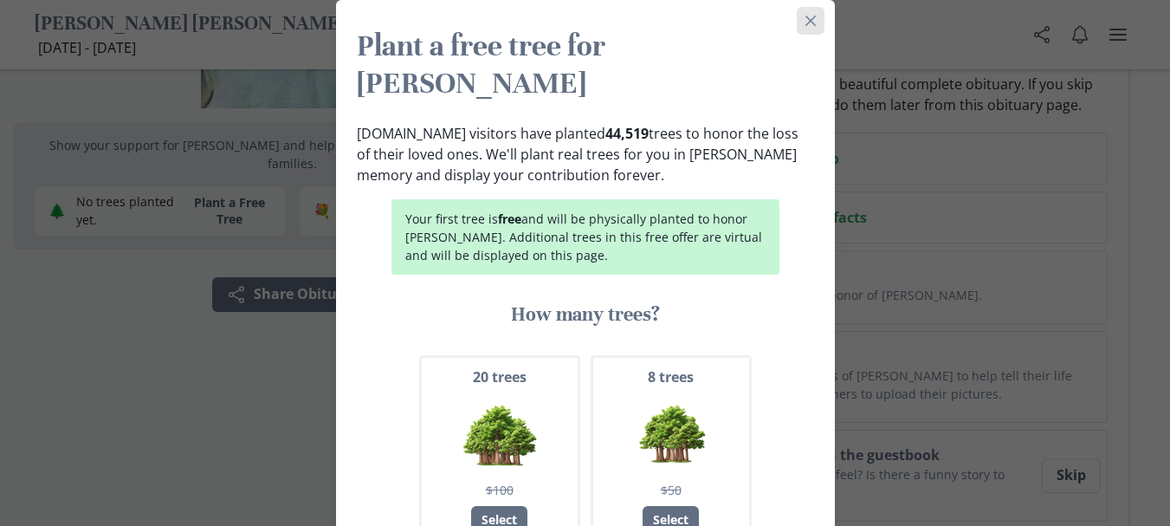
click at [810, 16] on icon "Close" at bounding box center [810, 21] width 10 height 10
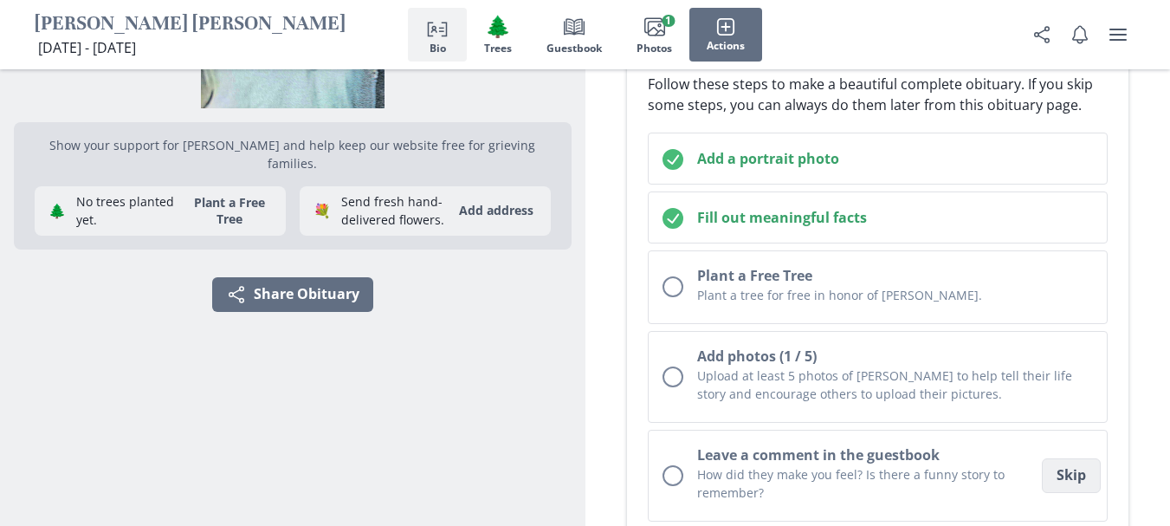
click at [1059, 474] on button "Skip" at bounding box center [1071, 475] width 59 height 35
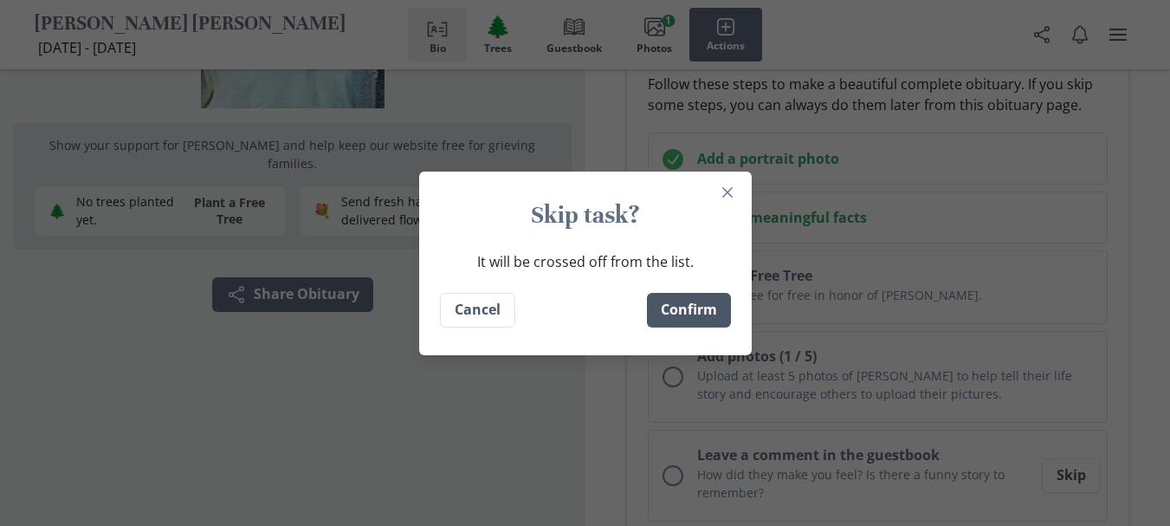
click at [689, 308] on button "Confirm" at bounding box center [689, 310] width 84 height 35
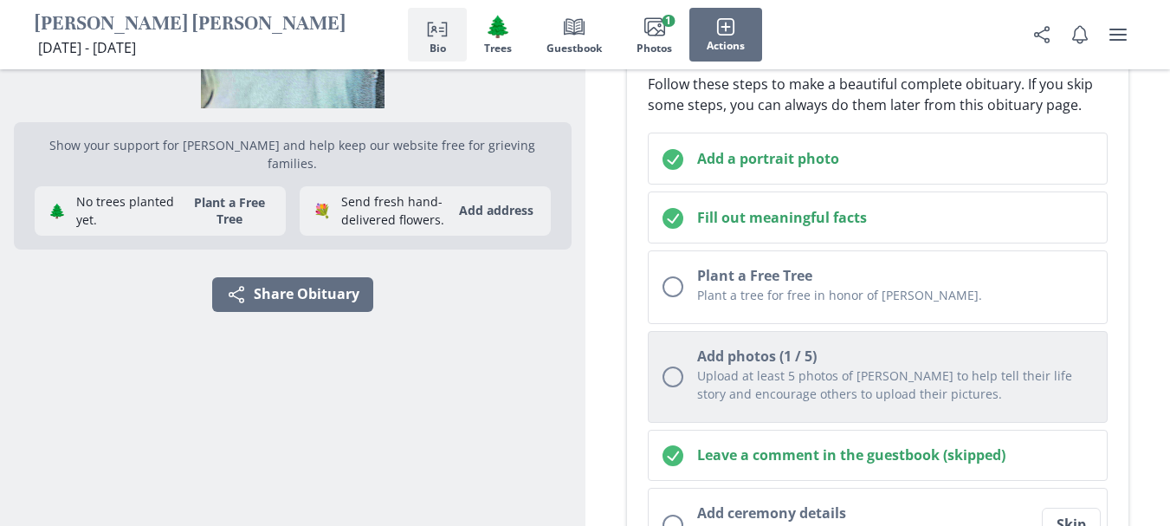
click at [673, 375] on div "Unchecked circle" at bounding box center [672, 376] width 21 height 21
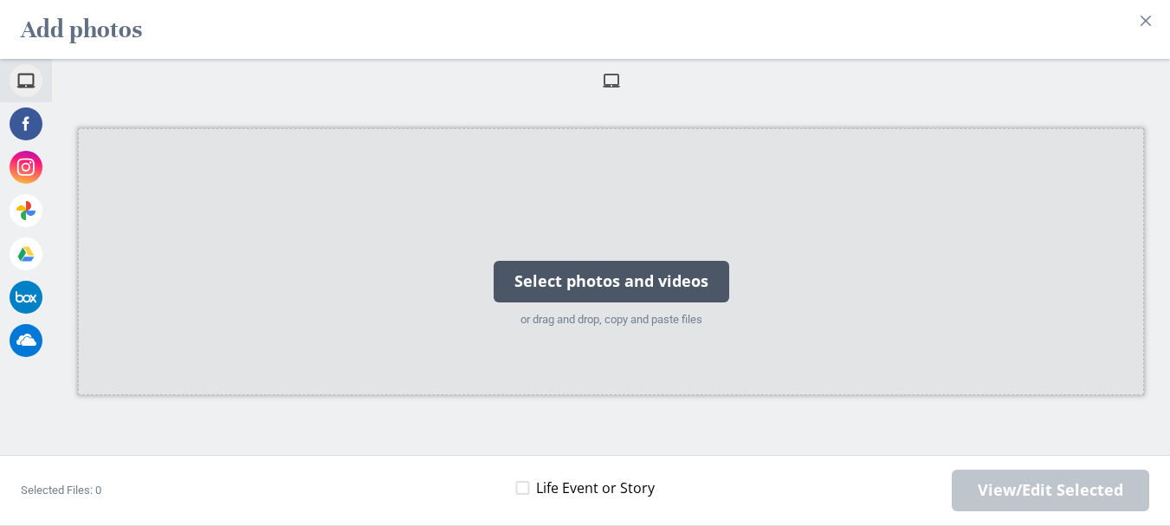
click at [588, 290] on div "Select photos and videos" at bounding box center [611, 282] width 235 height 42
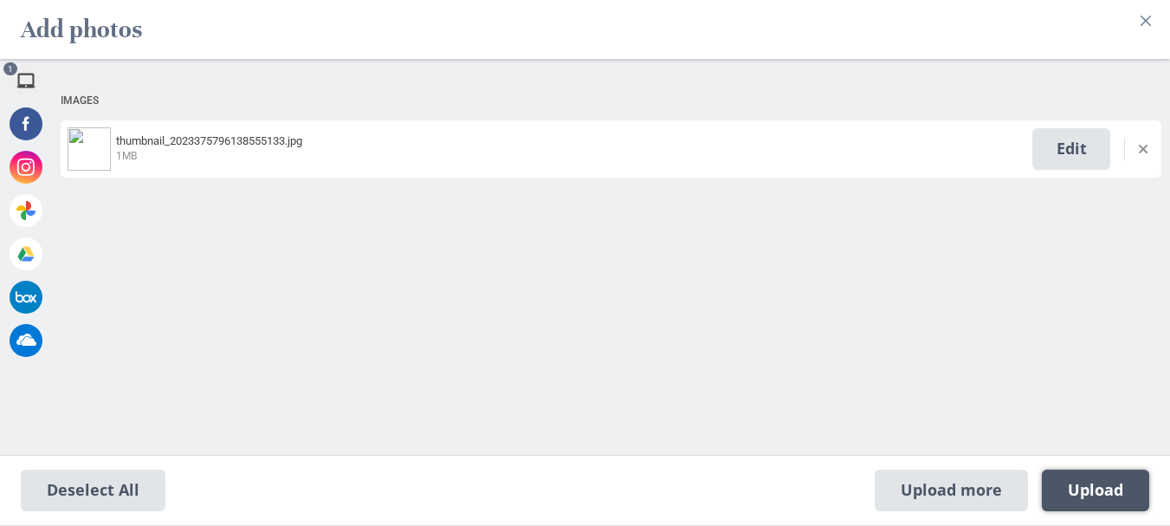
click at [1102, 488] on span "Upload 1" at bounding box center [1095, 490] width 55 height 19
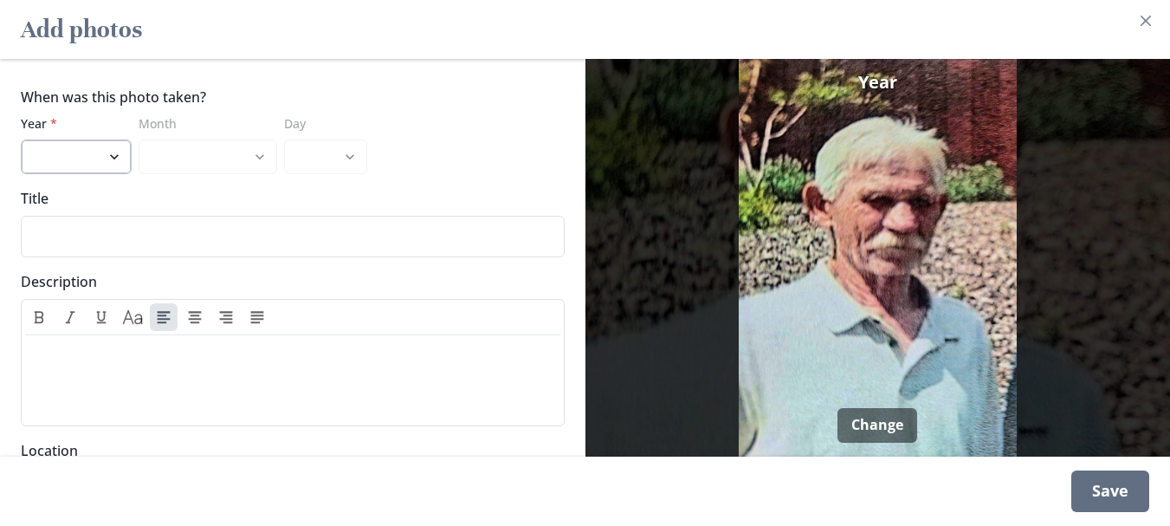
click at [68, 155] on select "2025 2024 2023 2022 2021 2020 2019 2018 2017 2016 2015 2014 2013 2012 2011 2010…" at bounding box center [76, 156] width 111 height 35
click at [21, 139] on select "2025 2024 2023 2022 2021 2020 2019 2018 2017 2016 2015 2014 2013 2012 2011 2010…" at bounding box center [76, 156] width 111 height 35
click at [1114, 479] on div "Save" at bounding box center [1110, 491] width 78 height 42
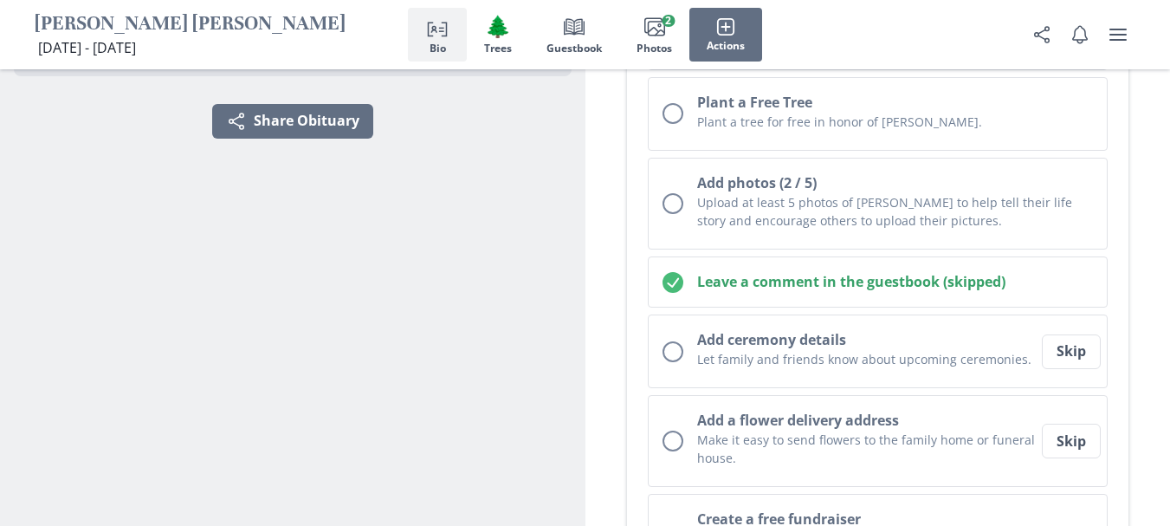
scroll to position [446, 0]
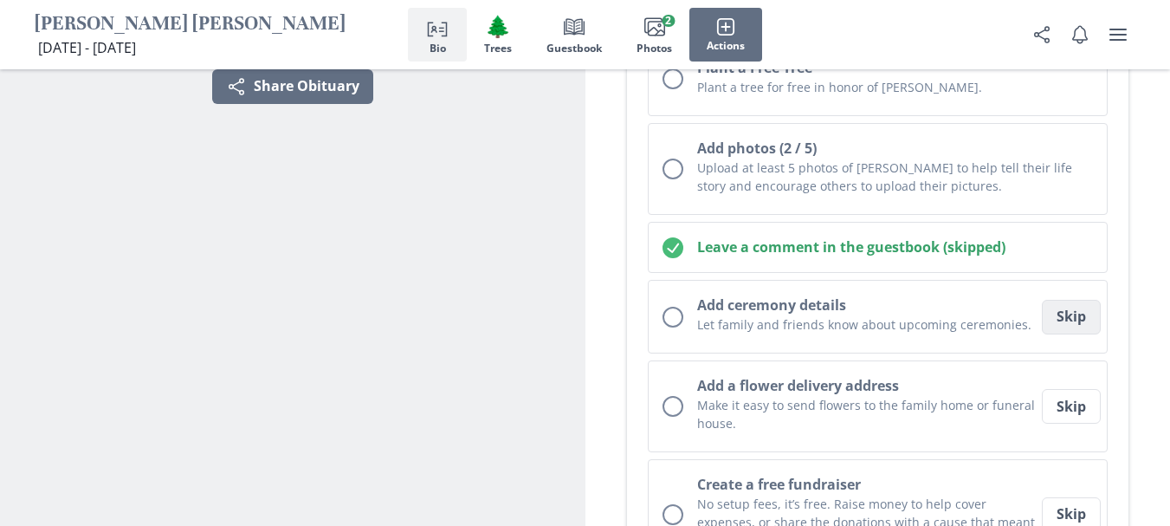
click at [1075, 323] on button "Skip" at bounding box center [1071, 317] width 59 height 35
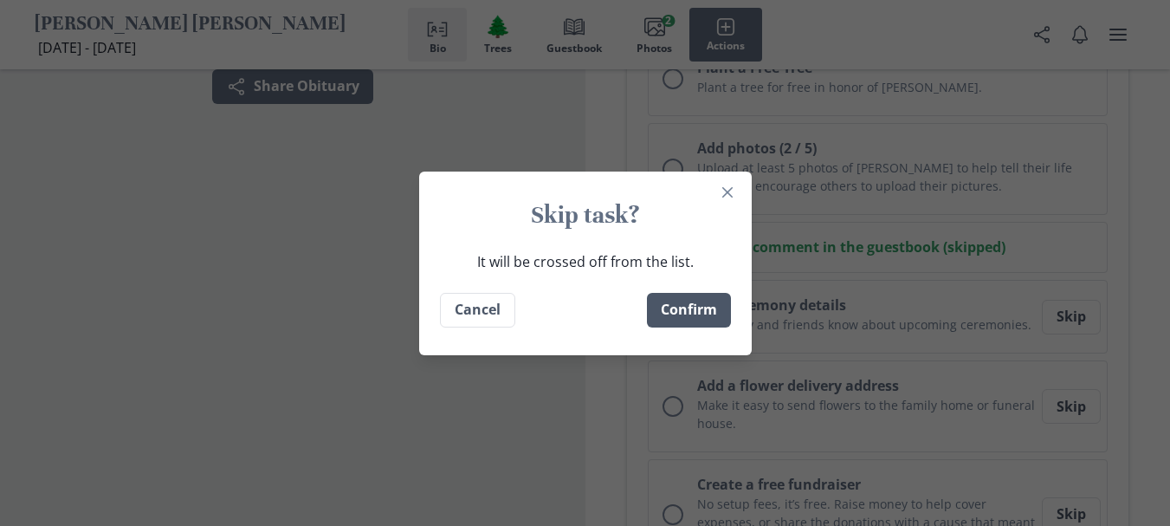
click at [702, 304] on button "Confirm" at bounding box center [689, 310] width 84 height 35
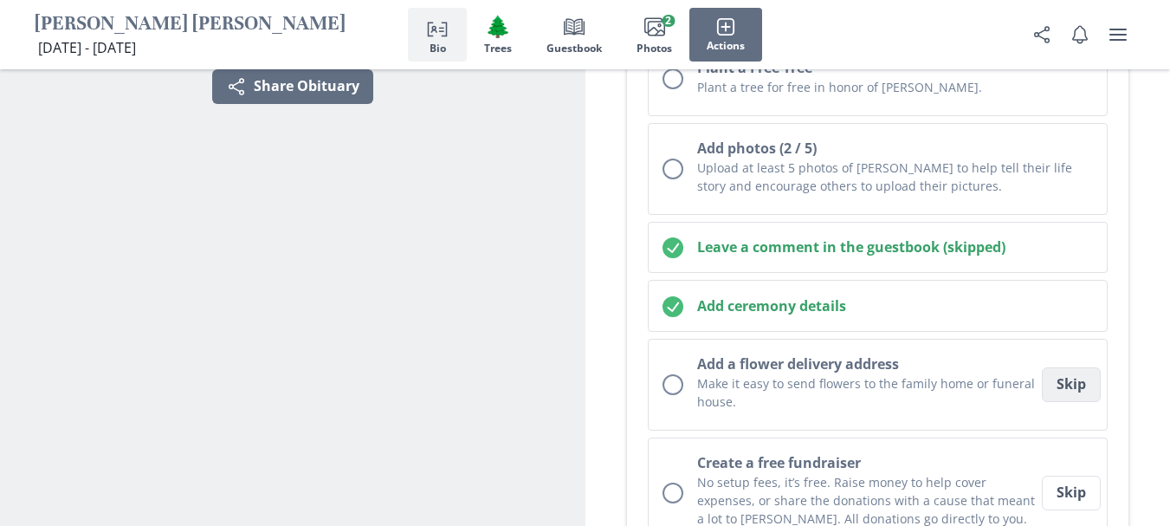
click at [1074, 391] on button "Skip" at bounding box center [1071, 384] width 59 height 35
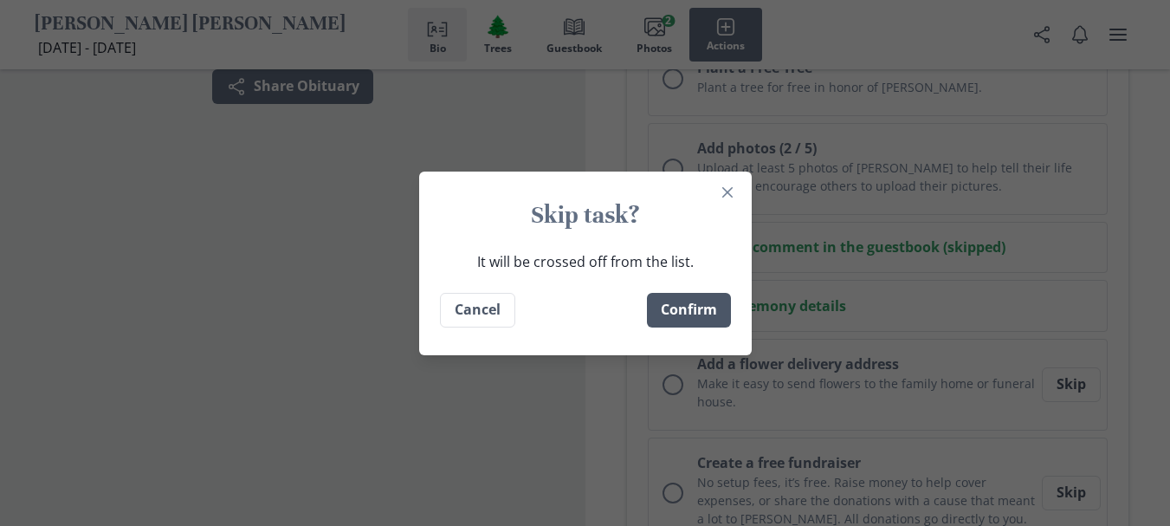
click at [698, 311] on button "Confirm" at bounding box center [689, 310] width 84 height 35
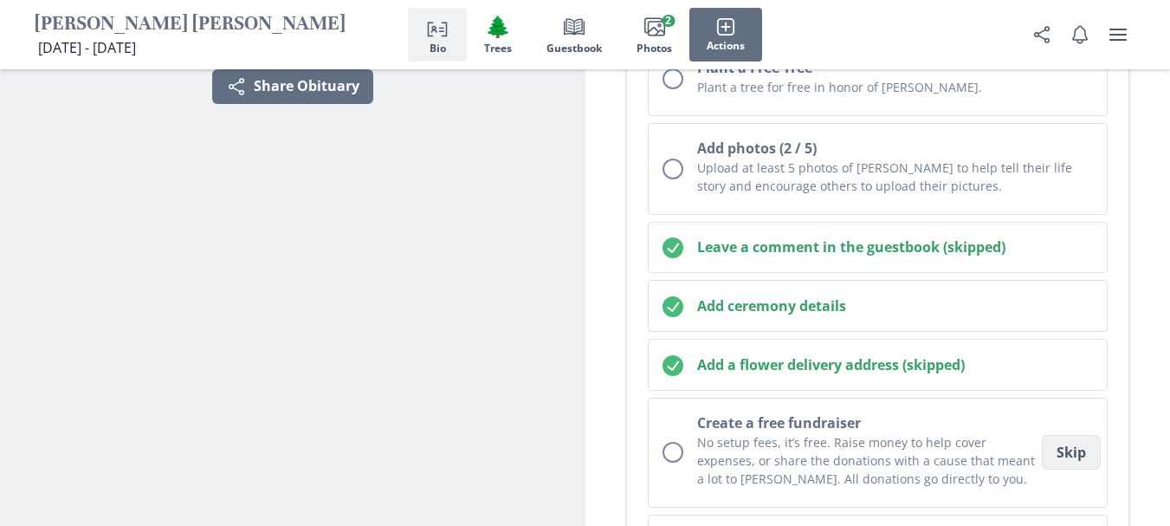
click at [1067, 448] on button "Skip" at bounding box center [1071, 452] width 59 height 35
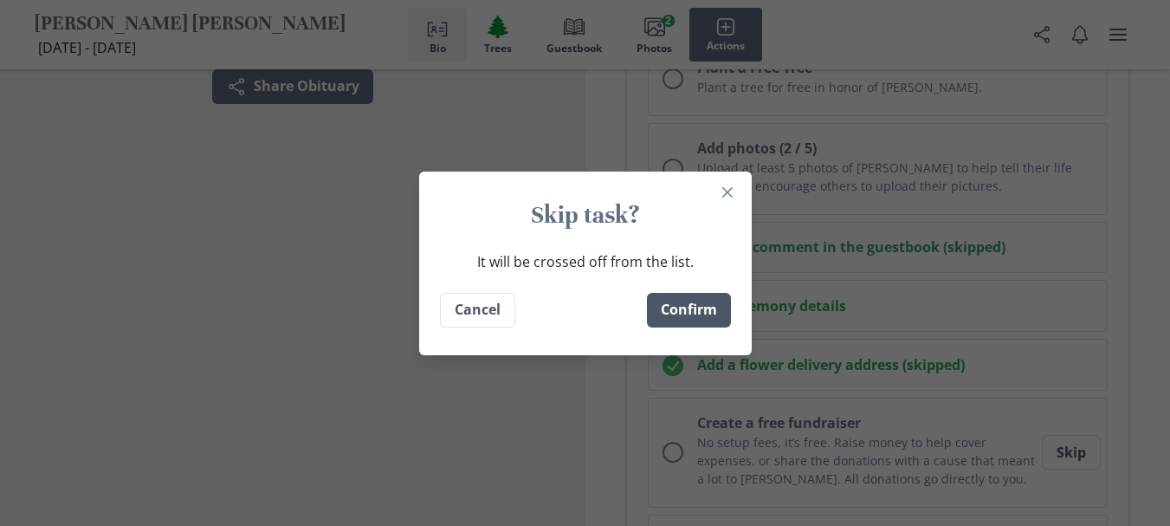
click at [719, 308] on button "Confirm" at bounding box center [689, 310] width 84 height 35
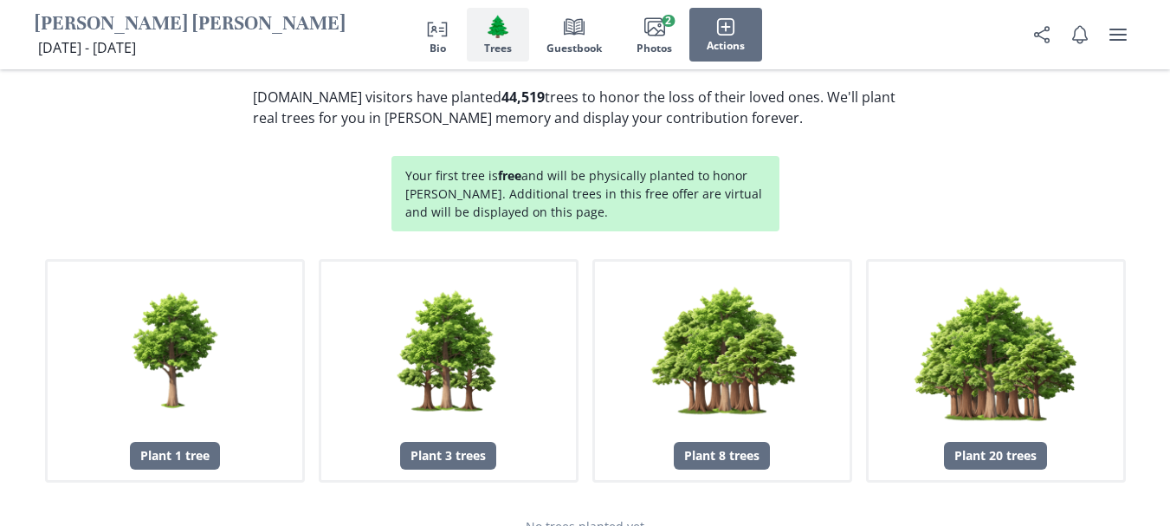
scroll to position [2074, 0]
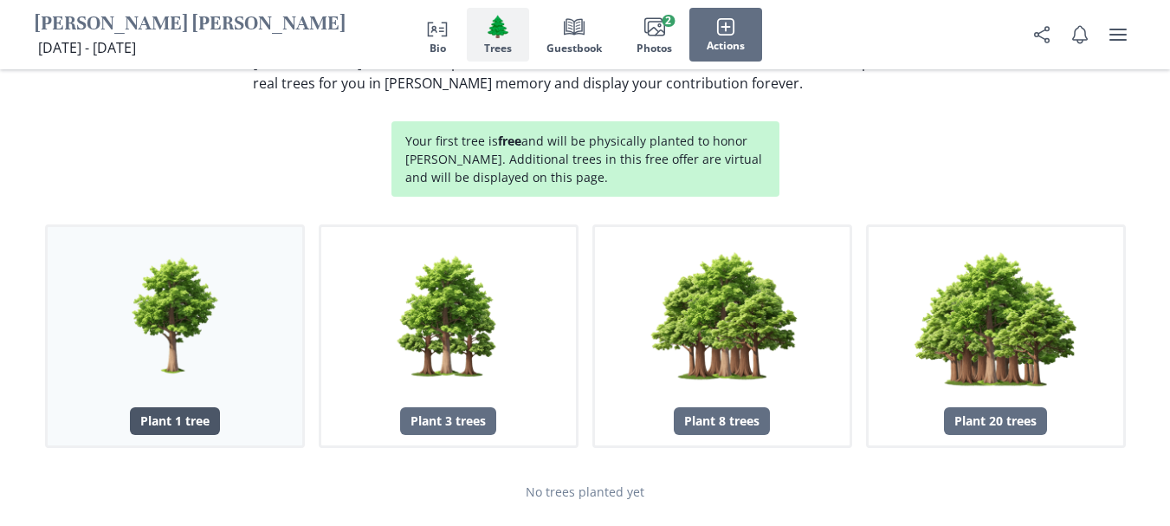
click at [180, 407] on div "Plant 1 tree" at bounding box center [175, 421] width 90 height 28
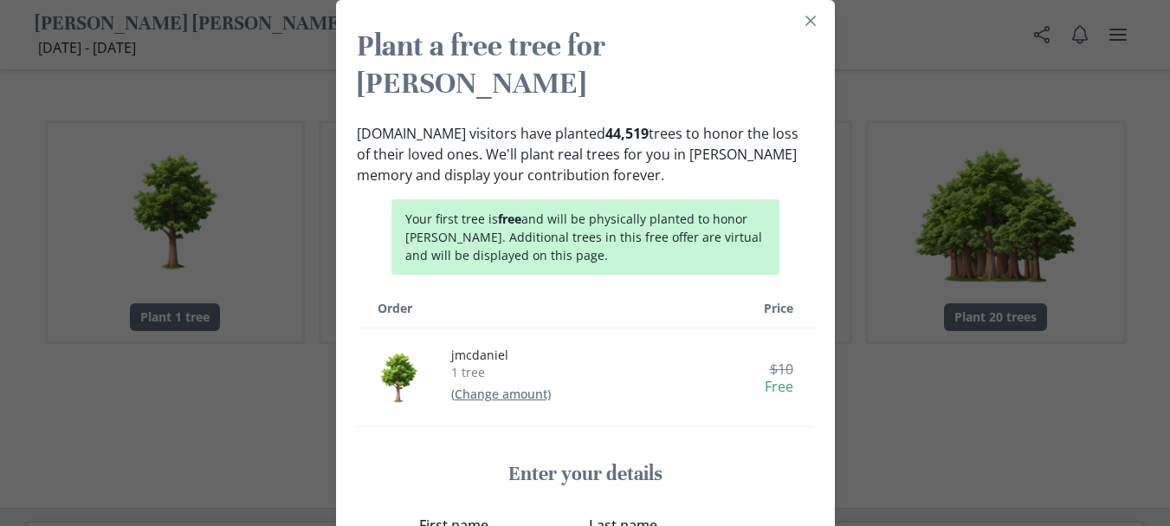
scroll to position [2200, 0]
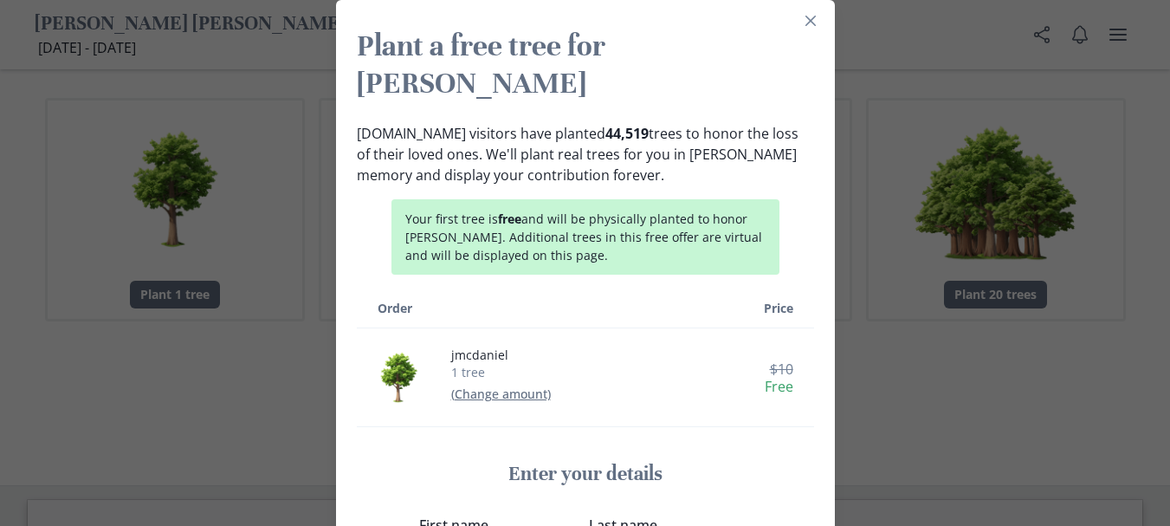
click at [432, 461] on div "Enter your details First name Last name" at bounding box center [585, 518] width 332 height 115
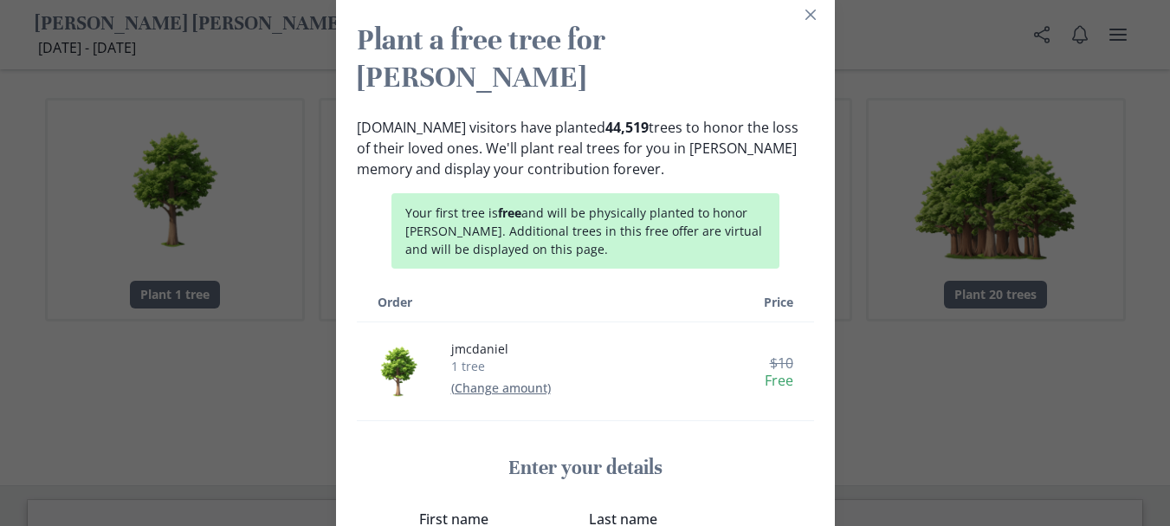
click at [924, 439] on div "Plant a free tree for [PERSON_NAME] [DOMAIN_NAME] visitors have planted 44,519 …" at bounding box center [585, 263] width 1170 height 526
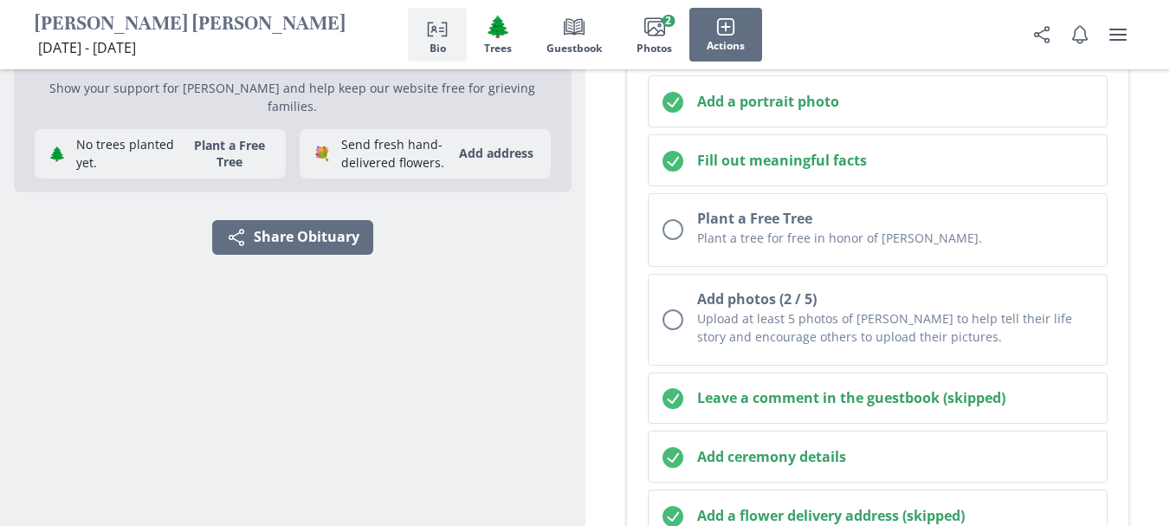
scroll to position [261, 0]
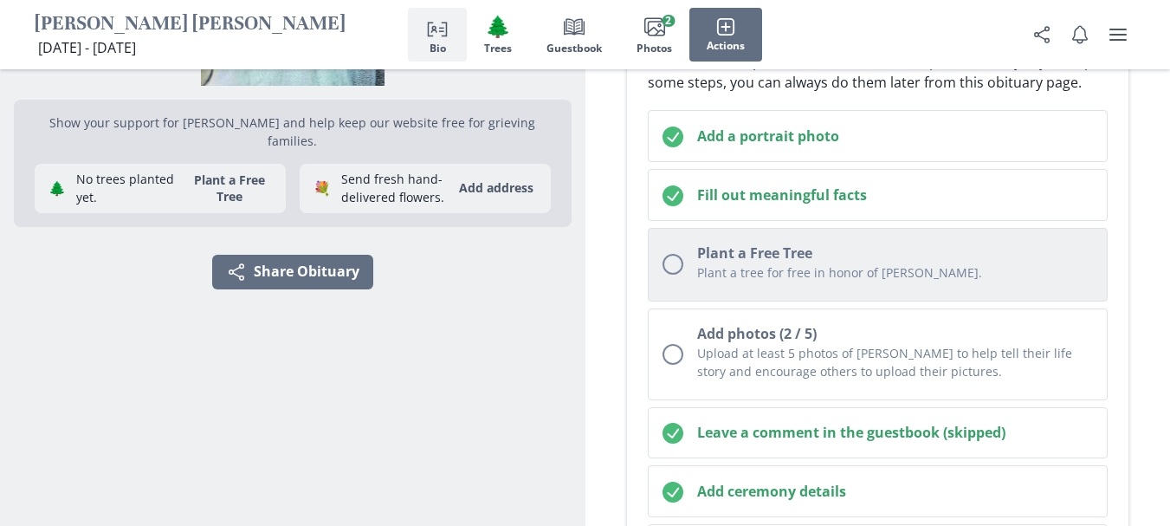
click at [680, 262] on div "Unchecked circle" at bounding box center [672, 264] width 21 height 21
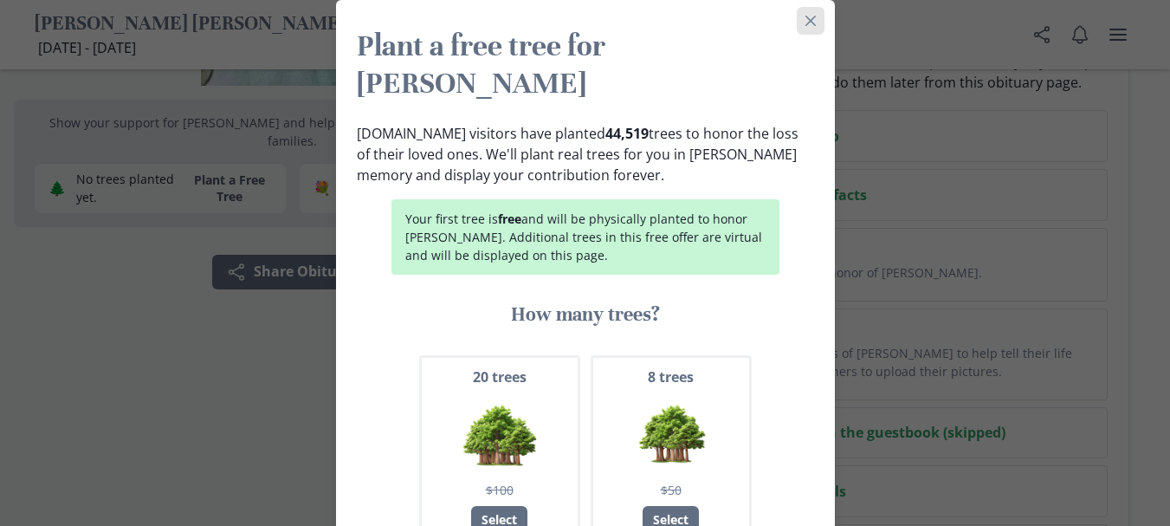
click at [809, 15] on button "Close" at bounding box center [811, 21] width 28 height 28
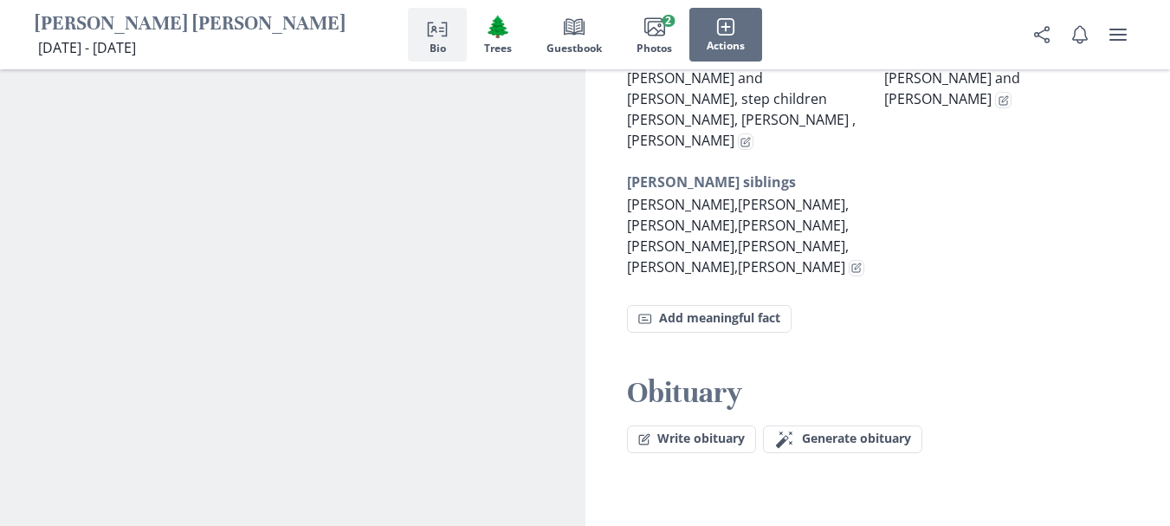
scroll to position [1473, 0]
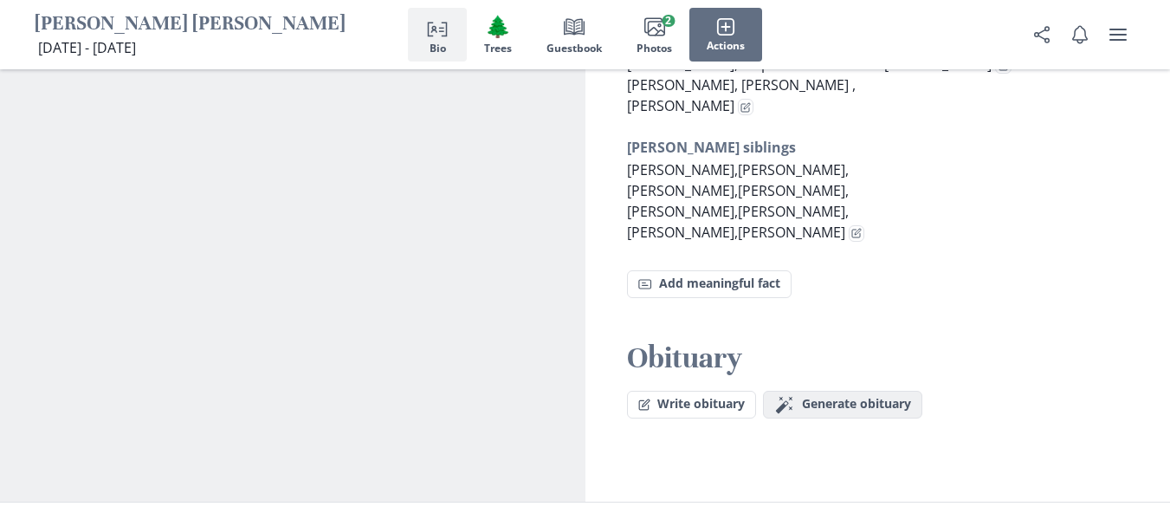
click at [851, 397] on span "Generate obituary" at bounding box center [856, 404] width 109 height 15
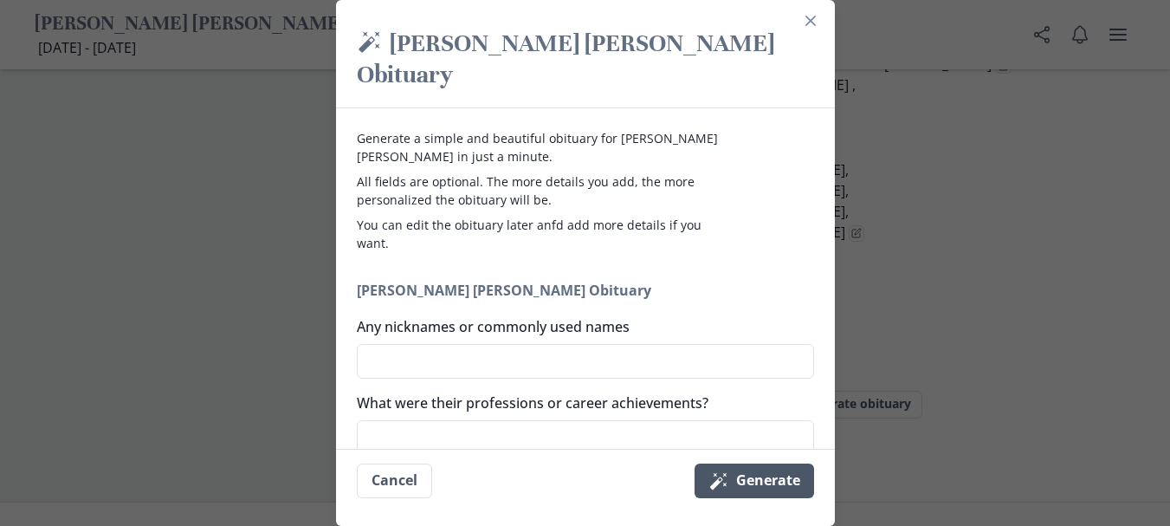
click at [739, 481] on button "Magic wand Generate" at bounding box center [753, 480] width 119 height 35
click at [775, 483] on button "Magic wand Generate" at bounding box center [753, 480] width 119 height 35
